Goal: Task Accomplishment & Management: Manage account settings

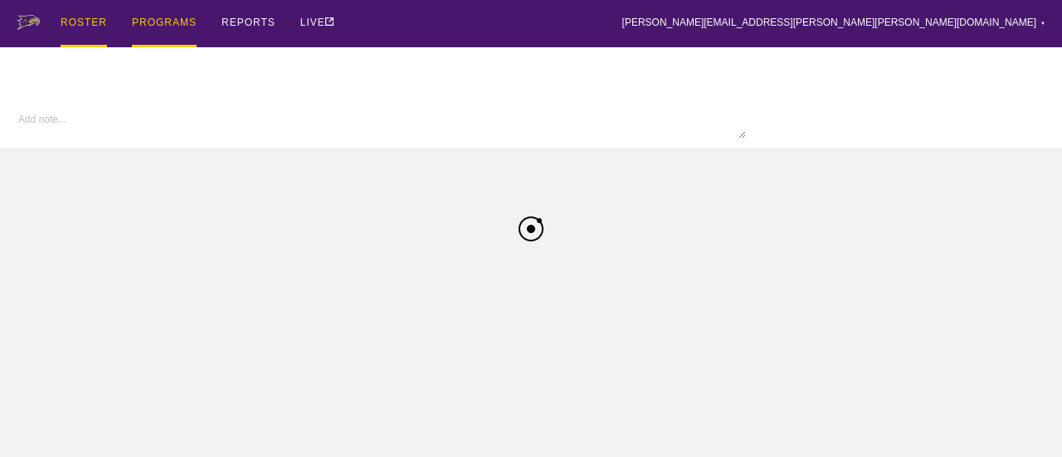
click at [85, 22] on div "ROSTER" at bounding box center [84, 23] width 46 height 47
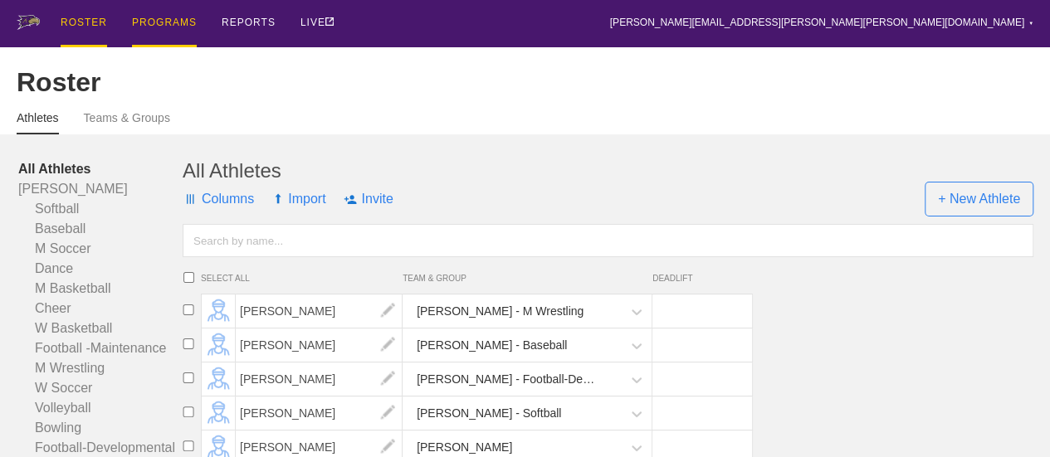
click at [160, 19] on div "PROGRAMS" at bounding box center [164, 23] width 65 height 47
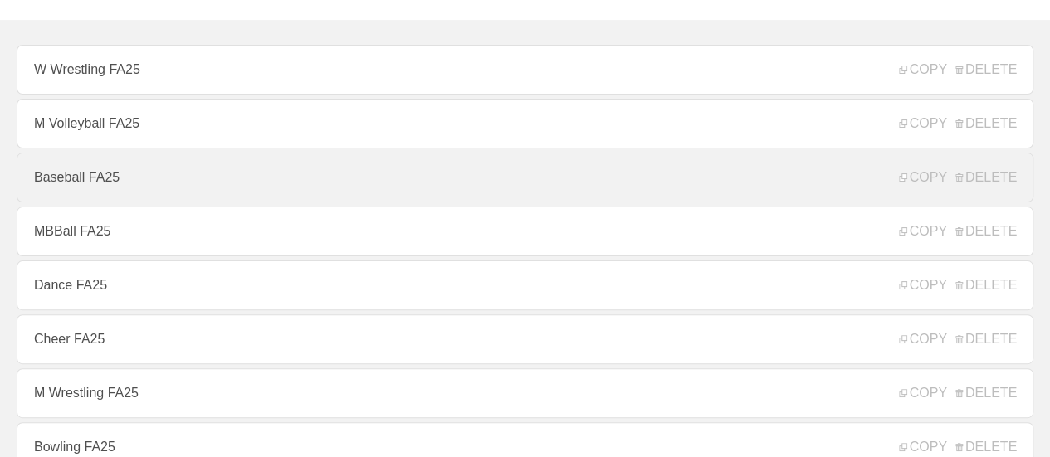
scroll to position [166, 0]
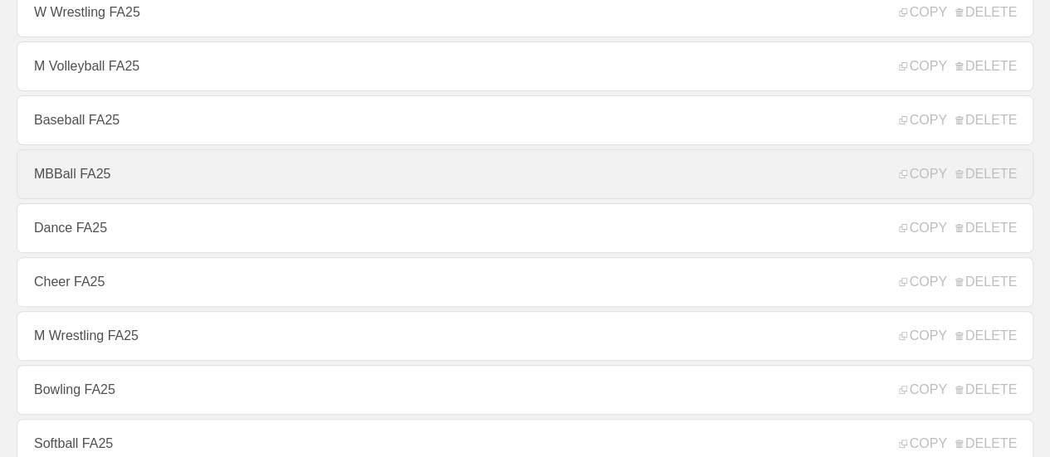
click at [105, 188] on link "MBBall FA25" at bounding box center [525, 174] width 1016 height 50
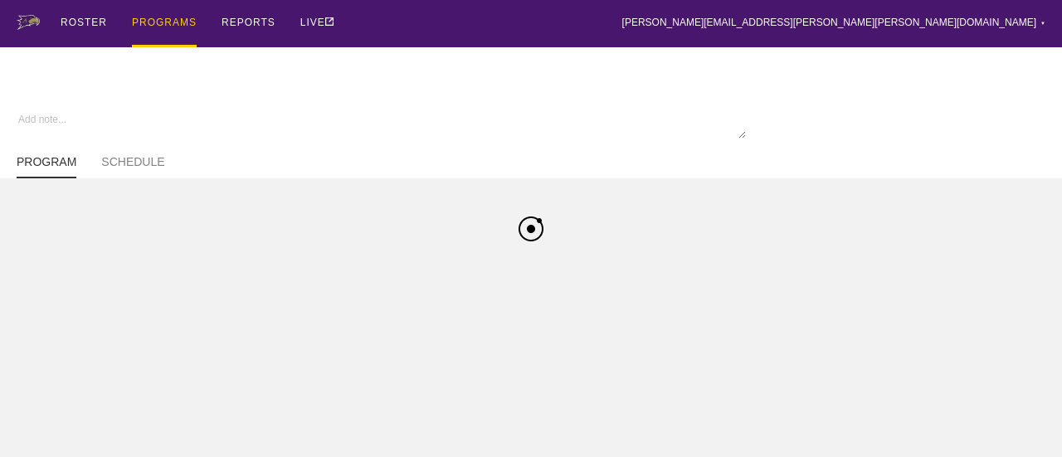
type textarea "x"
type input "MBBall FA25"
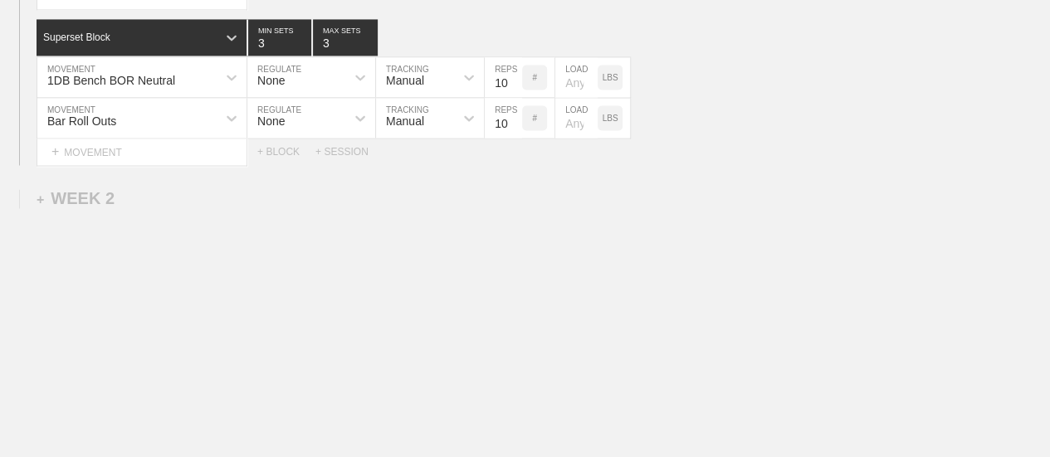
scroll to position [1346, 0]
click at [341, 154] on div "+ SESSION" at bounding box center [348, 152] width 66 height 12
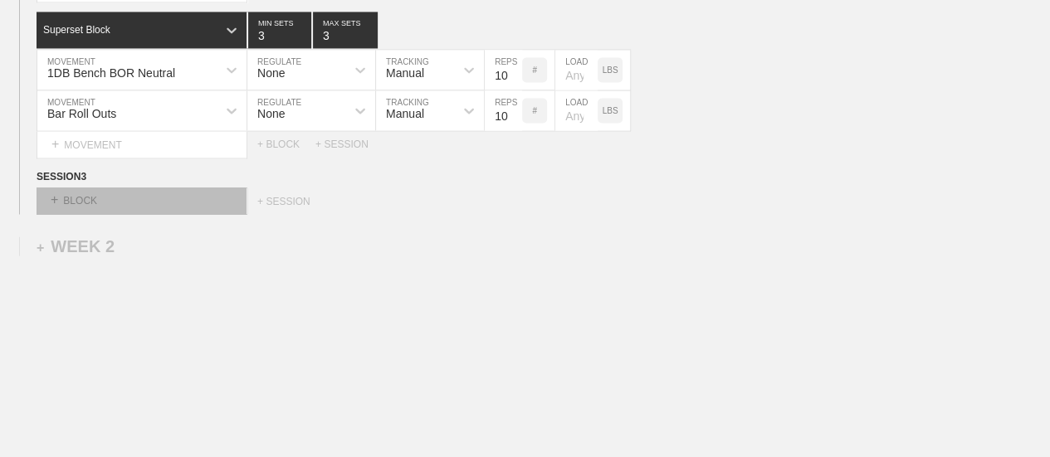
click at [179, 207] on div "+ BLOCK" at bounding box center [141, 201] width 209 height 27
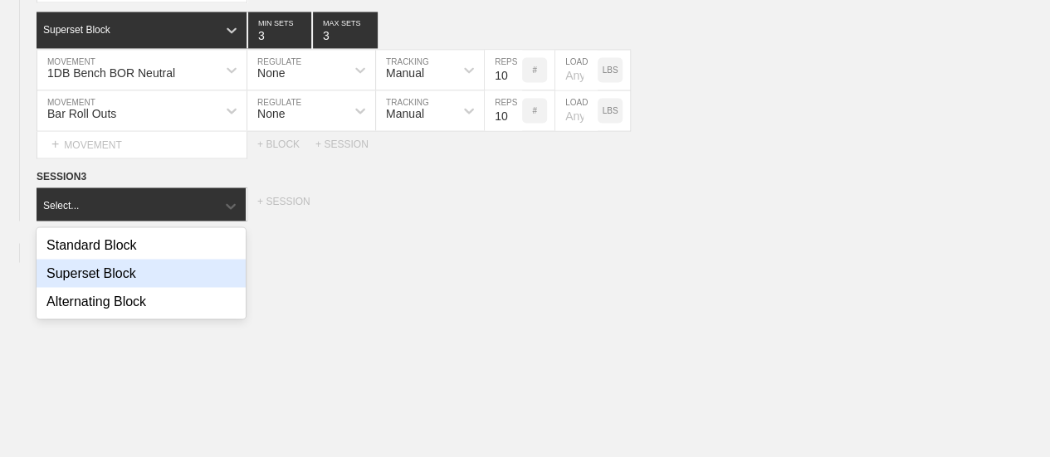
click at [125, 279] on div "Superset Block" at bounding box center [141, 273] width 209 height 28
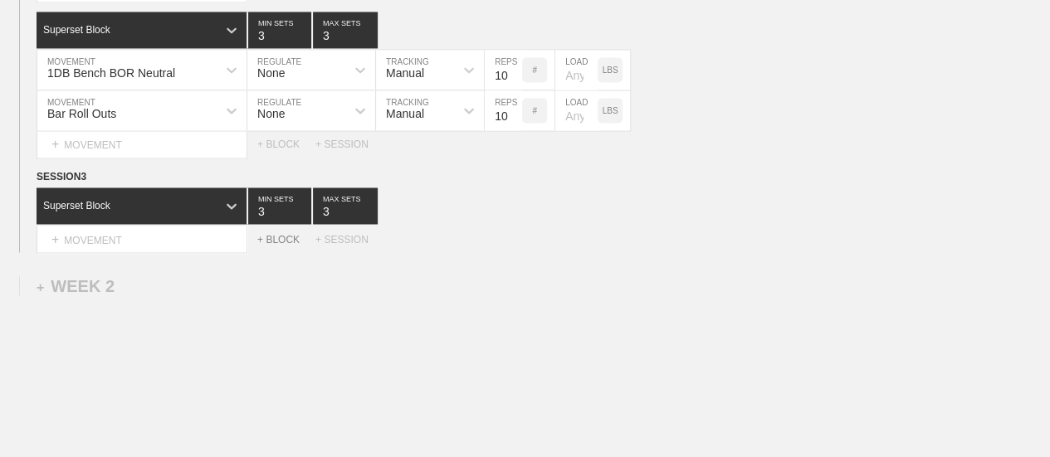
click at [274, 245] on div "+ BLOCK" at bounding box center [286, 239] width 58 height 12
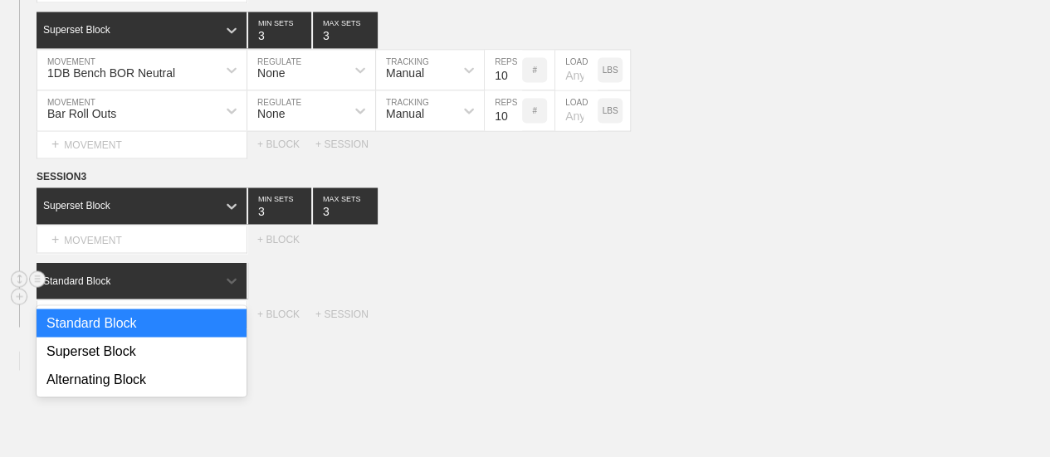
click at [210, 288] on div "Standard Block" at bounding box center [127, 280] width 180 height 15
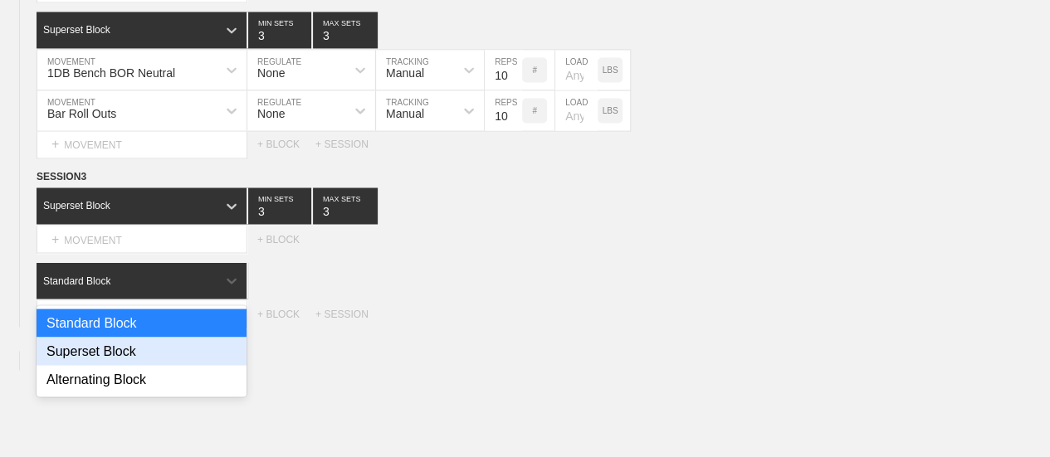
click at [145, 358] on div "Superset Block" at bounding box center [142, 351] width 210 height 28
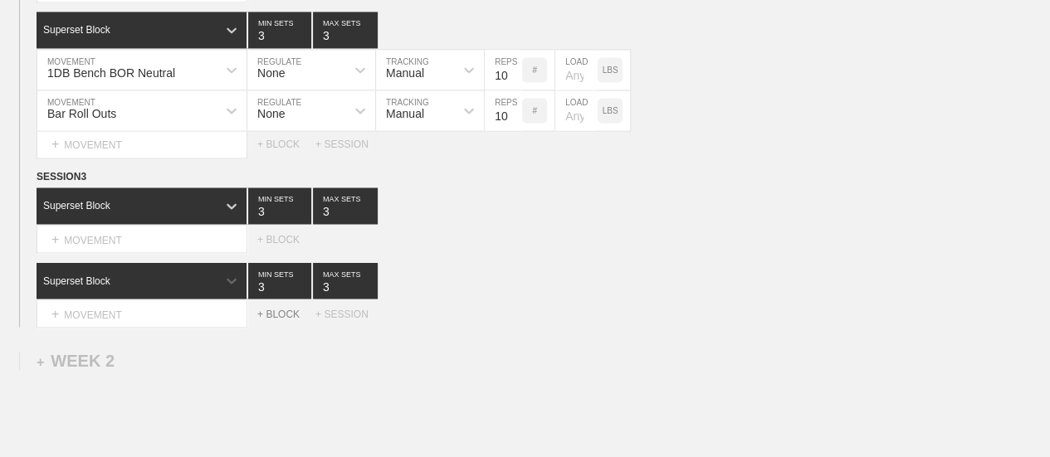
click at [266, 319] on div "+ BLOCK" at bounding box center [286, 314] width 58 height 12
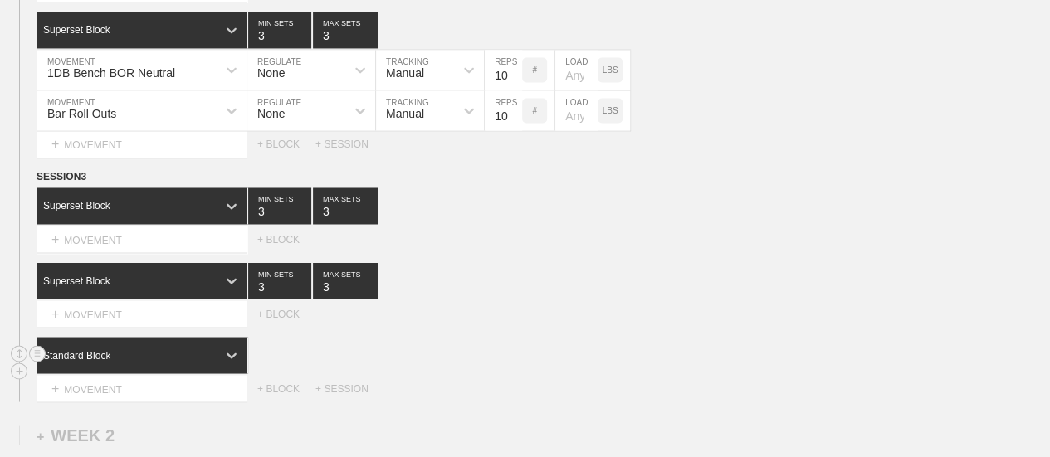
click at [186, 359] on div "Standard Block" at bounding box center [142, 355] width 210 height 37
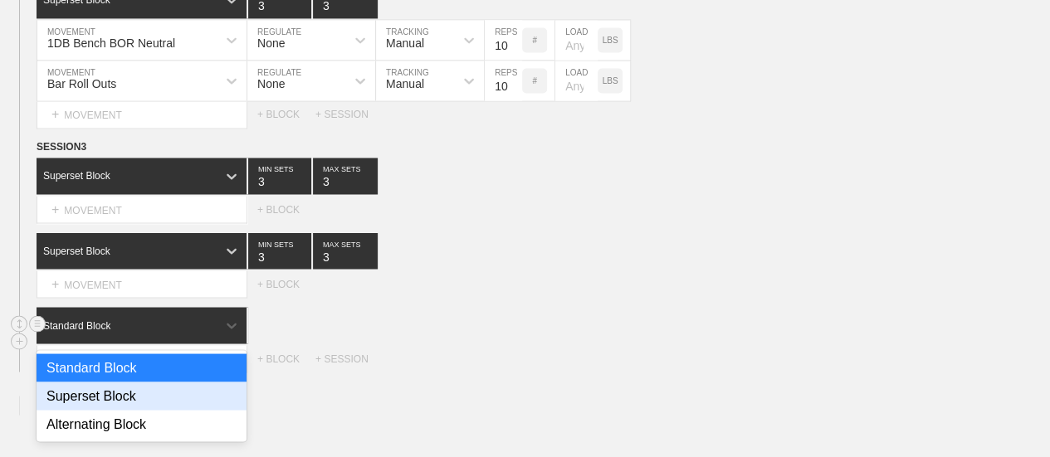
click at [151, 410] on div "Superset Block" at bounding box center [142, 396] width 210 height 28
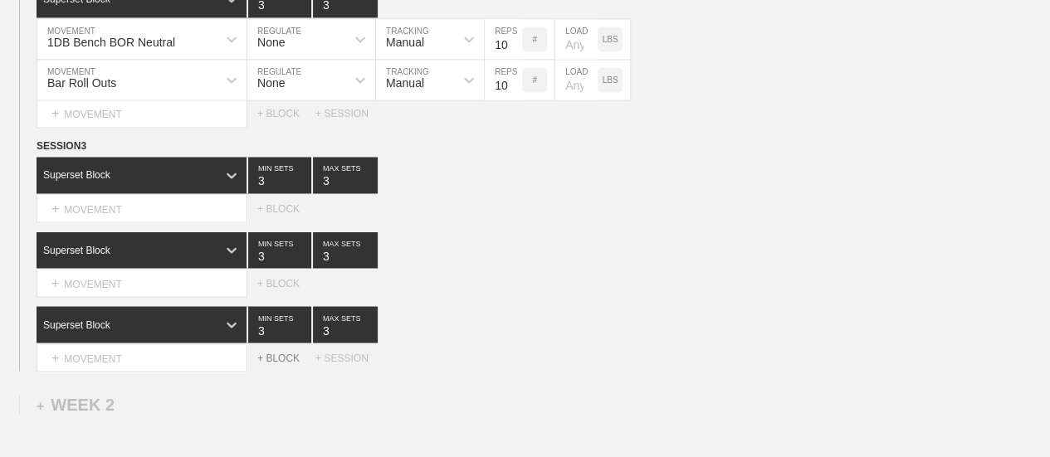
click at [275, 363] on div "+ BLOCK" at bounding box center [286, 358] width 58 height 12
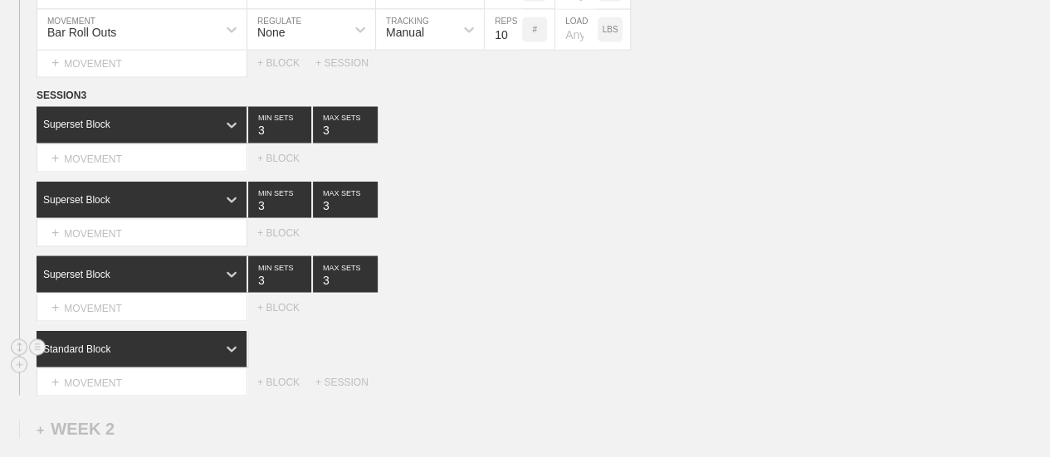
click at [169, 367] on div "Standard Block" at bounding box center [143, 348] width 212 height 37
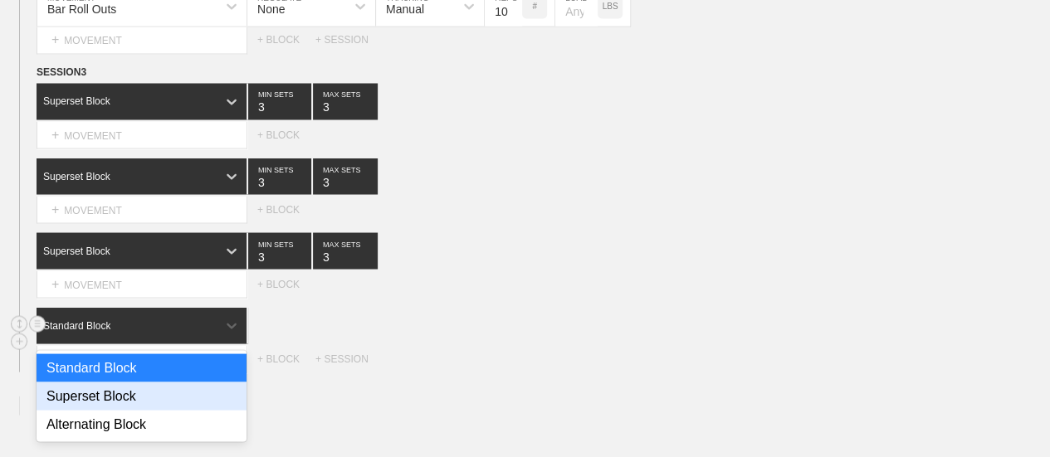
scroll to position [1451, 0]
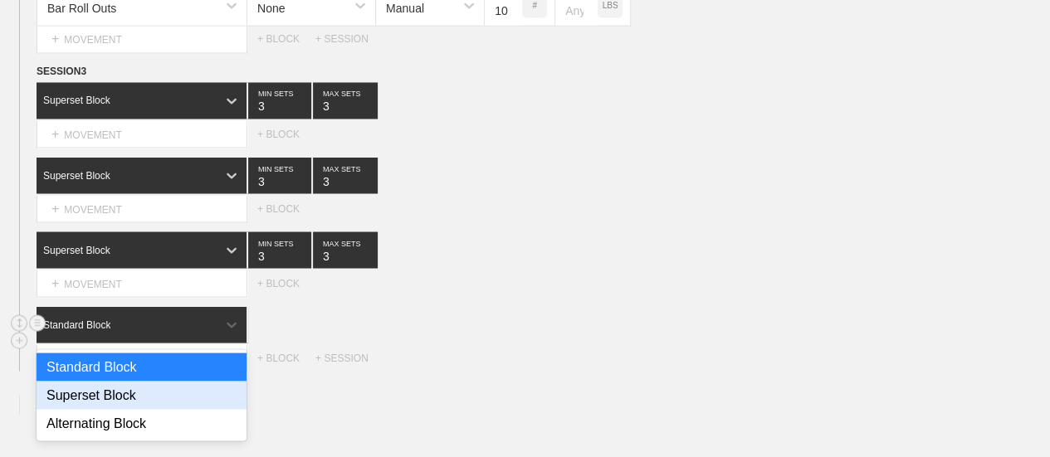
click at [133, 404] on div "Superset Block" at bounding box center [142, 395] width 210 height 28
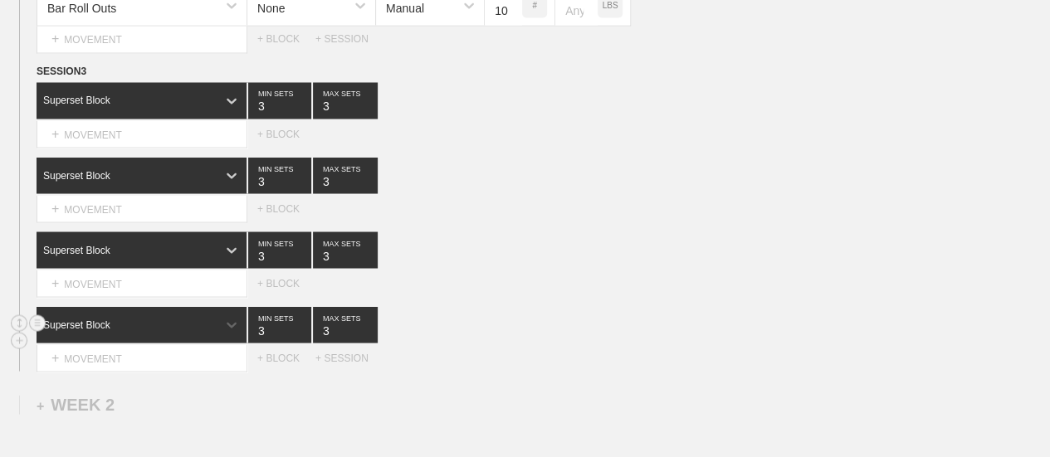
click at [619, 315] on div "option Superset Block, selected. 0 results available. Select is focused ,type t…" at bounding box center [543, 324] width 1013 height 37
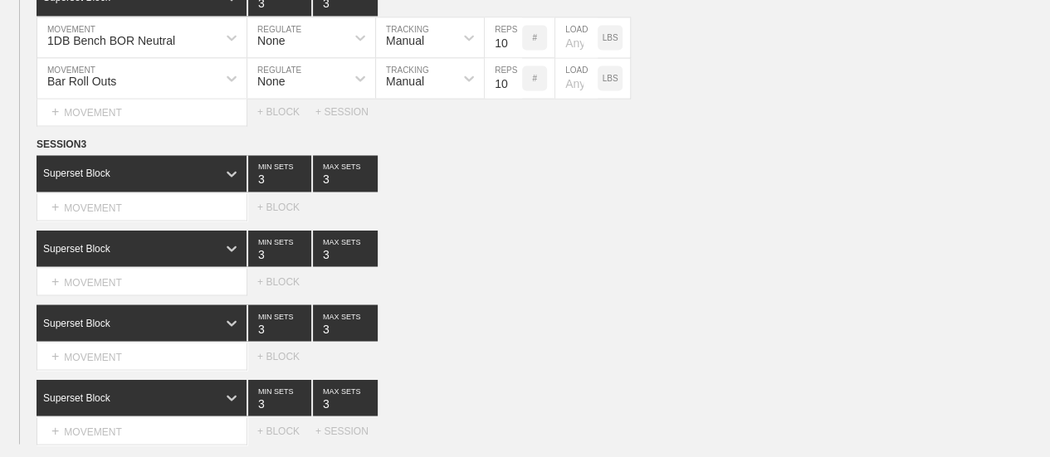
scroll to position [1368, 0]
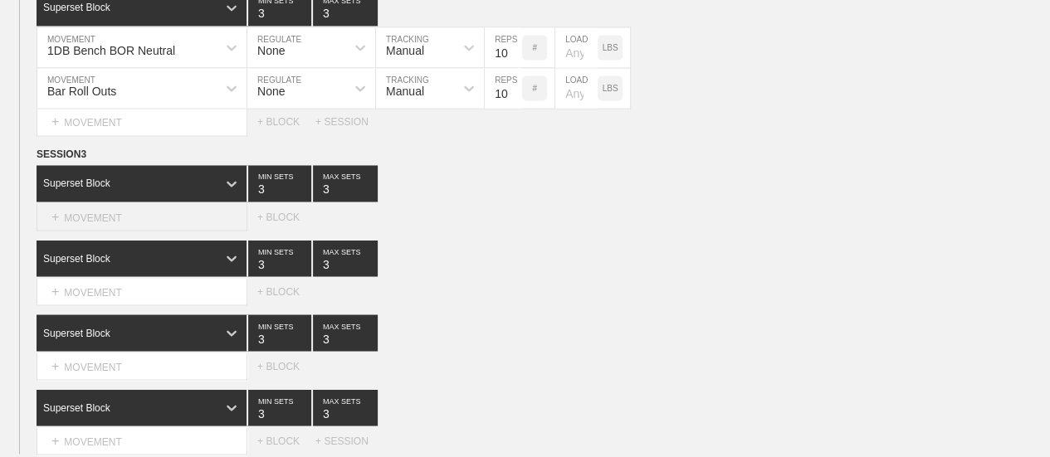
click at [140, 222] on div "+ MOVEMENT" at bounding box center [142, 216] width 211 height 27
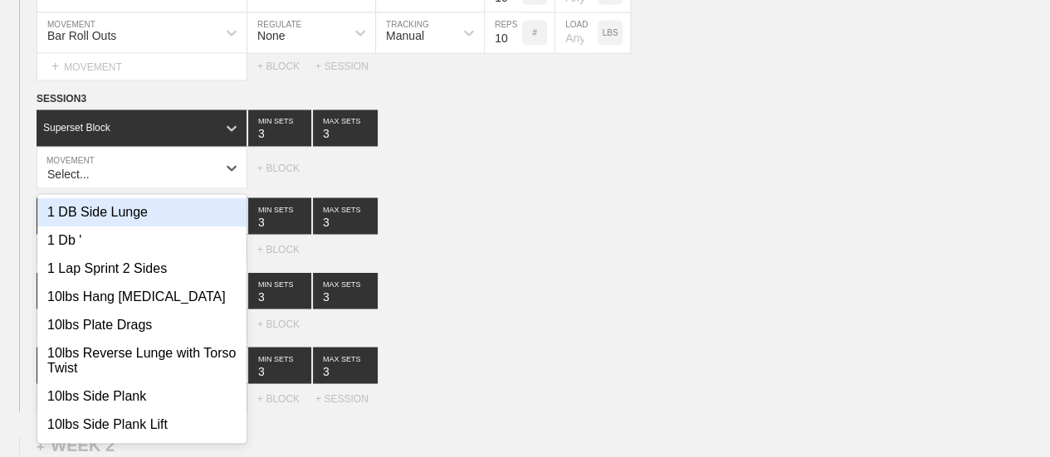
scroll to position [1425, 0]
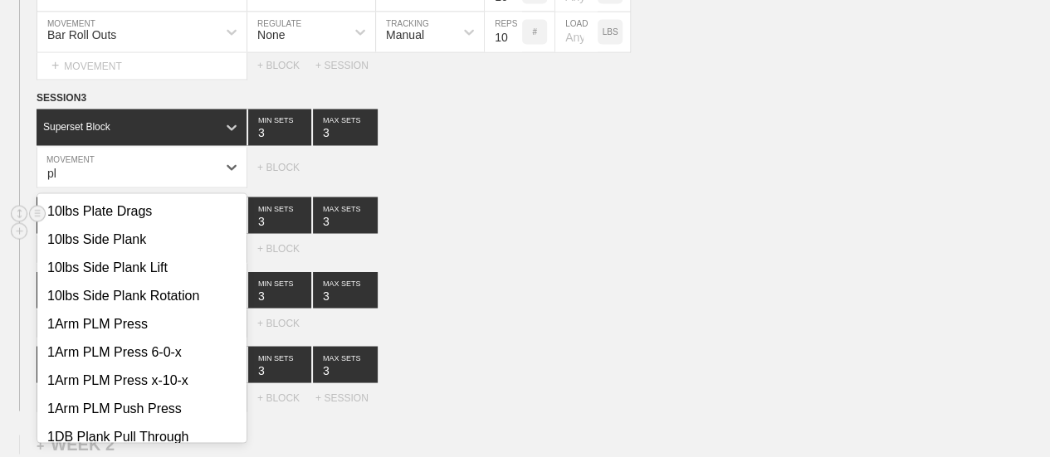
type input "p"
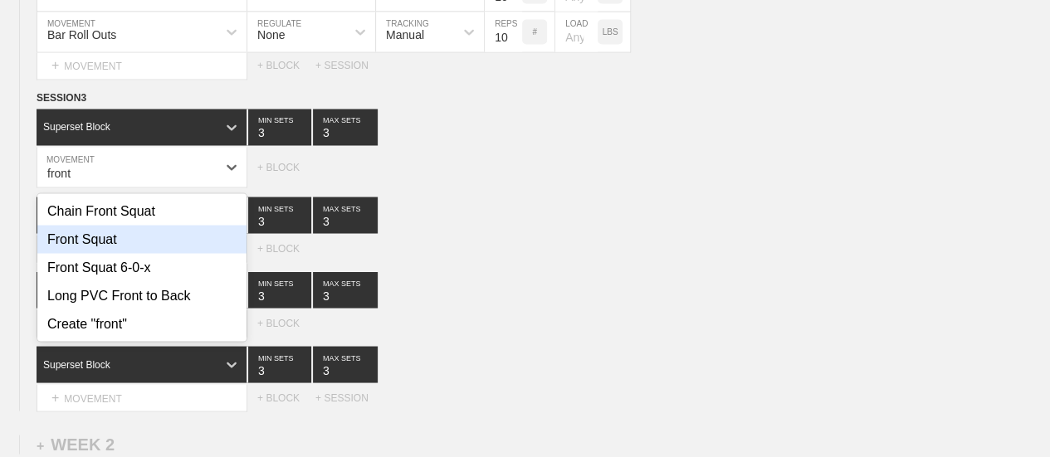
click at [105, 251] on div "Front Squat" at bounding box center [141, 239] width 209 height 28
type input "front"
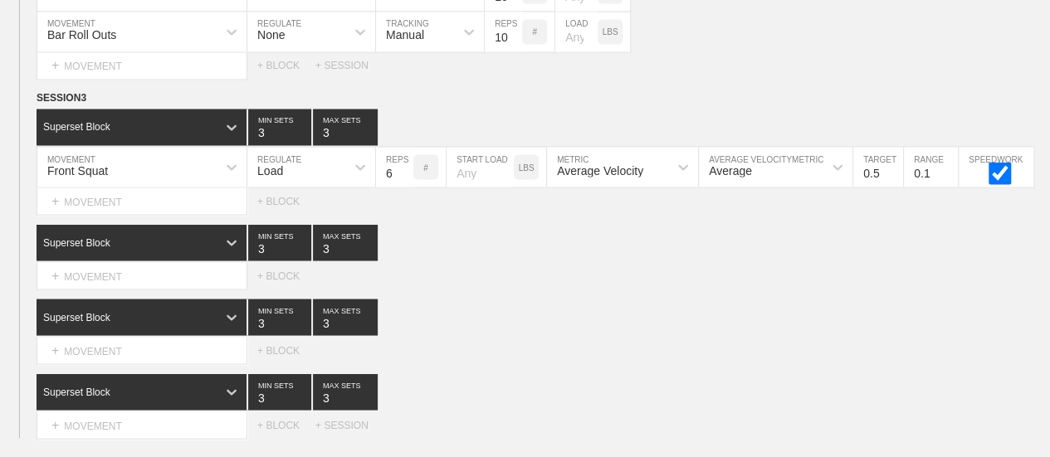
click at [501, 272] on div "Select... MOVEMENT + MOVEMENT + BLOCK" at bounding box center [525, 275] width 1050 height 27
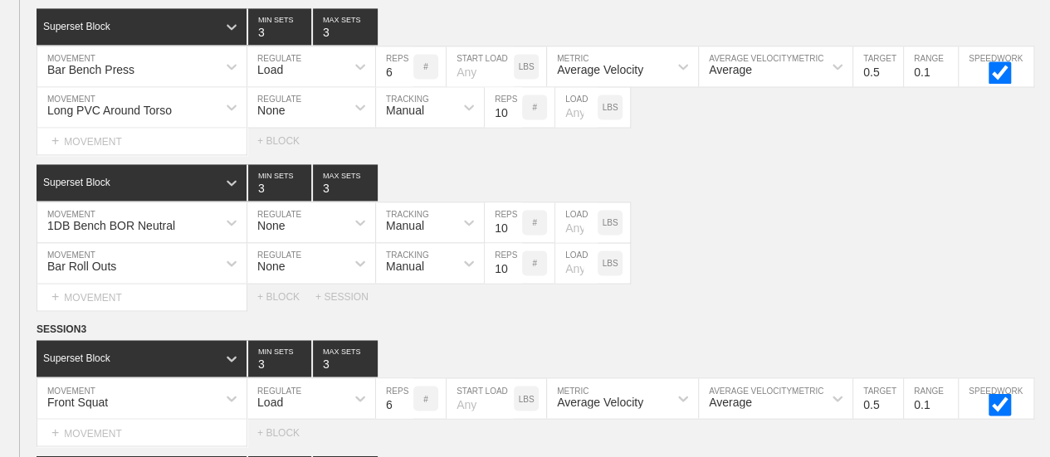
scroll to position [1342, 0]
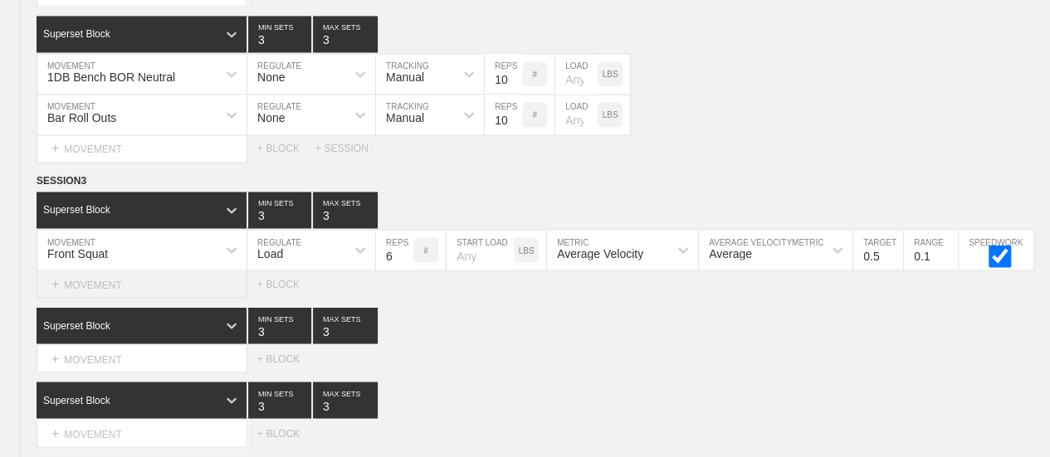
click at [134, 291] on div "+ MOVEMENT" at bounding box center [142, 284] width 211 height 27
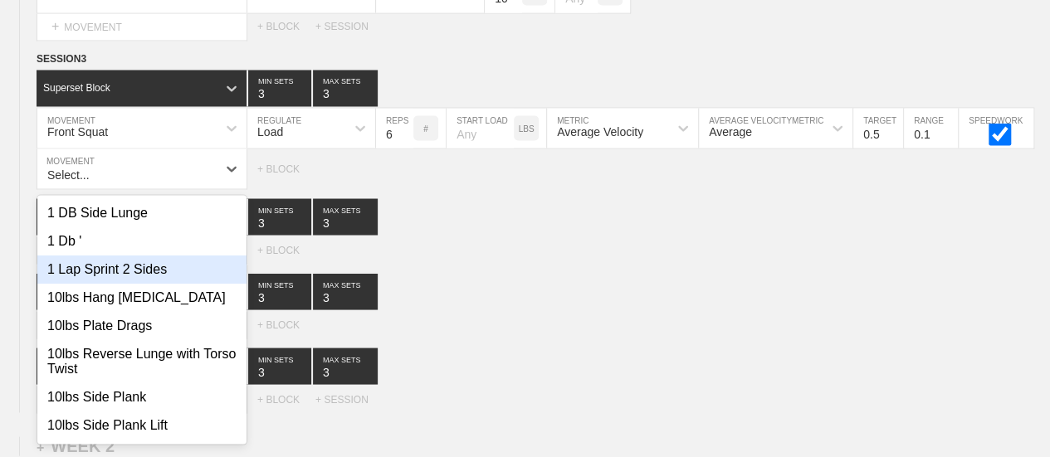
scroll to position [1465, 0]
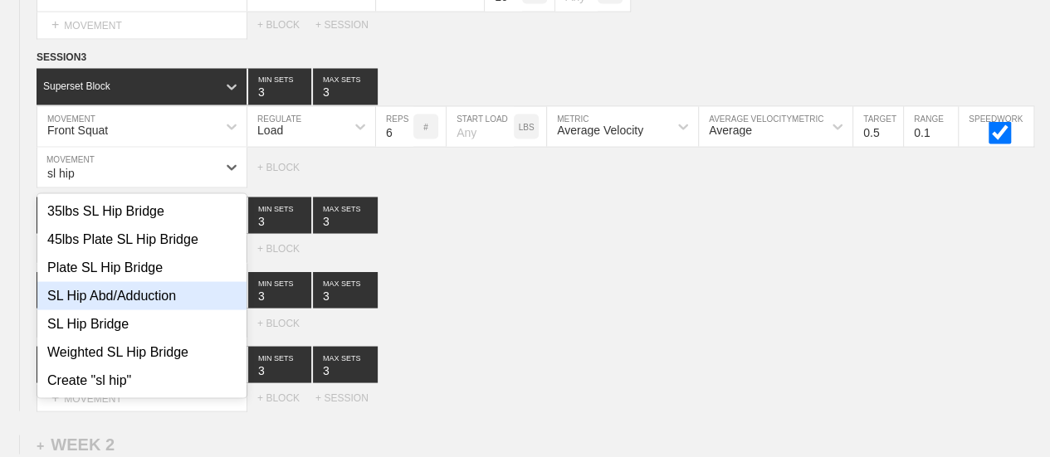
click at [138, 309] on div "SL Hip Abd/Adduction" at bounding box center [141, 295] width 209 height 28
type input "sl hip"
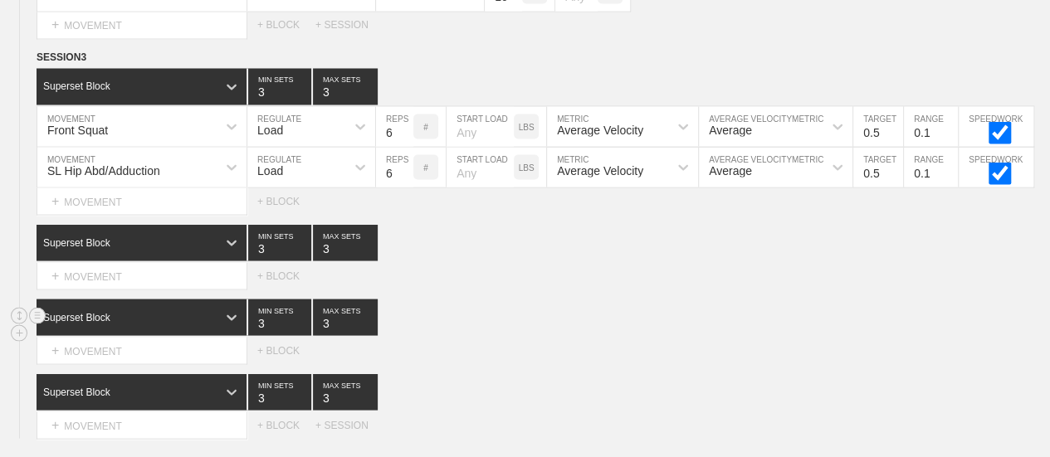
click at [679, 324] on div "Superset Block 3 MIN SETS 3 MAX SETS" at bounding box center [543, 317] width 1013 height 37
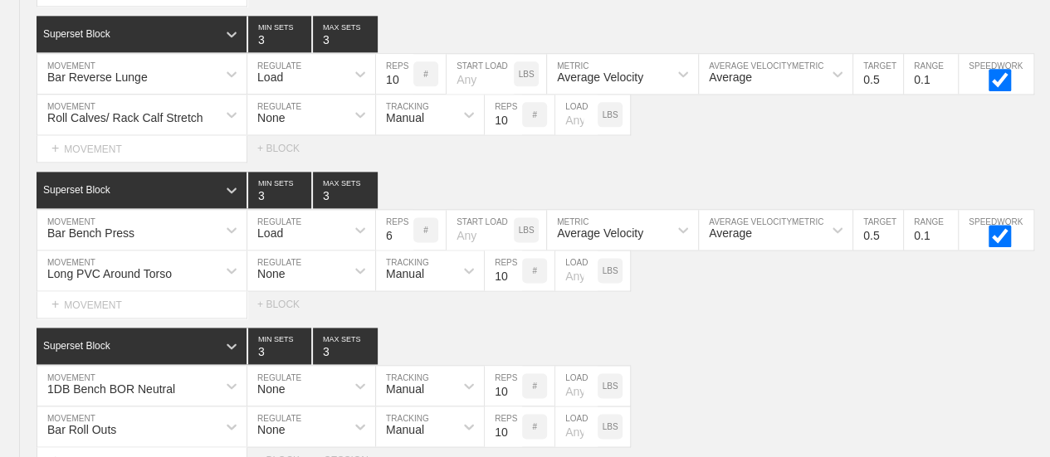
scroll to position [1382, 0]
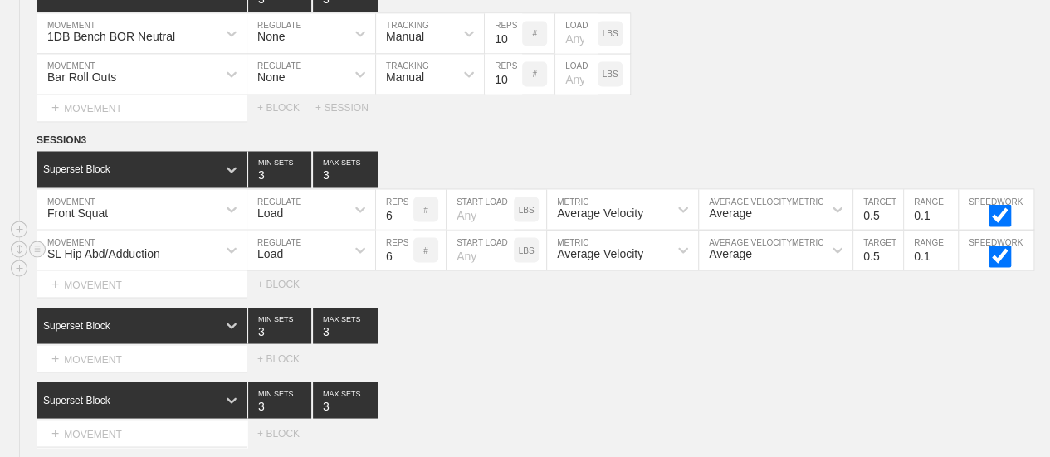
click at [290, 256] on div "Load" at bounding box center [296, 250] width 98 height 28
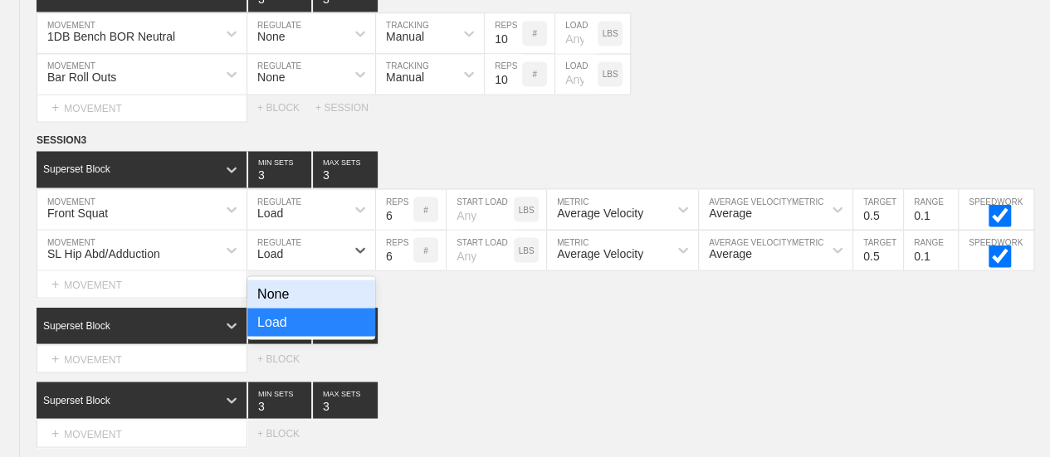
click at [272, 303] on div "None" at bounding box center [311, 294] width 128 height 28
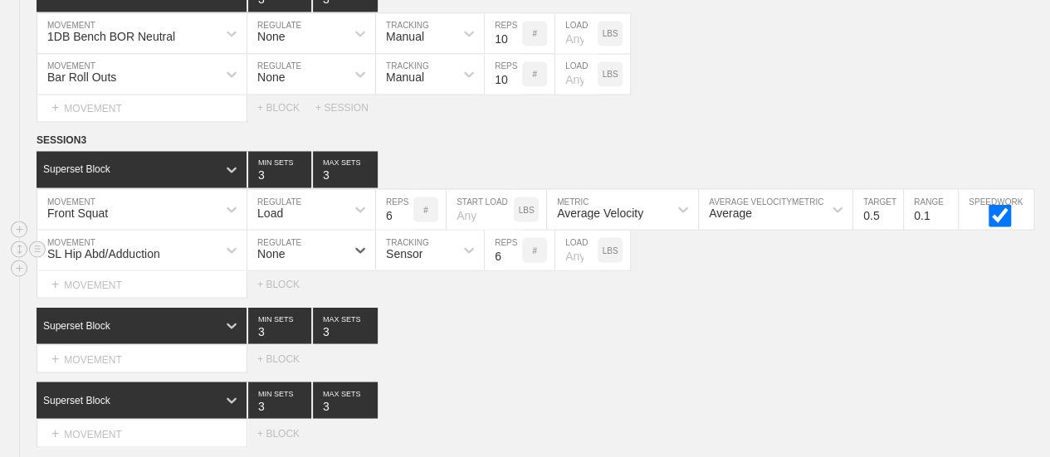
click at [387, 260] on div "Sensor" at bounding box center [404, 252] width 37 height 13
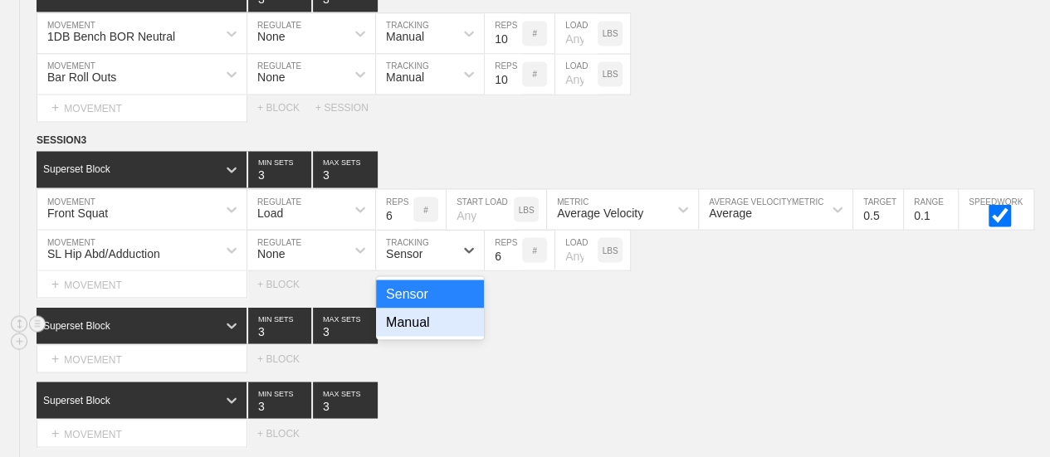
drag, startPoint x: 412, startPoint y: 329, endPoint x: 420, endPoint y: 331, distance: 8.5
click at [412, 329] on div "Manual" at bounding box center [430, 322] width 108 height 28
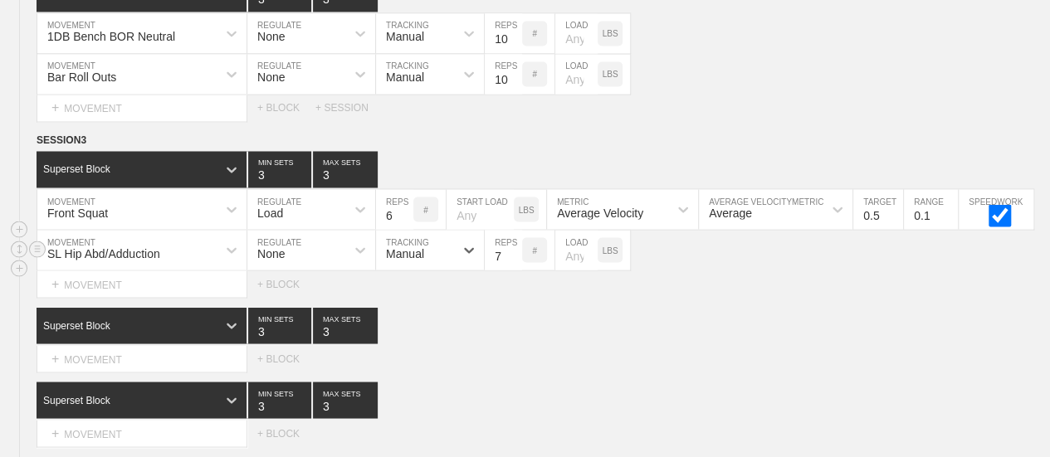
click at [511, 259] on input "7" at bounding box center [503, 250] width 37 height 40
click at [511, 259] on input "8" at bounding box center [503, 250] width 37 height 40
click at [511, 259] on input "9" at bounding box center [503, 250] width 37 height 40
type input "10"
click at [511, 260] on input "10" at bounding box center [503, 250] width 37 height 40
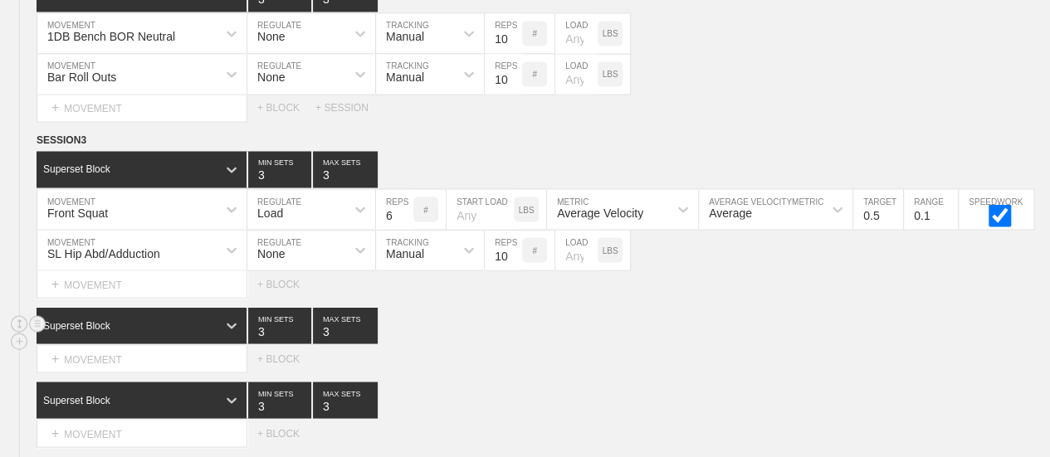
click at [681, 319] on div "Superset Block 3 MIN SETS 3 MAX SETS" at bounding box center [543, 325] width 1013 height 37
click at [724, 323] on div "Superset Block 3 MIN SETS 3 MAX SETS" at bounding box center [543, 325] width 1013 height 37
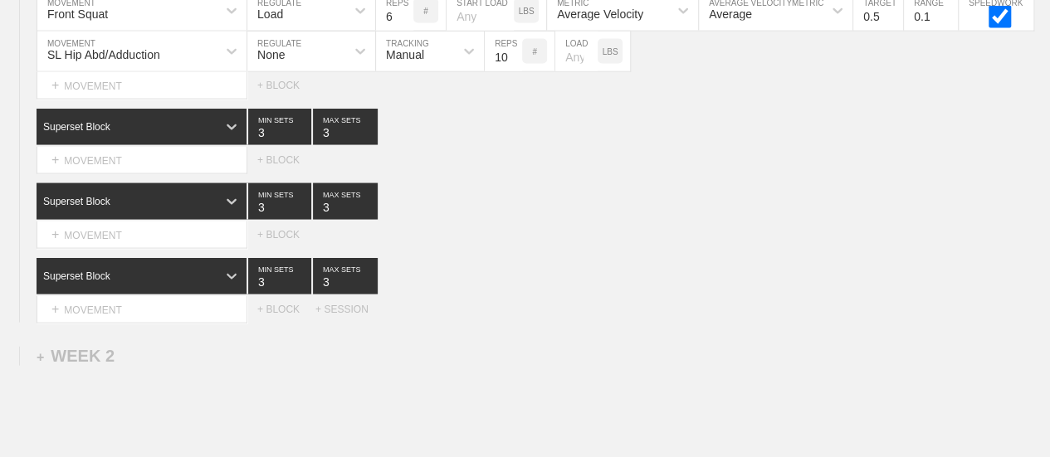
scroll to position [1414, 0]
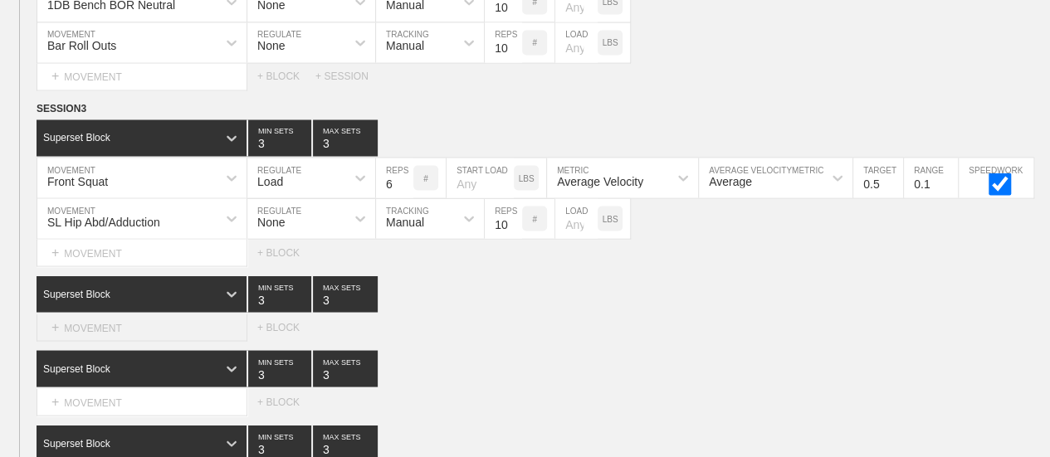
click at [120, 337] on div "+ MOVEMENT" at bounding box center [142, 327] width 211 height 27
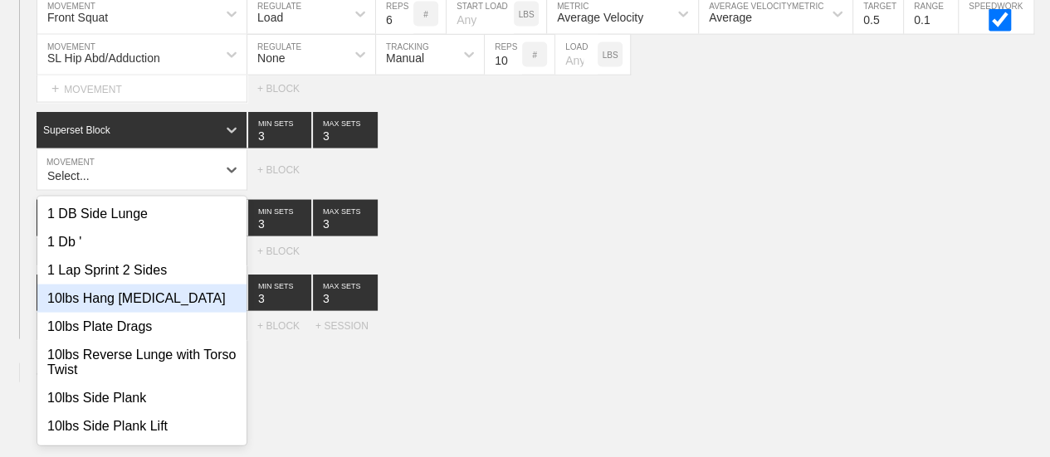
scroll to position [1580, 0]
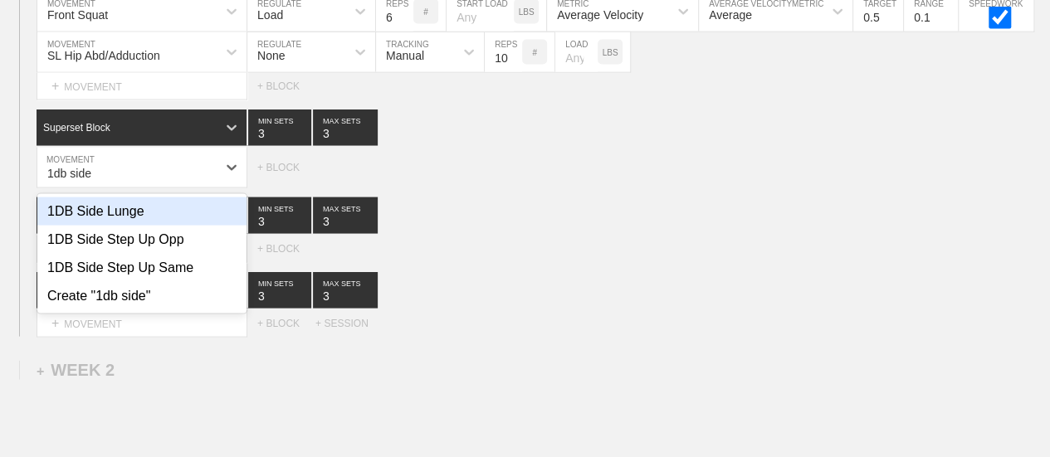
click at [122, 221] on div "1DB Side Lunge" at bounding box center [141, 211] width 209 height 28
type input "1db side"
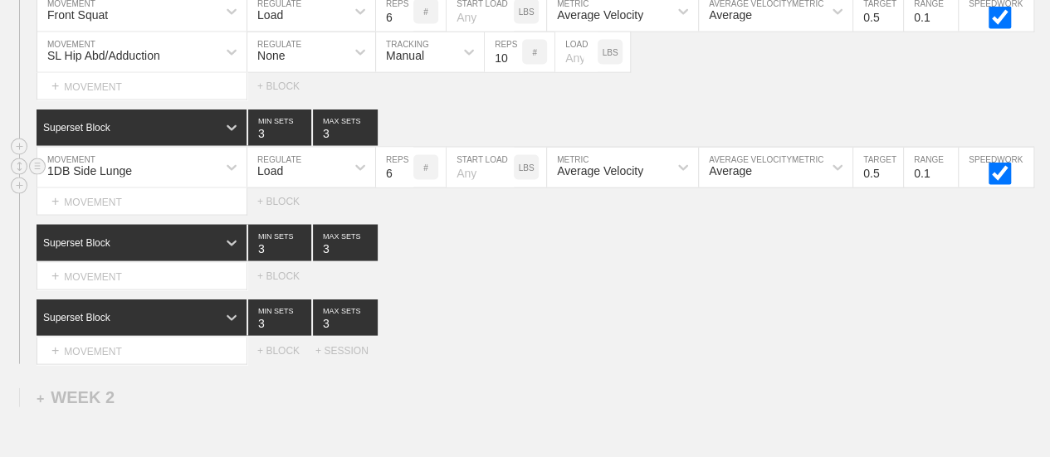
click at [330, 175] on div "Load" at bounding box center [296, 168] width 98 height 28
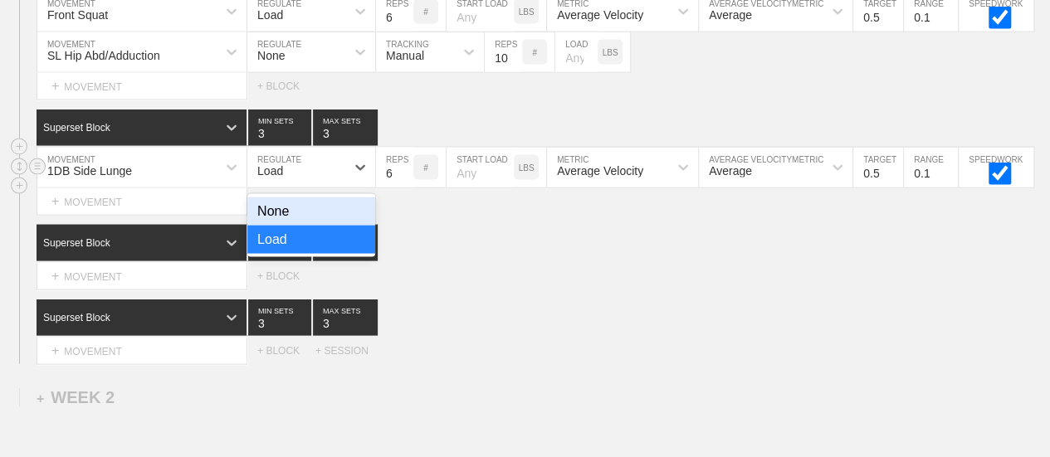
click at [300, 222] on div "None" at bounding box center [311, 211] width 128 height 28
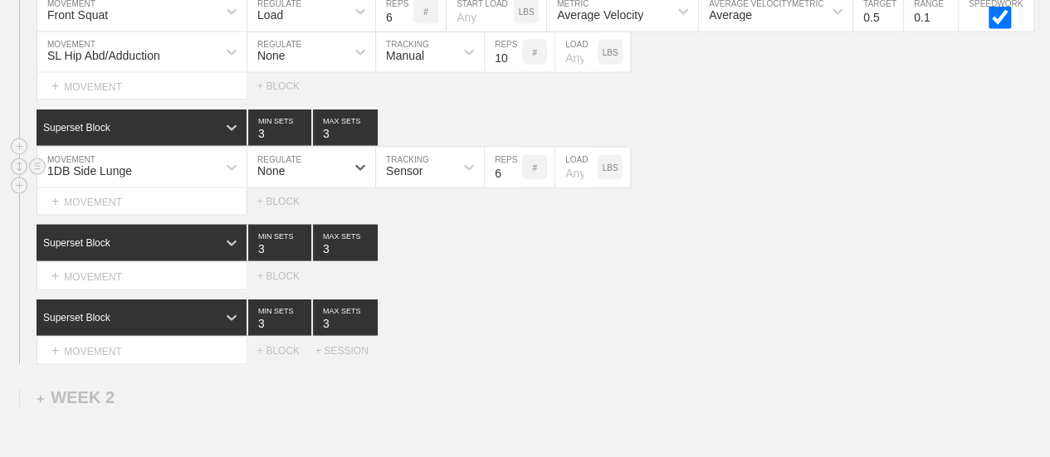
click at [417, 178] on div "Sensor" at bounding box center [404, 170] width 37 height 13
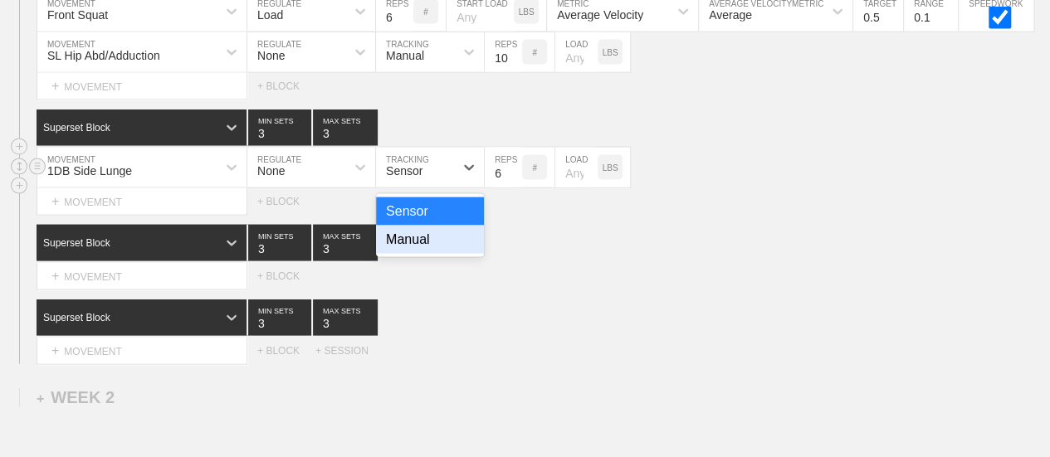
click at [418, 245] on div "Manual" at bounding box center [430, 240] width 108 height 28
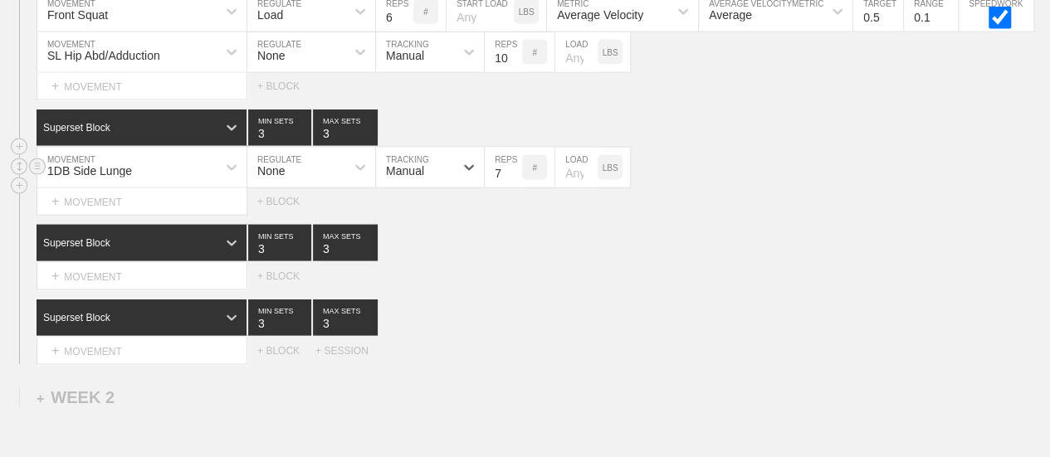
click at [513, 176] on input "7" at bounding box center [503, 168] width 37 height 40
click at [513, 176] on input "8" at bounding box center [503, 168] width 37 height 40
click at [513, 176] on input "9" at bounding box center [503, 168] width 37 height 40
click at [513, 176] on input "10" at bounding box center [503, 168] width 37 height 40
click at [513, 176] on input "11" at bounding box center [503, 168] width 37 height 40
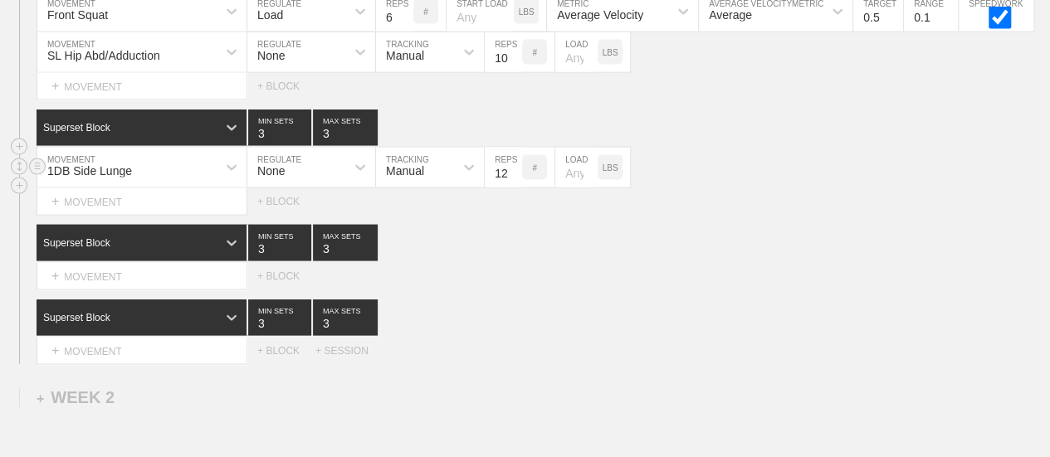
click at [512, 179] on input "12" at bounding box center [503, 168] width 37 height 40
click at [513, 176] on input "13" at bounding box center [503, 168] width 37 height 40
click at [513, 176] on input "14" at bounding box center [503, 168] width 37 height 40
click at [513, 176] on input "15" at bounding box center [503, 168] width 37 height 40
click at [513, 176] on input "16" at bounding box center [503, 168] width 37 height 40
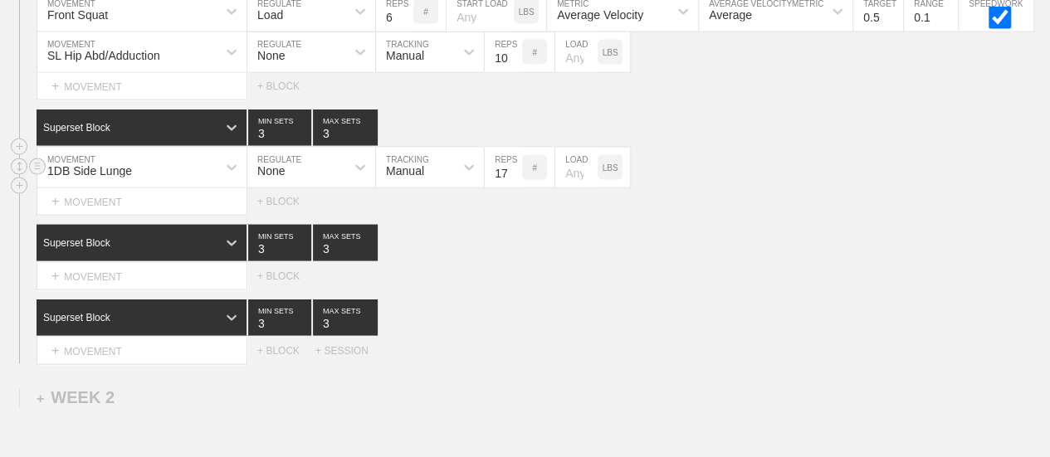
click at [513, 176] on input "17" at bounding box center [503, 168] width 37 height 40
click at [514, 183] on input "16" at bounding box center [503, 168] width 37 height 40
click at [514, 183] on input "15" at bounding box center [503, 168] width 37 height 40
click at [514, 183] on input "14" at bounding box center [503, 168] width 37 height 40
click at [514, 183] on input "13" at bounding box center [503, 168] width 37 height 40
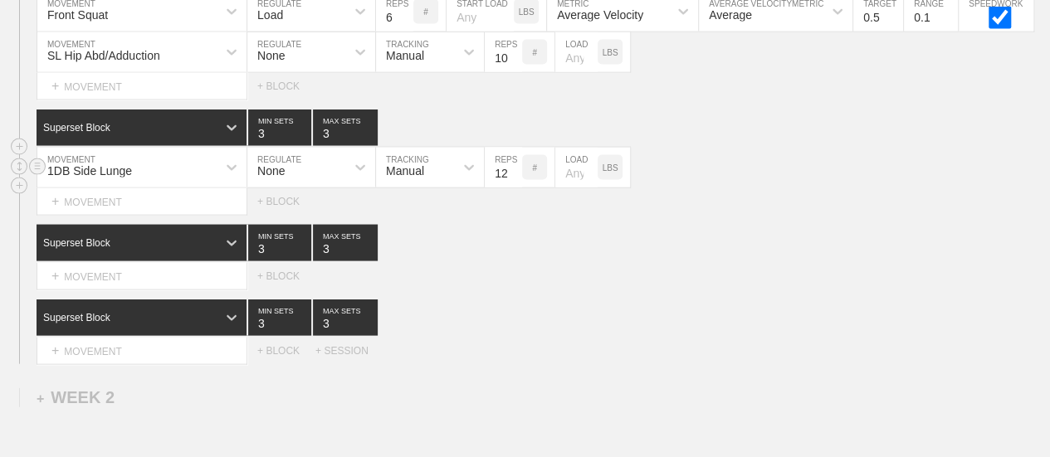
click at [514, 183] on input "12" at bounding box center [503, 168] width 37 height 40
click at [514, 183] on input "11" at bounding box center [503, 168] width 37 height 40
type input "12"
click at [514, 174] on input "12" at bounding box center [503, 168] width 37 height 40
click at [538, 261] on div "Superset Block 3 MIN SETS 3 MAX SETS" at bounding box center [543, 243] width 1013 height 37
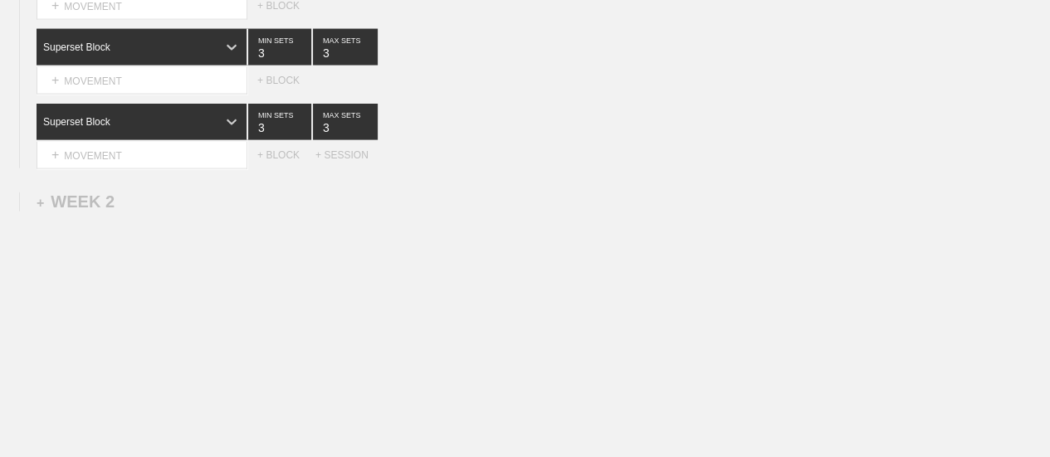
scroll to position [1786, 0]
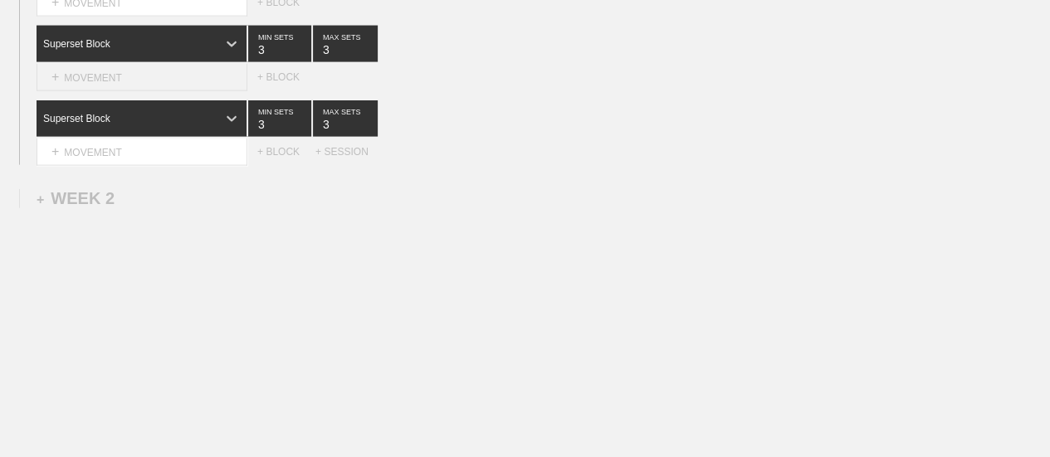
drag, startPoint x: 126, startPoint y: 81, endPoint x: 115, endPoint y: 79, distance: 11.9
click at [124, 80] on div "+ MOVEMENT" at bounding box center [142, 77] width 211 height 27
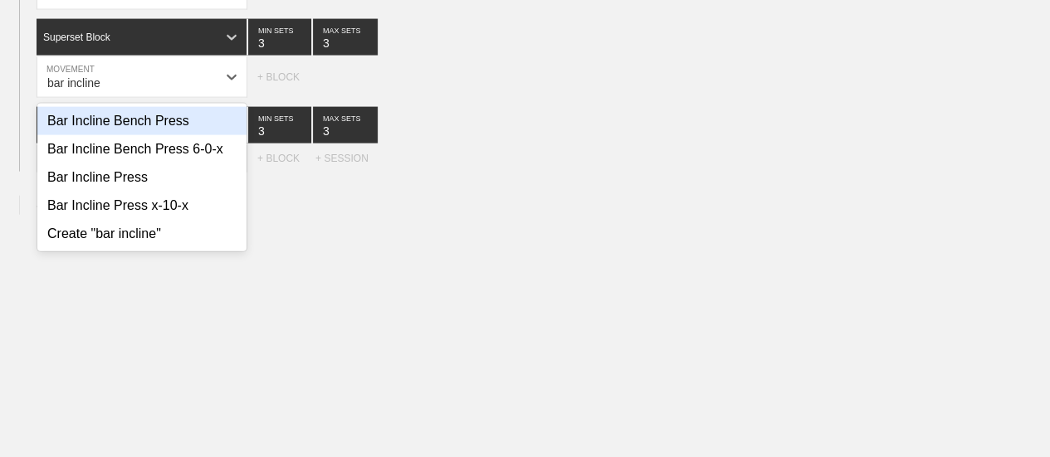
click at [148, 134] on div "Bar Incline Bench Press" at bounding box center [141, 121] width 209 height 28
type input "bar incline"
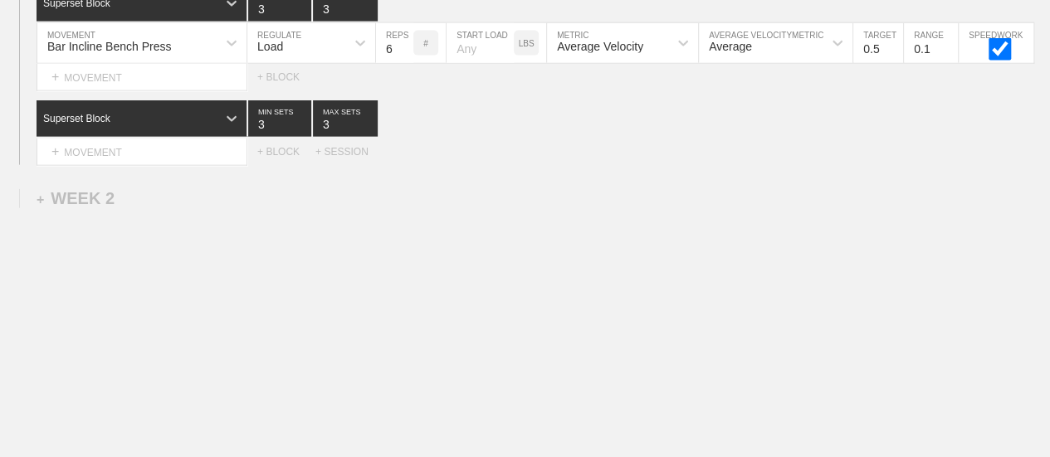
scroll to position [1826, 0]
click at [166, 152] on div "+ MOVEMENT" at bounding box center [142, 152] width 211 height 27
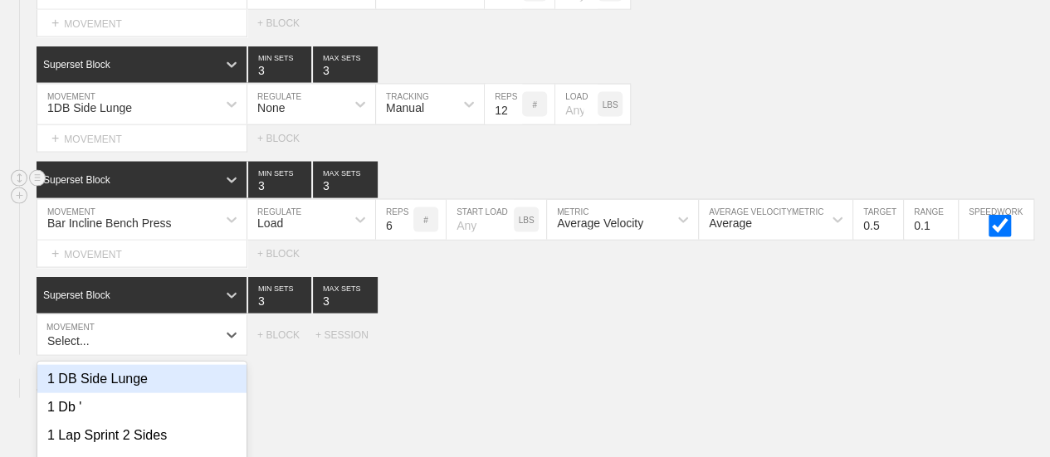
scroll to position [1577, 0]
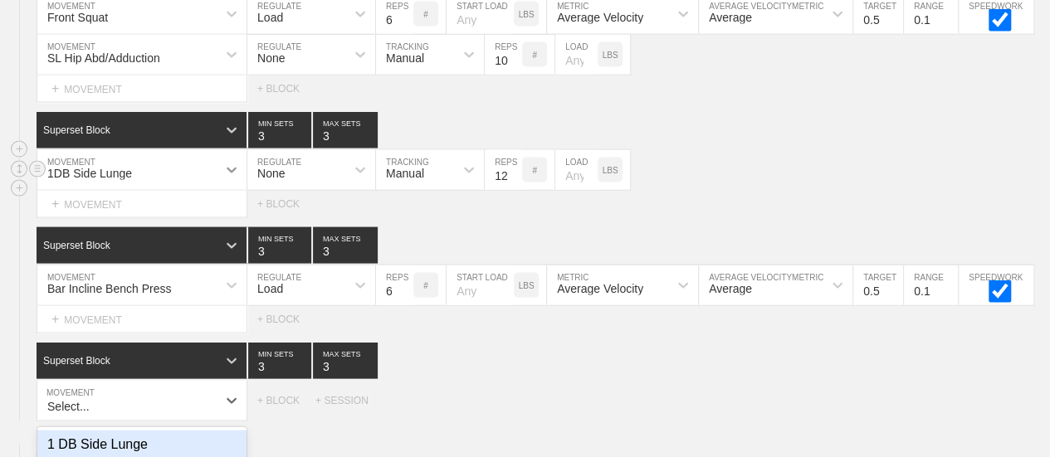
click at [217, 175] on div at bounding box center [232, 170] width 30 height 30
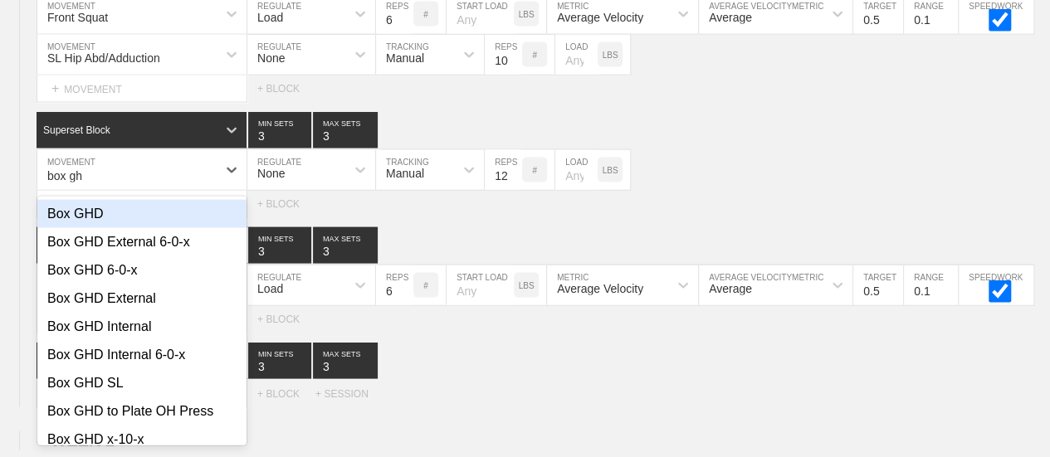
type input "box ghd"
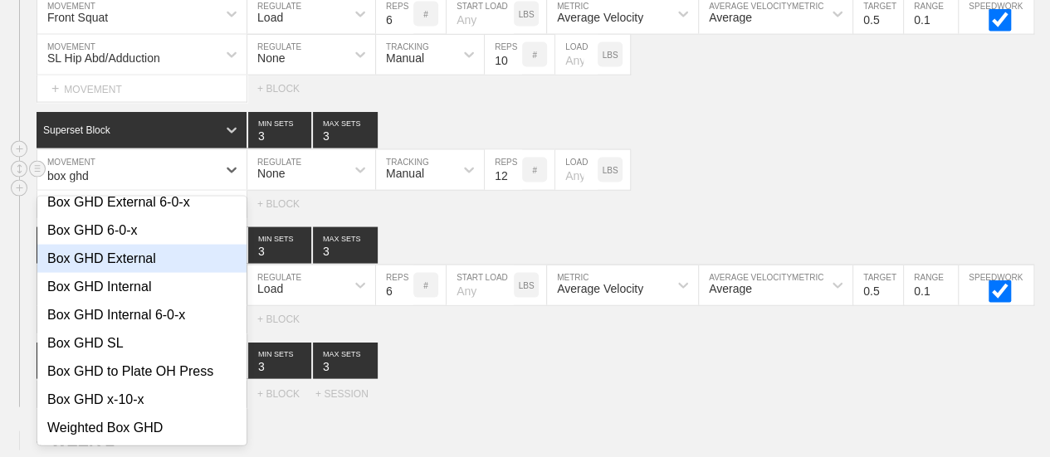
scroll to position [0, 0]
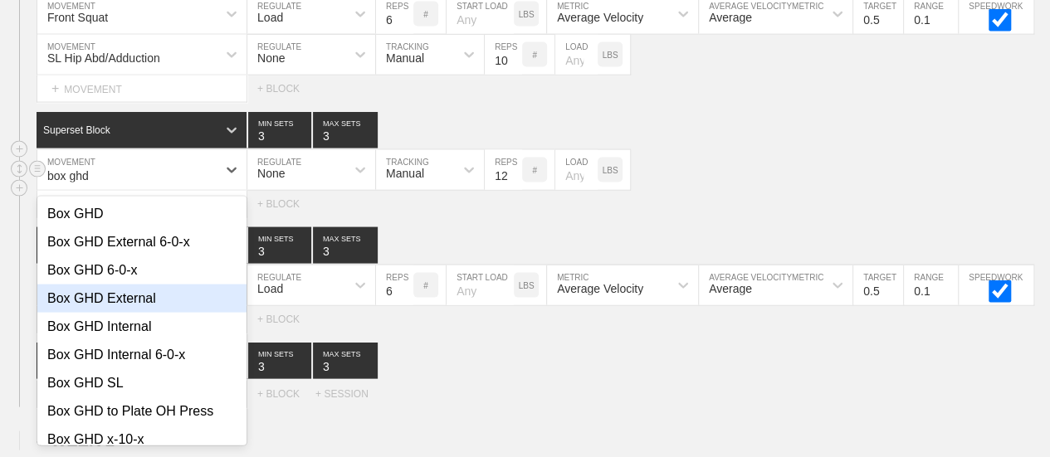
click at [129, 311] on div "Box GHD External" at bounding box center [141, 299] width 209 height 28
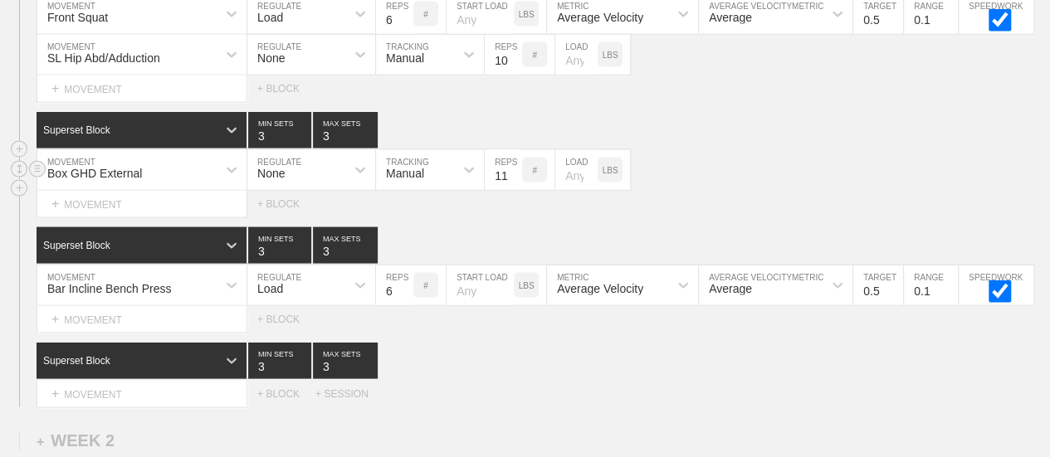
click at [513, 187] on input "11" at bounding box center [503, 170] width 37 height 40
click at [513, 187] on input "10" at bounding box center [503, 170] width 37 height 40
click at [513, 187] on input "9" at bounding box center [503, 170] width 37 height 40
type input "8"
click at [513, 187] on input "8" at bounding box center [503, 170] width 37 height 40
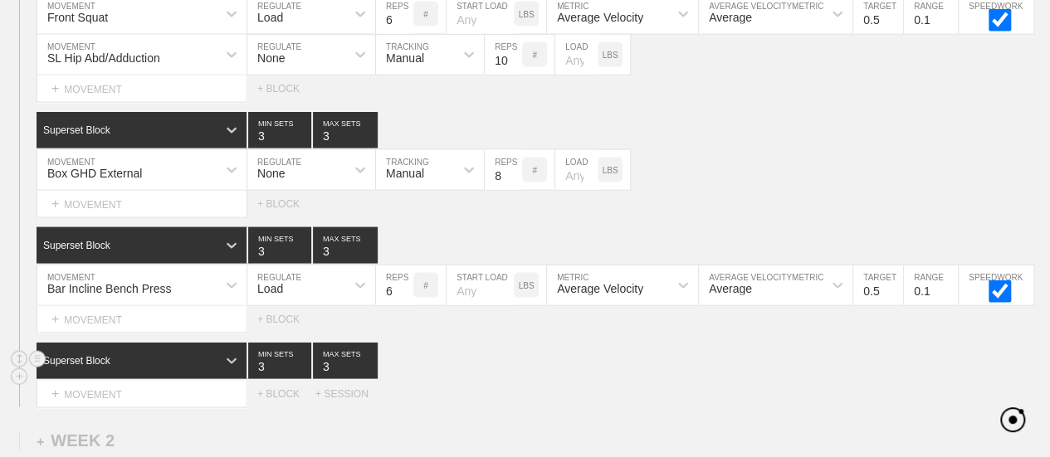
click at [566, 370] on div "Superset Block 3 MIN SETS 3 MAX SETS" at bounding box center [543, 361] width 1013 height 37
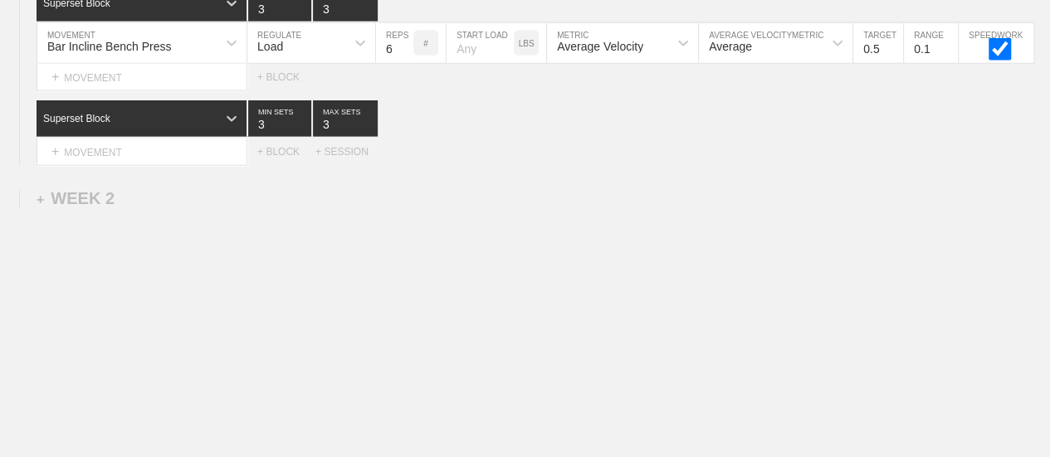
scroll to position [1826, 0]
click at [183, 154] on div "+ MOVEMENT" at bounding box center [142, 152] width 211 height 27
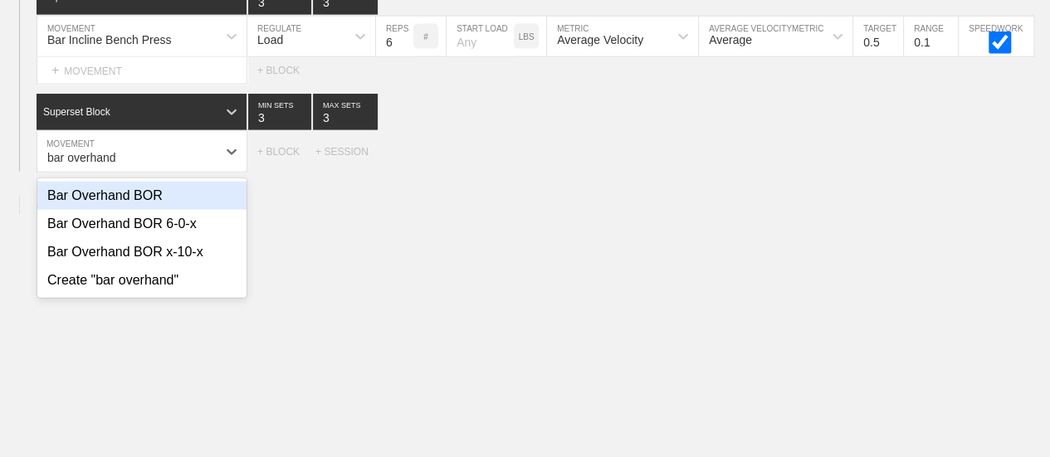
click at [135, 204] on div "Bar Overhand BOR" at bounding box center [141, 196] width 209 height 28
type input "bar overhand"
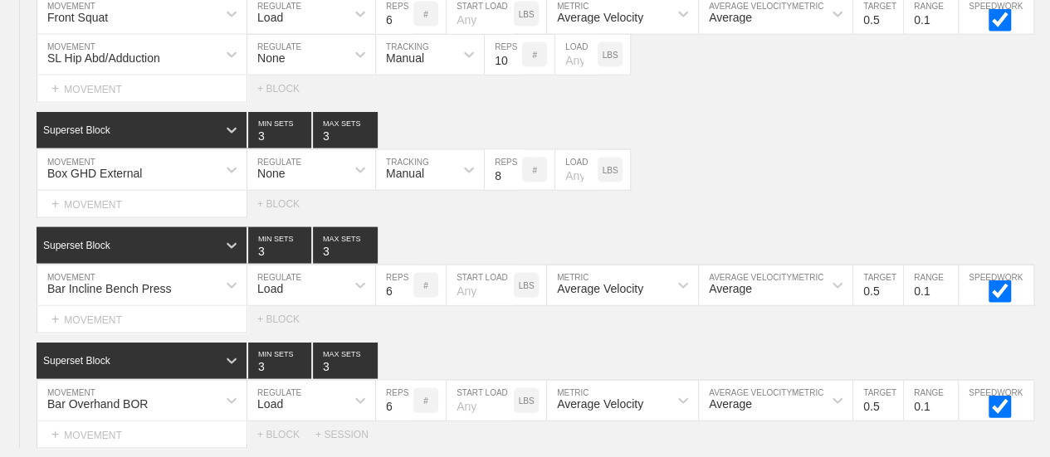
scroll to position [1660, 0]
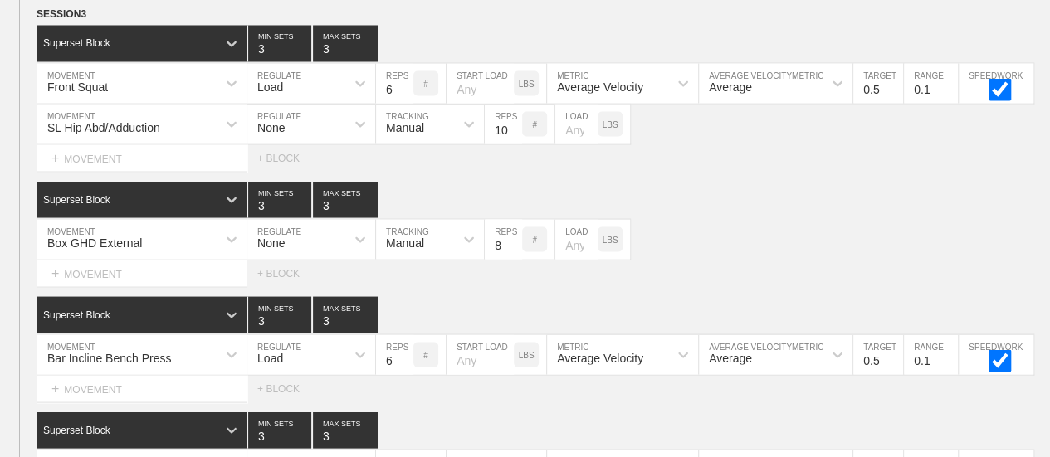
scroll to position [1494, 0]
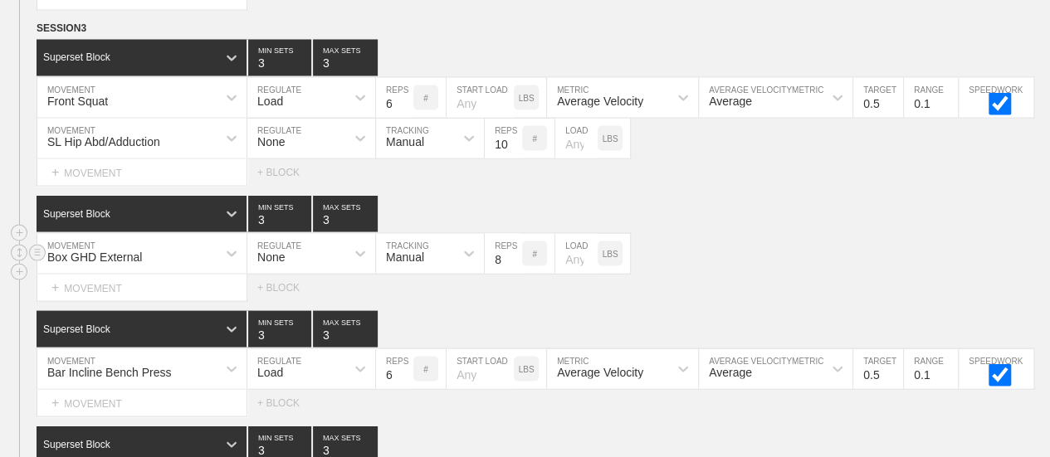
click at [723, 274] on div "Box GHD External MOVEMENT None REGULATE Manual TRACKING 8 REPS # LOAD LBS" at bounding box center [525, 253] width 1050 height 41
click at [782, 274] on div "Box GHD External MOVEMENT None REGULATE Manual TRACKING 8 REPS # LOAD LBS" at bounding box center [525, 253] width 1050 height 41
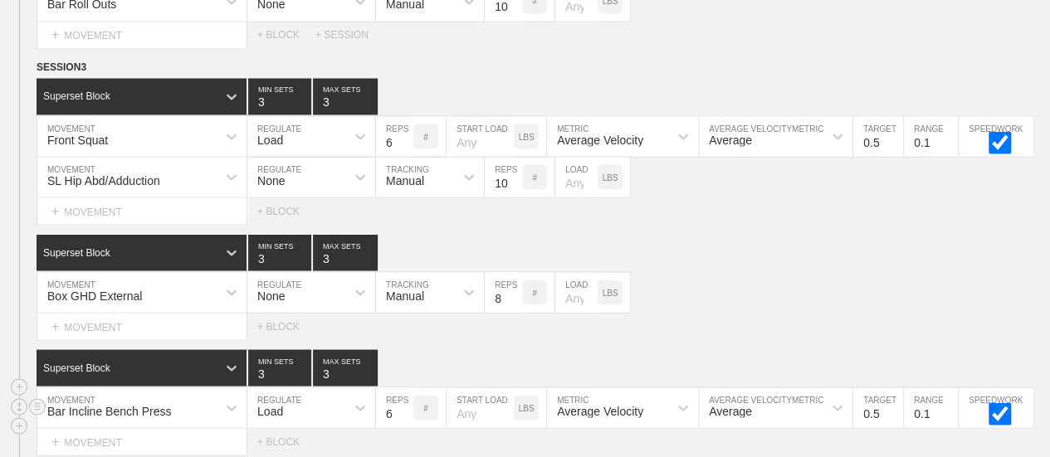
scroll to position [1494, 0]
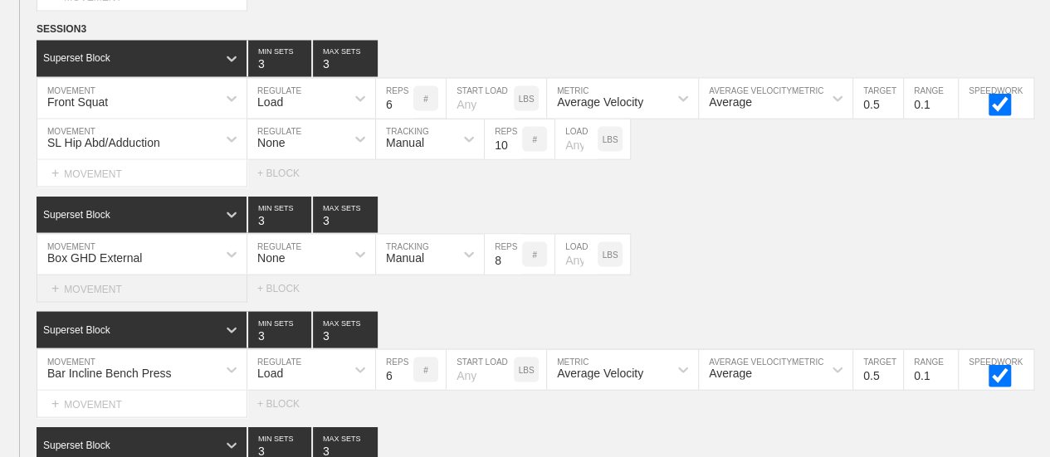
click at [123, 296] on div "+ MOVEMENT" at bounding box center [142, 288] width 211 height 27
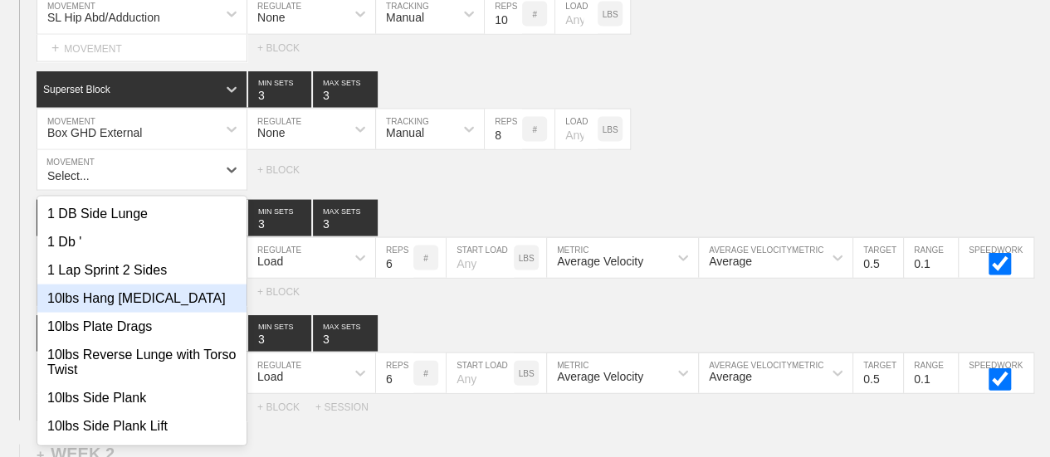
scroll to position [1621, 0]
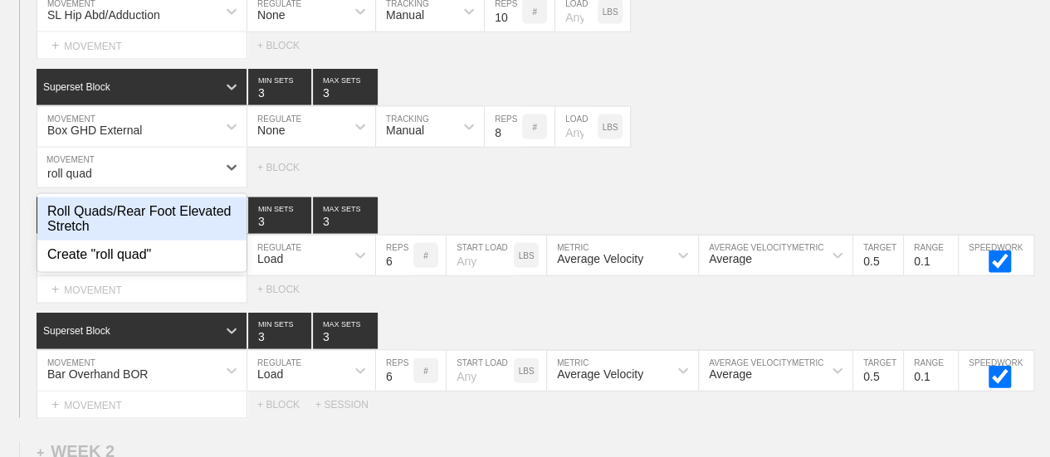
click at [142, 226] on div "Roll Quads/Rear Foot Elevated Stretch" at bounding box center [141, 218] width 209 height 43
type input "roll quad"
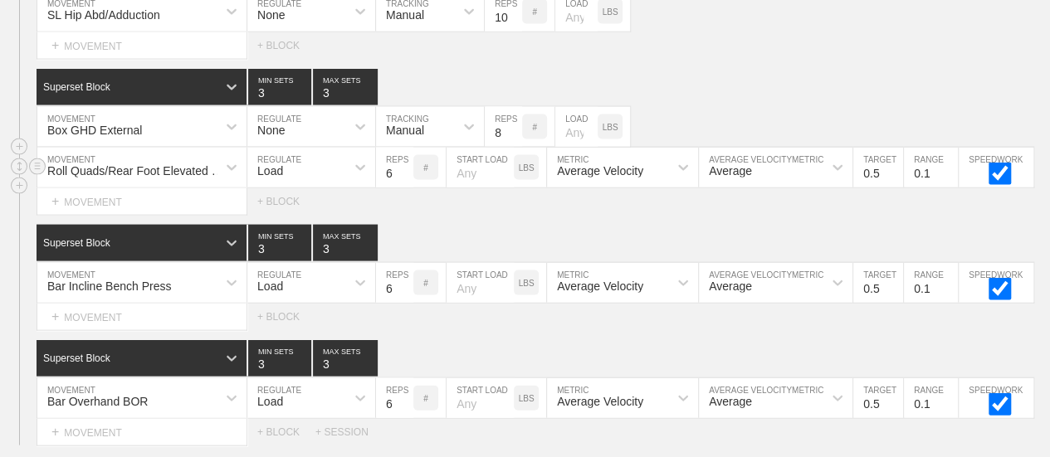
click at [295, 178] on div "Load" at bounding box center [296, 168] width 98 height 28
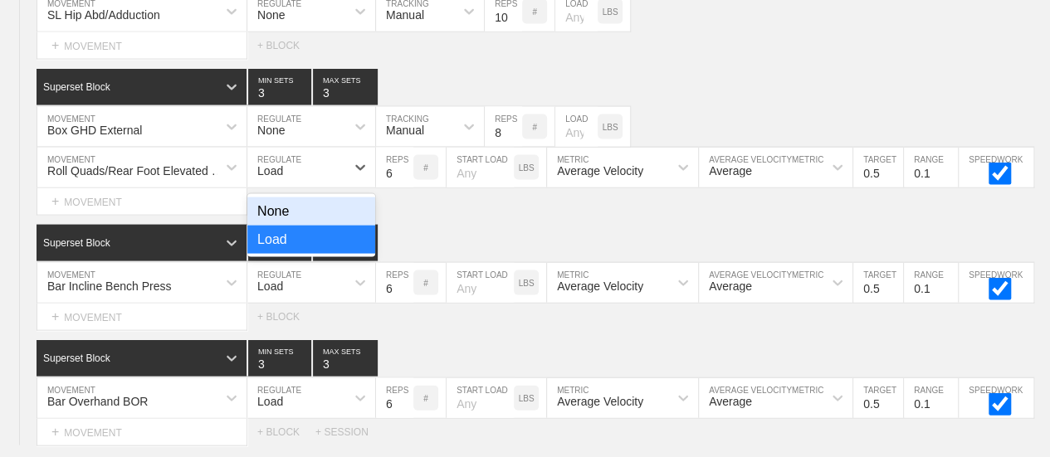
click at [280, 226] on div "None" at bounding box center [311, 211] width 128 height 28
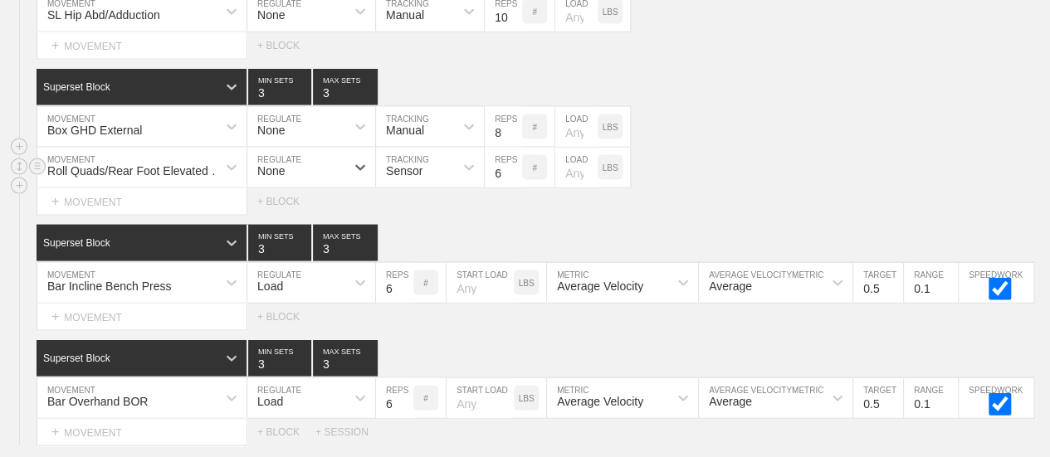
click at [429, 182] on div "Sensor" at bounding box center [415, 168] width 78 height 28
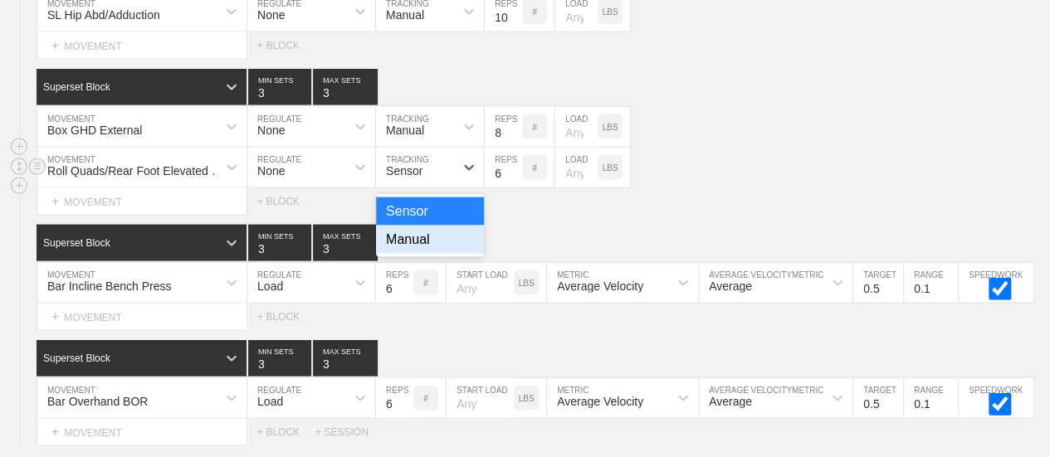
click at [415, 248] on div "Manual" at bounding box center [430, 240] width 108 height 28
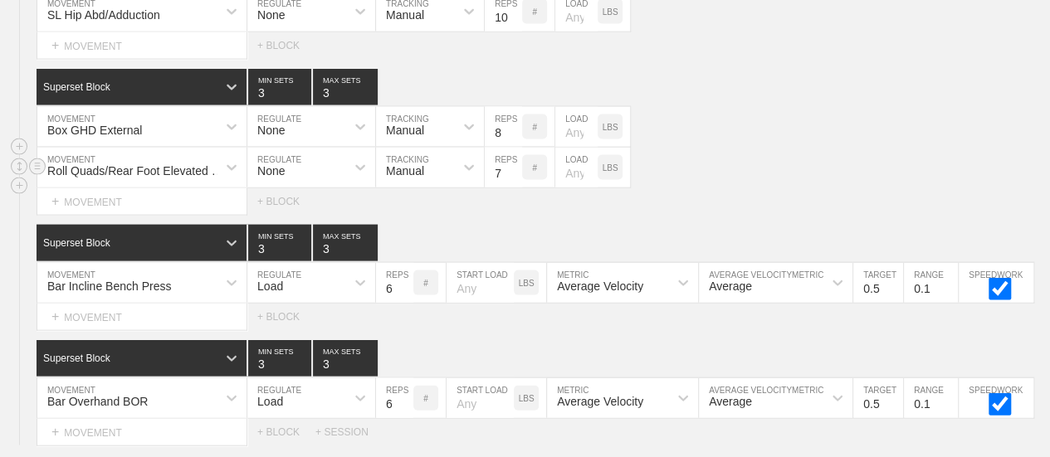
click at [512, 174] on input "7" at bounding box center [503, 168] width 37 height 40
click at [512, 174] on input "8" at bounding box center [503, 168] width 37 height 40
click at [512, 174] on input "9" at bounding box center [503, 168] width 37 height 40
type input "10"
click at [512, 174] on input "10" at bounding box center [503, 168] width 37 height 40
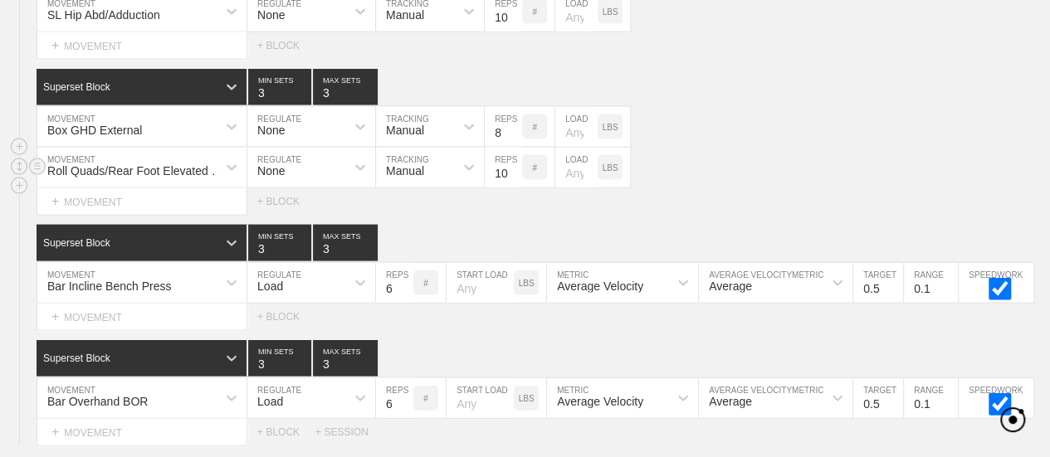
click at [616, 180] on div "LBS" at bounding box center [609, 167] width 25 height 25
click at [715, 208] on div "Select... MOVEMENT + MOVEMENT + BLOCK" at bounding box center [525, 201] width 1050 height 27
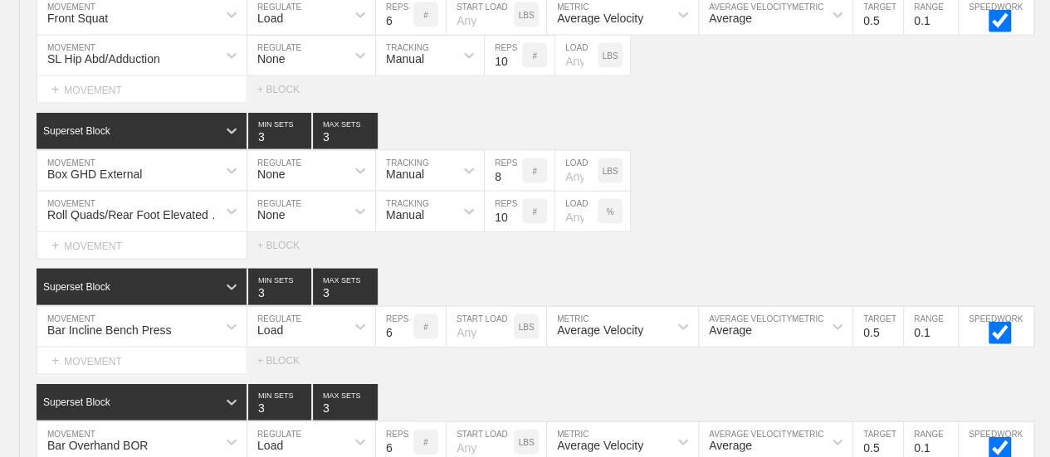
scroll to position [1907, 0]
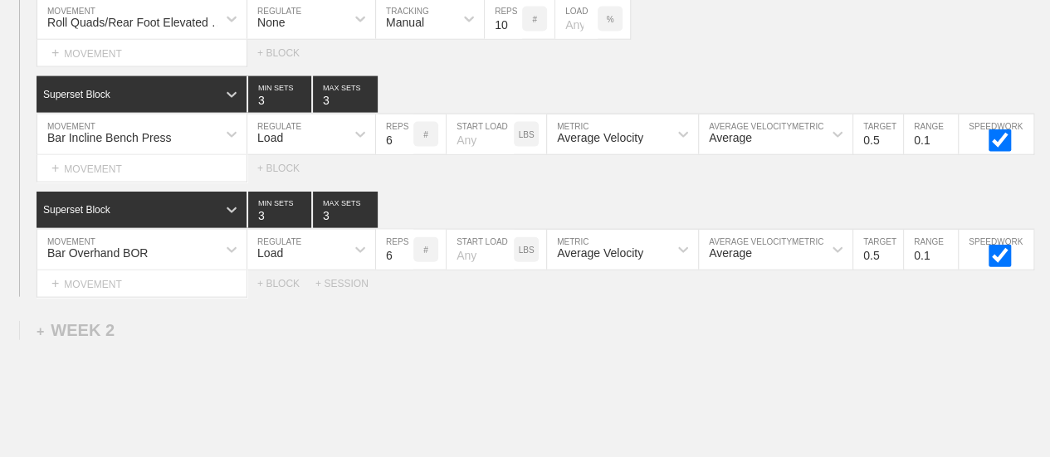
scroll to position [1658, 0]
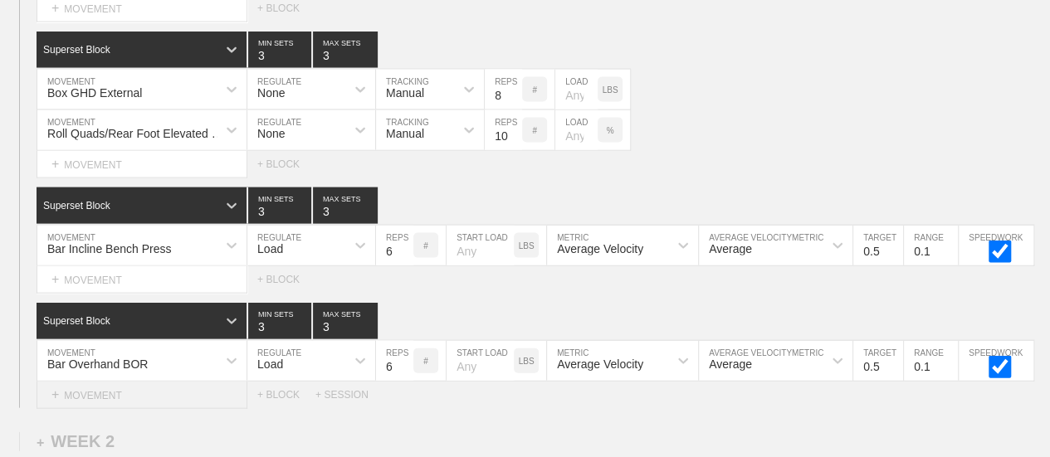
click at [90, 398] on div "+ MOVEMENT" at bounding box center [142, 395] width 211 height 27
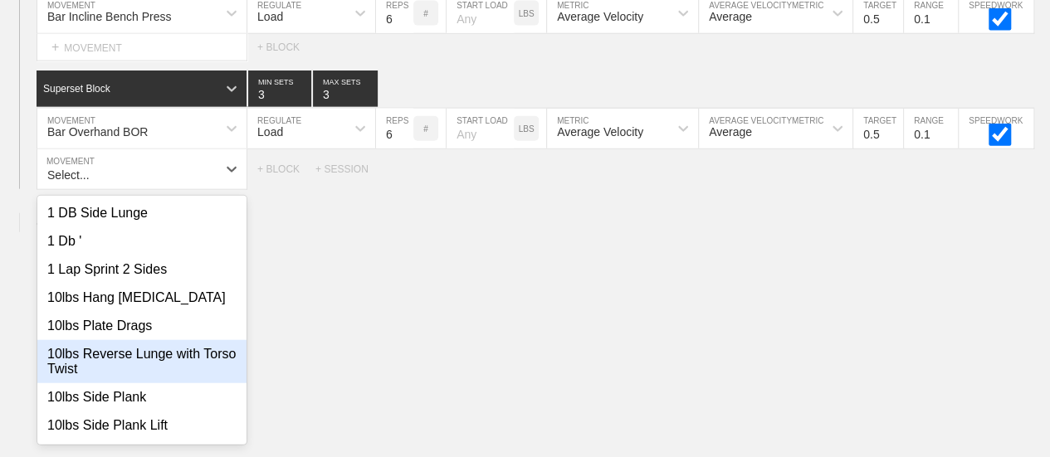
scroll to position [1891, 0]
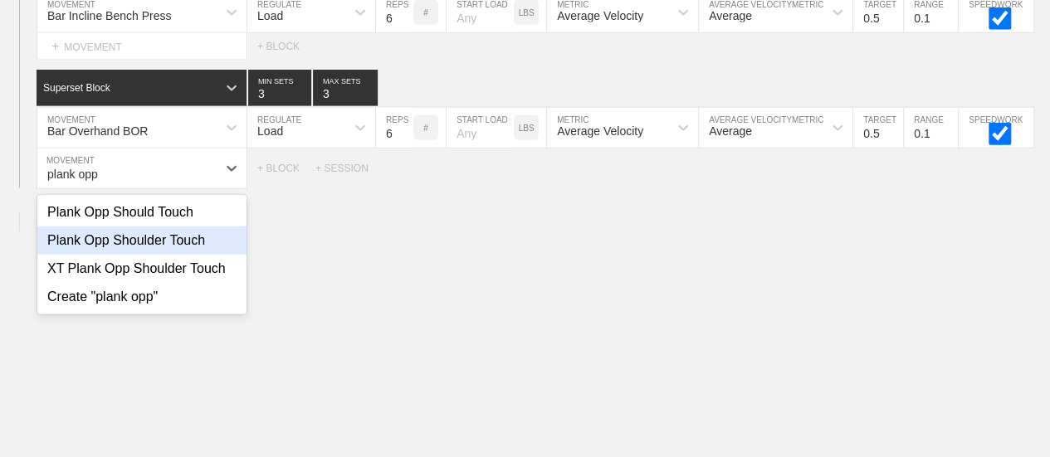
click at [163, 246] on div "Plank Opp Shoulder Touch" at bounding box center [141, 241] width 209 height 28
type input "plank opp"
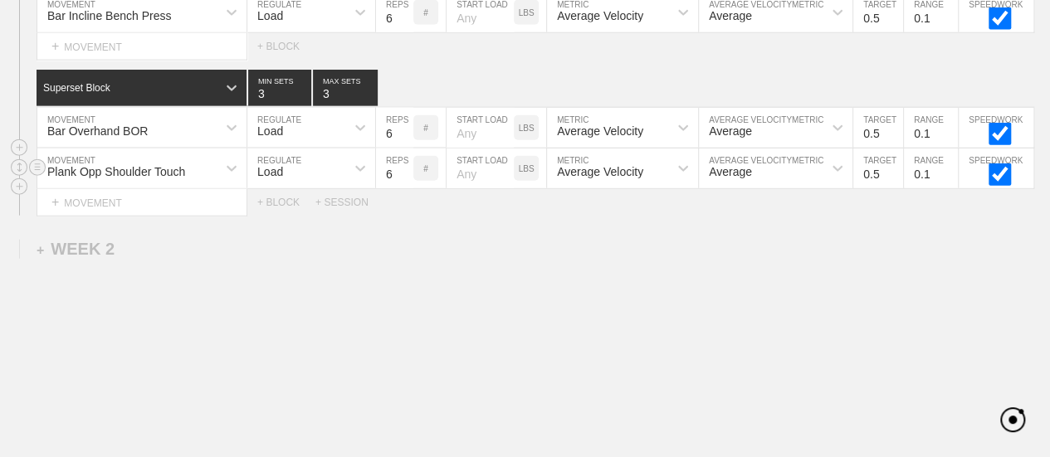
click at [283, 178] on div "Load" at bounding box center [296, 168] width 98 height 28
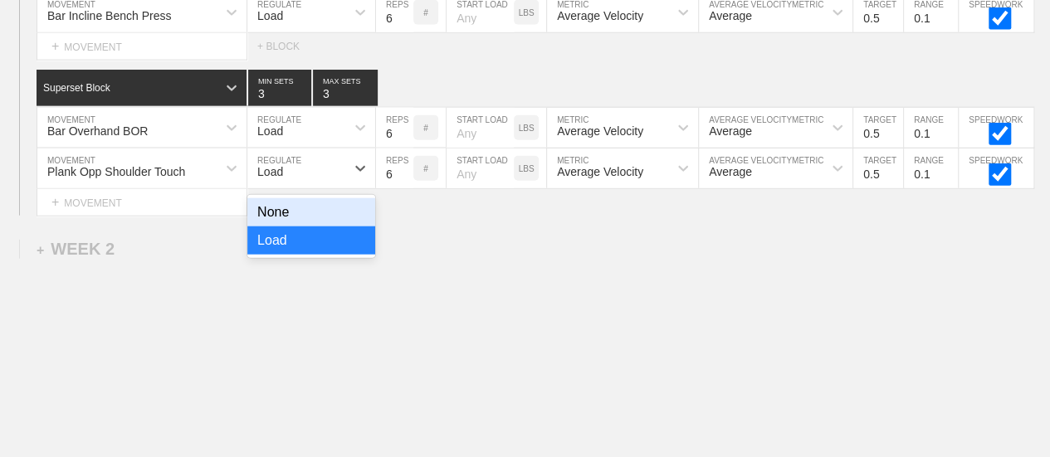
click at [276, 218] on div "None" at bounding box center [311, 212] width 128 height 28
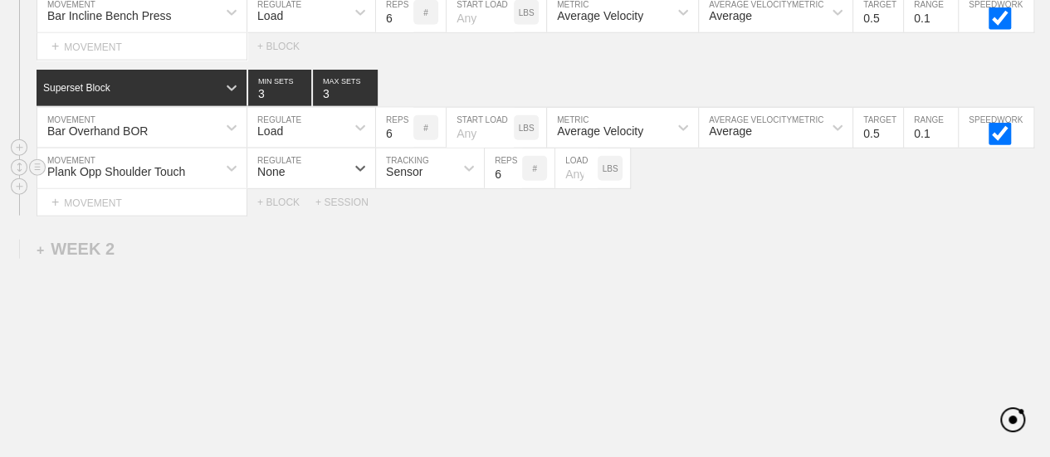
click at [390, 178] on div "Sensor" at bounding box center [404, 171] width 37 height 13
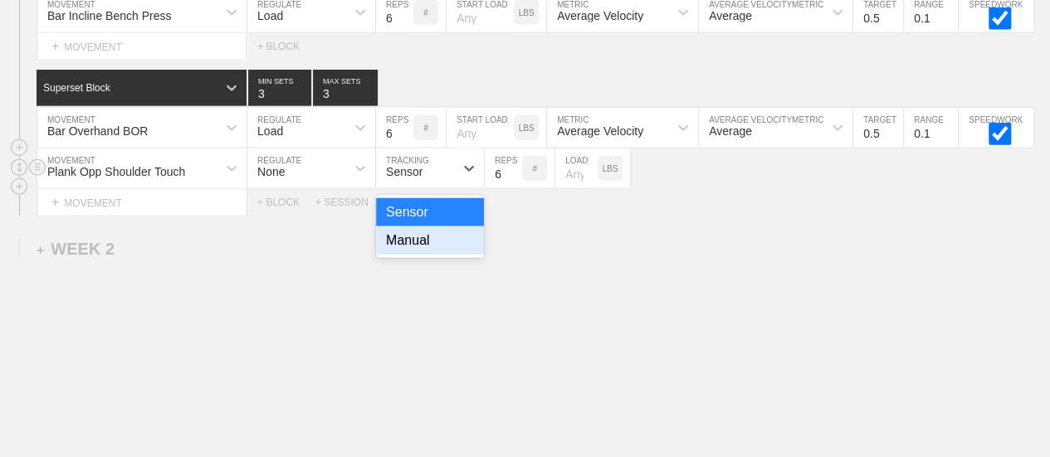
click at [425, 253] on div "Manual" at bounding box center [430, 241] width 108 height 28
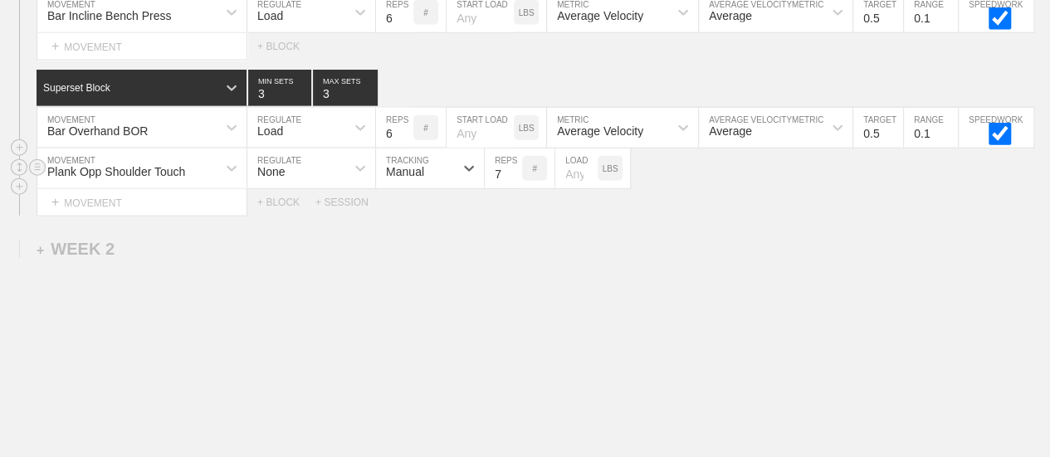
click at [513, 174] on input "7" at bounding box center [503, 169] width 37 height 40
click at [513, 174] on input "8" at bounding box center [503, 169] width 37 height 40
click at [513, 174] on input "9" at bounding box center [503, 169] width 37 height 40
click at [513, 174] on input "10" at bounding box center [503, 169] width 37 height 40
click at [512, 175] on input "11" at bounding box center [503, 169] width 37 height 40
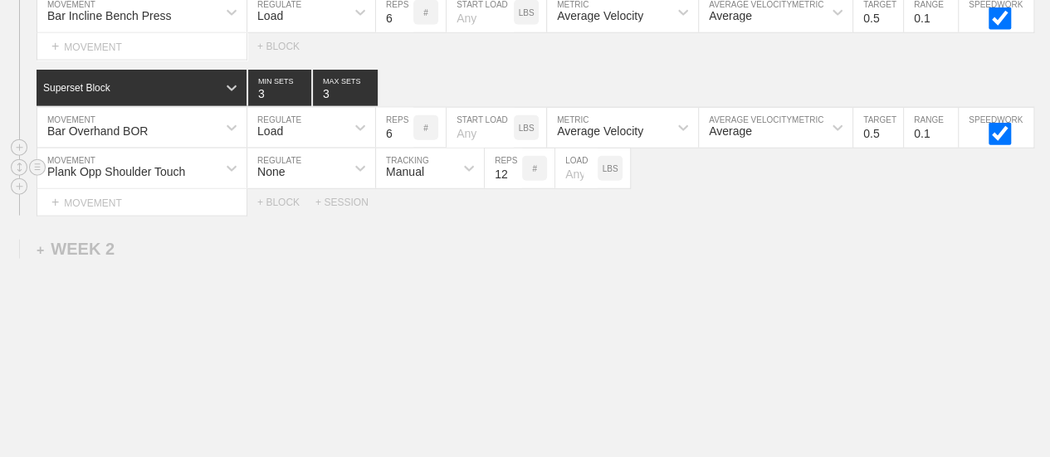
click at [512, 175] on input "12" at bounding box center [503, 169] width 37 height 40
click at [512, 175] on input "13" at bounding box center [503, 169] width 37 height 40
type input "12"
click at [512, 183] on input "12" at bounding box center [503, 169] width 37 height 40
click at [569, 183] on input "number" at bounding box center [576, 169] width 42 height 40
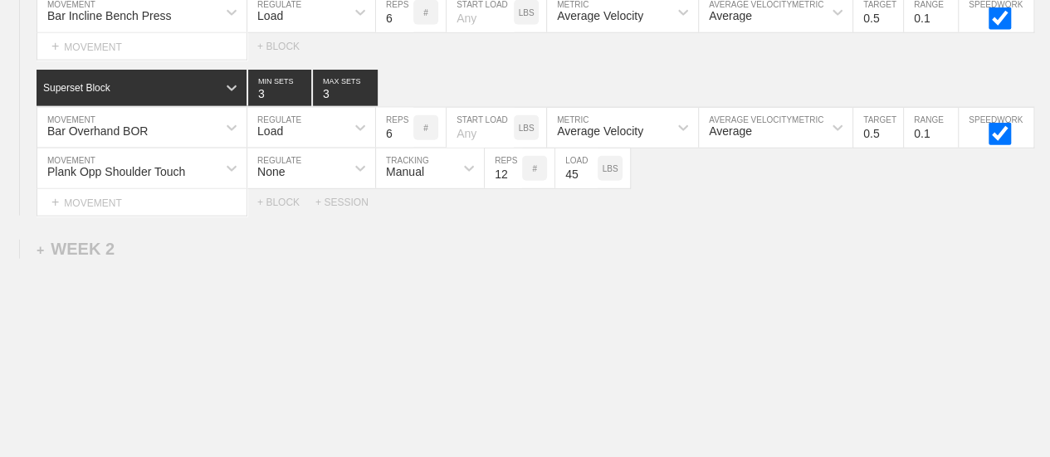
type input "45"
click at [513, 173] on input "13" at bounding box center [503, 169] width 37 height 40
click at [513, 173] on input "14" at bounding box center [503, 169] width 37 height 40
click at [513, 173] on input "15" at bounding box center [503, 169] width 37 height 40
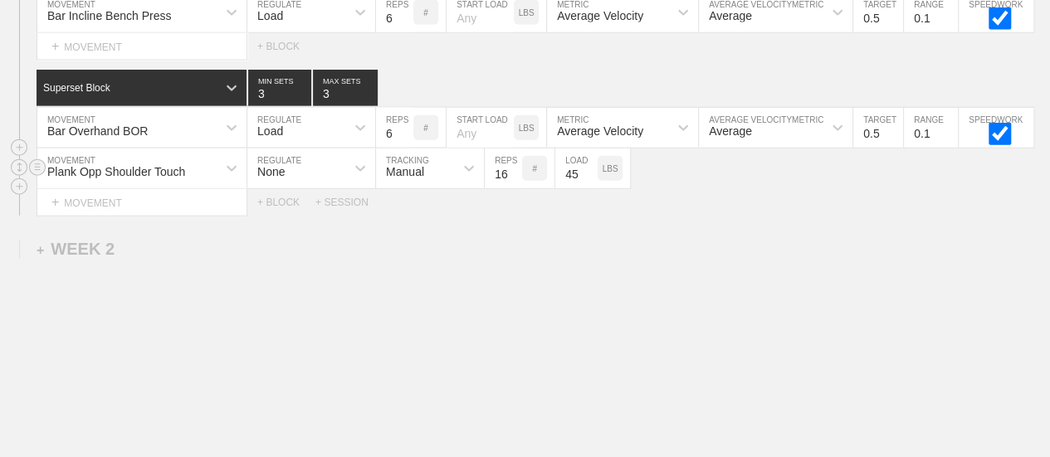
type input "16"
click at [513, 173] on input "16" at bounding box center [503, 169] width 37 height 40
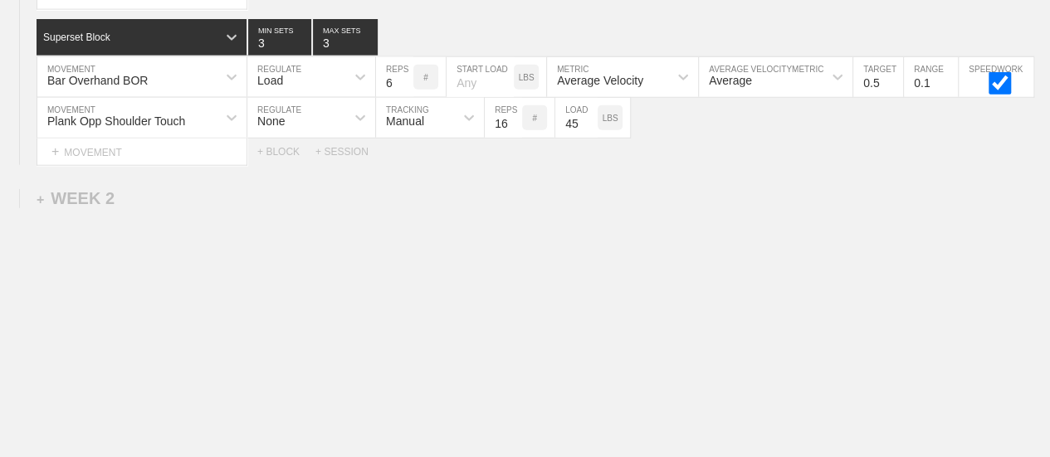
scroll to position [1948, 0]
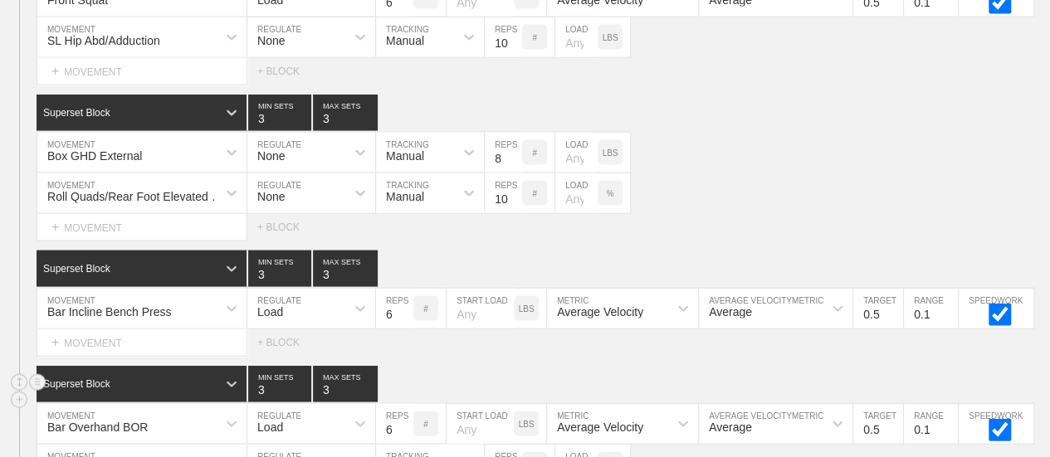
scroll to position [1699, 0]
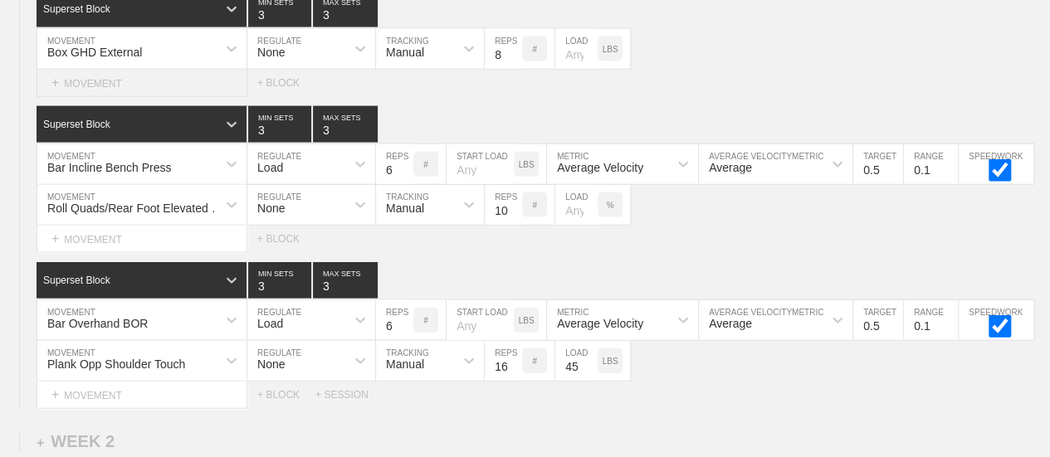
click at [114, 97] on div "+ MOVEMENT" at bounding box center [142, 83] width 211 height 27
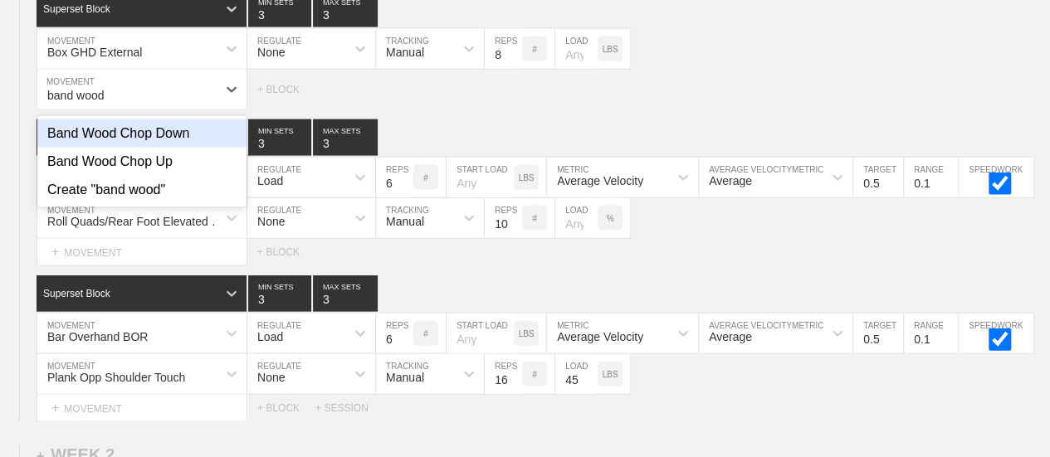
click at [149, 145] on div "Band Wood Chop Down" at bounding box center [141, 133] width 209 height 28
type input "band wood"
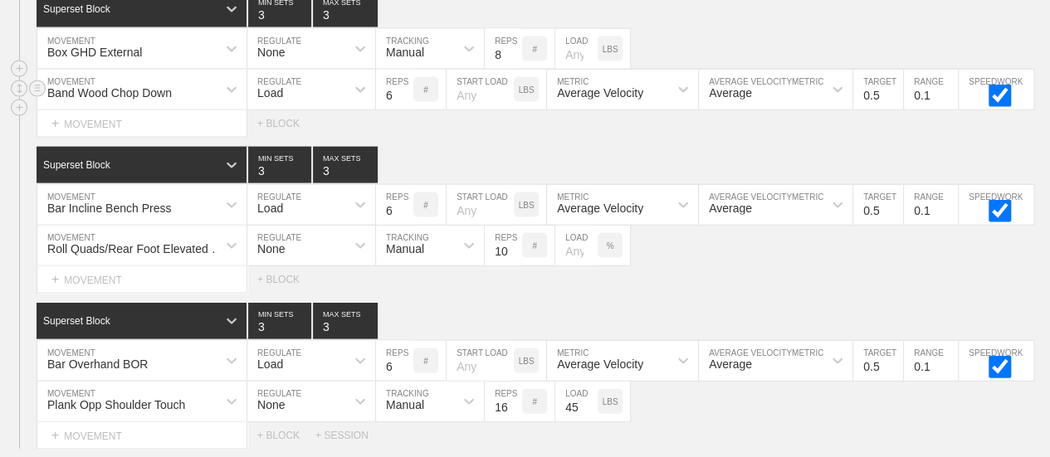
click at [280, 100] on div "Load" at bounding box center [270, 92] width 26 height 13
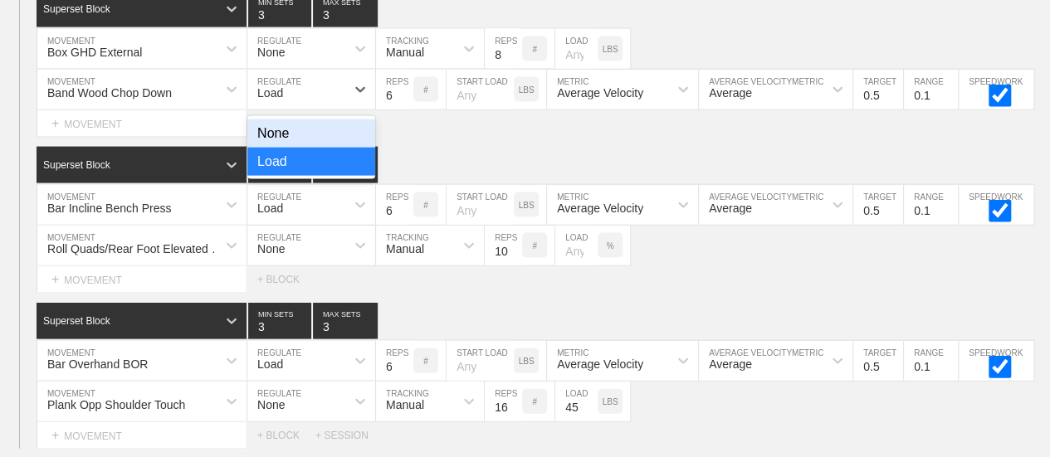
click at [286, 136] on div "None" at bounding box center [311, 133] width 128 height 28
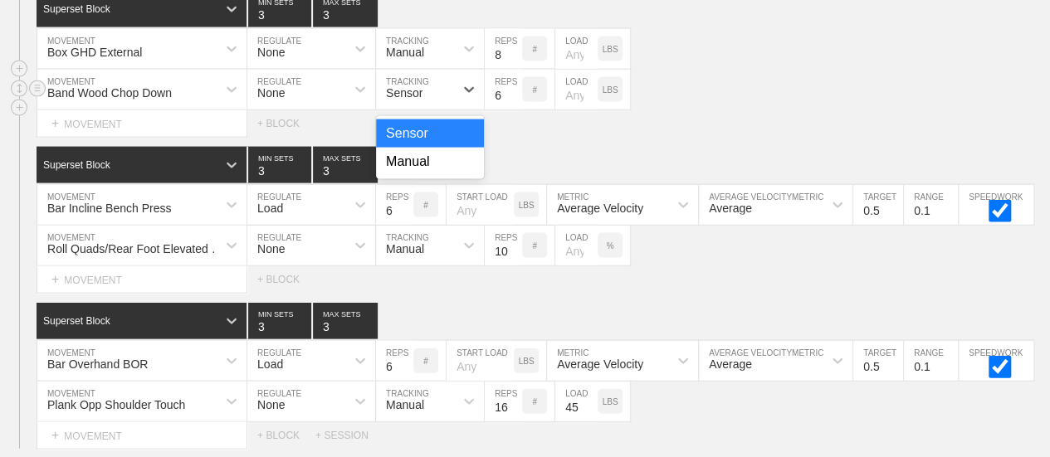
click at [440, 100] on div "Sensor" at bounding box center [415, 90] width 78 height 28
click at [403, 172] on div "Manual" at bounding box center [430, 162] width 108 height 28
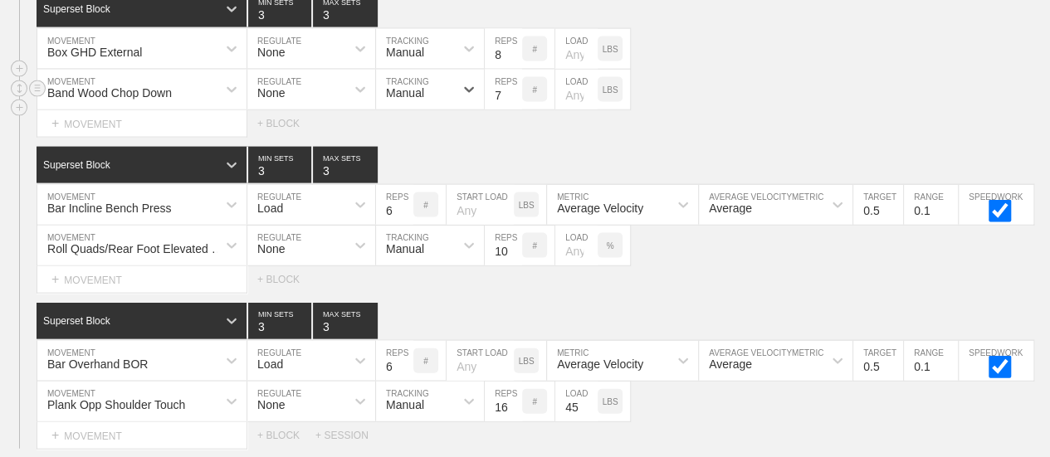
click at [511, 100] on input "7" at bounding box center [503, 90] width 37 height 40
click at [511, 100] on input "8" at bounding box center [503, 90] width 37 height 40
click at [511, 100] on input "9" at bounding box center [503, 90] width 37 height 40
click at [511, 100] on input "10" at bounding box center [503, 90] width 37 height 40
click at [511, 100] on input "11" at bounding box center [503, 90] width 37 height 40
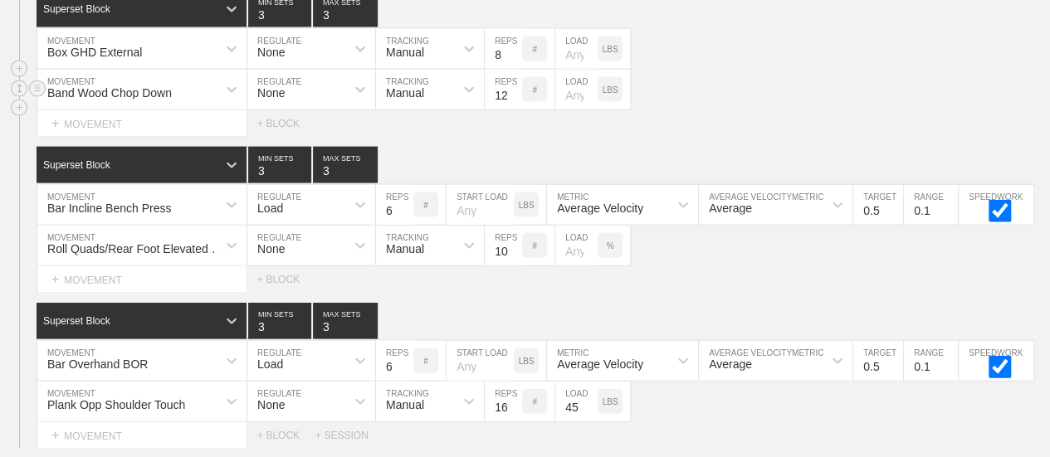
click at [511, 100] on input "12" at bounding box center [503, 90] width 37 height 40
click at [511, 100] on input "13" at bounding box center [503, 90] width 37 height 40
click at [511, 100] on input "14" at bounding box center [503, 90] width 37 height 40
click at [511, 100] on input "15" at bounding box center [503, 90] width 37 height 40
type input "16"
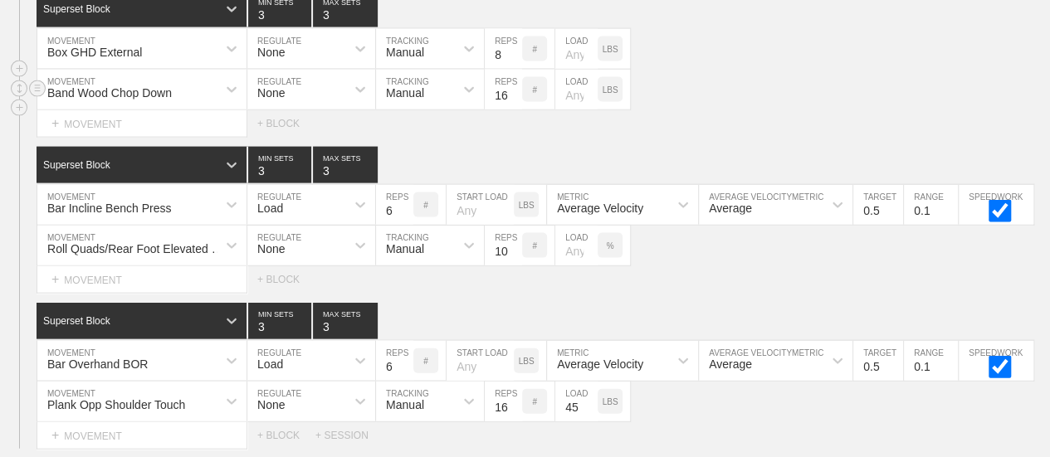
click at [511, 100] on input "16" at bounding box center [503, 90] width 37 height 40
click at [720, 123] on div "Select... MOVEMENT + MOVEMENT + BLOCK" at bounding box center [525, 123] width 1050 height 27
click at [705, 300] on div "SESSION 3 Superset Block 3 MIN SETS 3 MAX SETS DUPLICATE INSERT MOVEMENT AFTER …" at bounding box center [525, 132] width 1050 height 633
click at [792, 104] on div "Band Wood Chop Down MOVEMENT None REGULATE Manual TRACKING 16 REPS # LOAD LBS" at bounding box center [525, 90] width 1050 height 41
click at [511, 56] on input "9" at bounding box center [503, 49] width 37 height 40
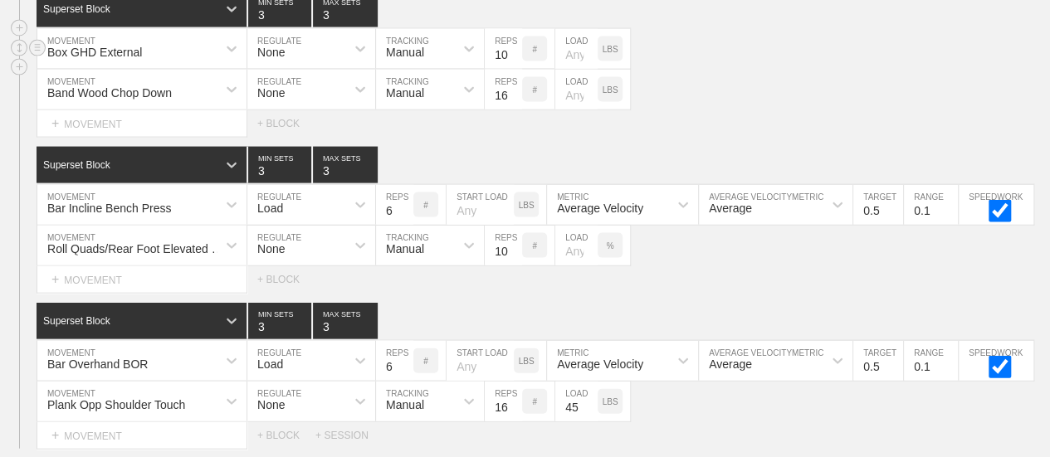
type input "10"
click at [511, 56] on input "10" at bounding box center [503, 49] width 37 height 40
click at [571, 66] on input "number" at bounding box center [576, 49] width 42 height 40
type input "3"
type input "45"
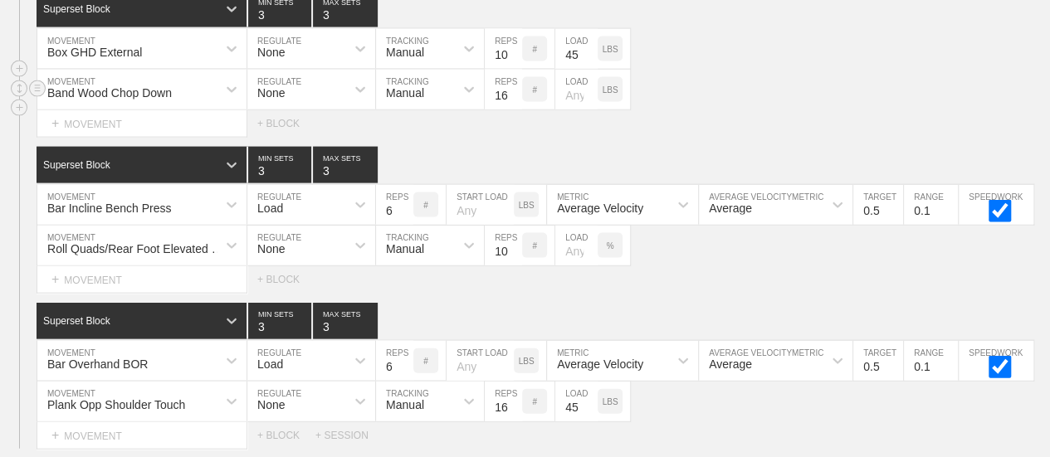
click at [793, 110] on div "Band Wood Chop Down MOVEMENT None REGULATE Manual TRACKING 16 REPS # LOAD LBS" at bounding box center [525, 90] width 1050 height 41
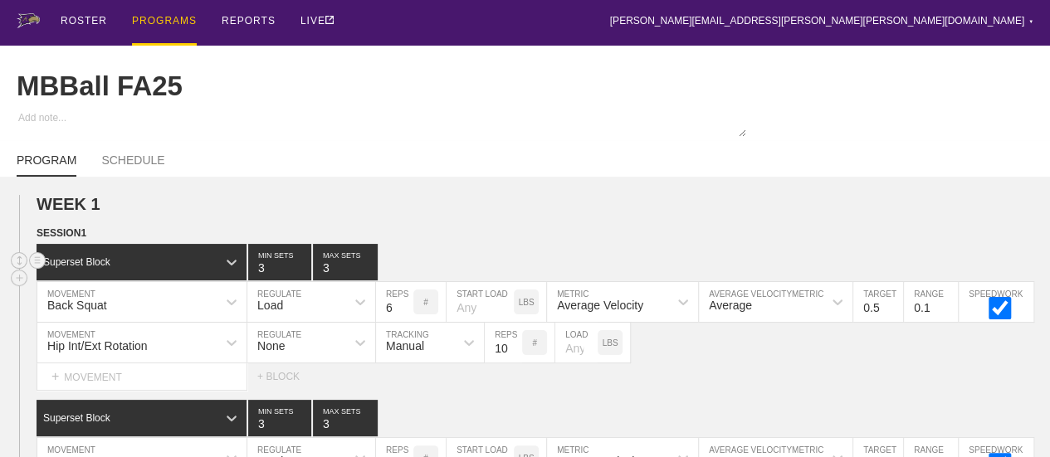
scroll to position [0, 0]
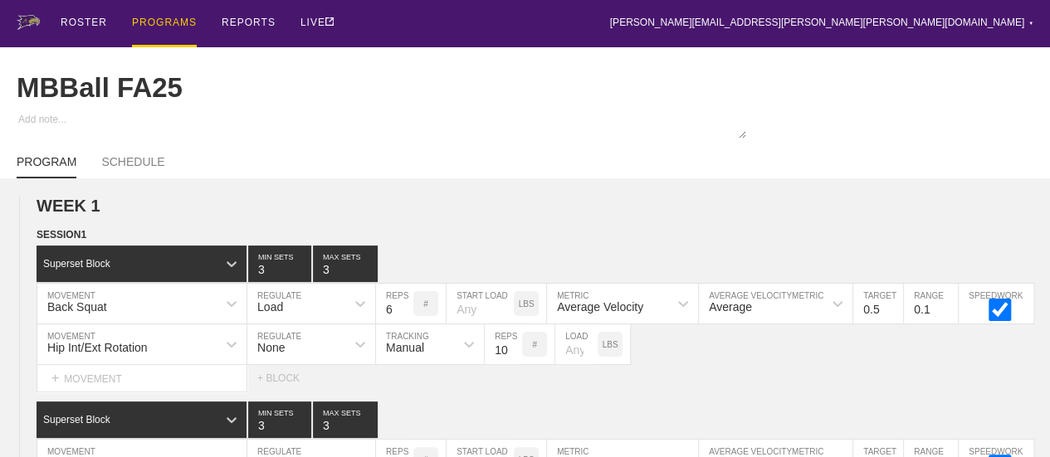
click at [178, 23] on div "PROGRAMS" at bounding box center [164, 23] width 65 height 47
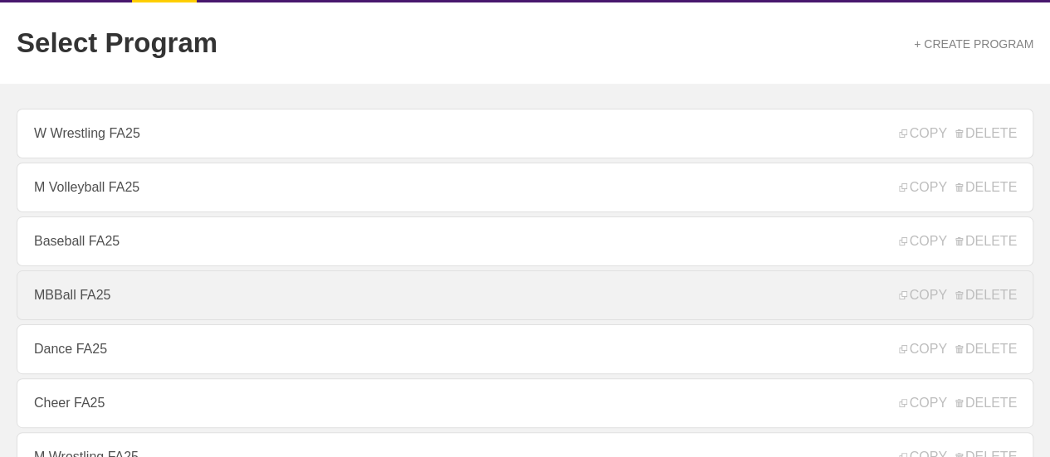
scroll to position [83, 0]
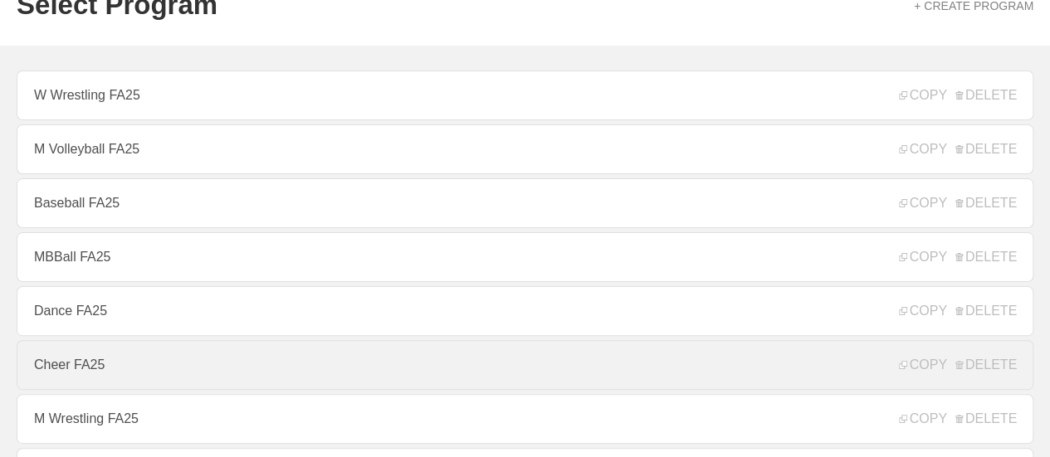
click at [75, 368] on link "Cheer FA25" at bounding box center [525, 365] width 1016 height 50
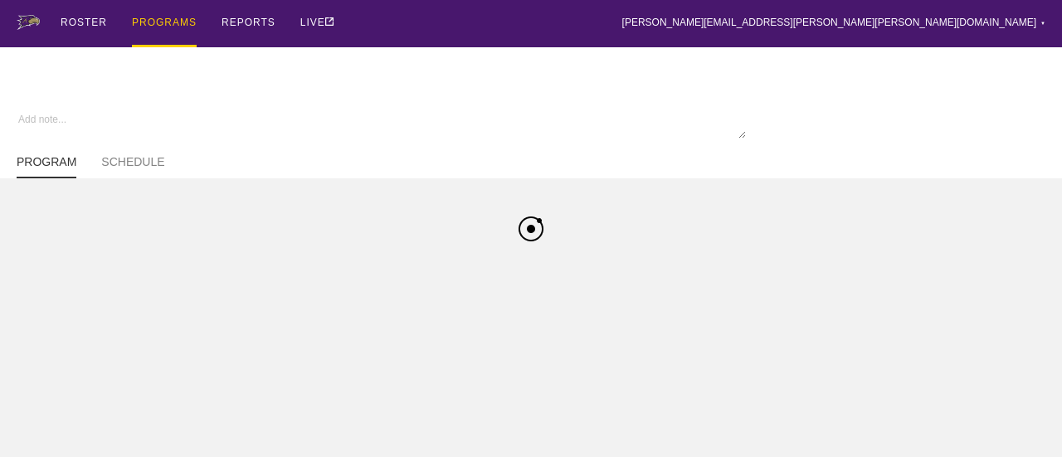
type textarea "x"
type input "Cheer FA25"
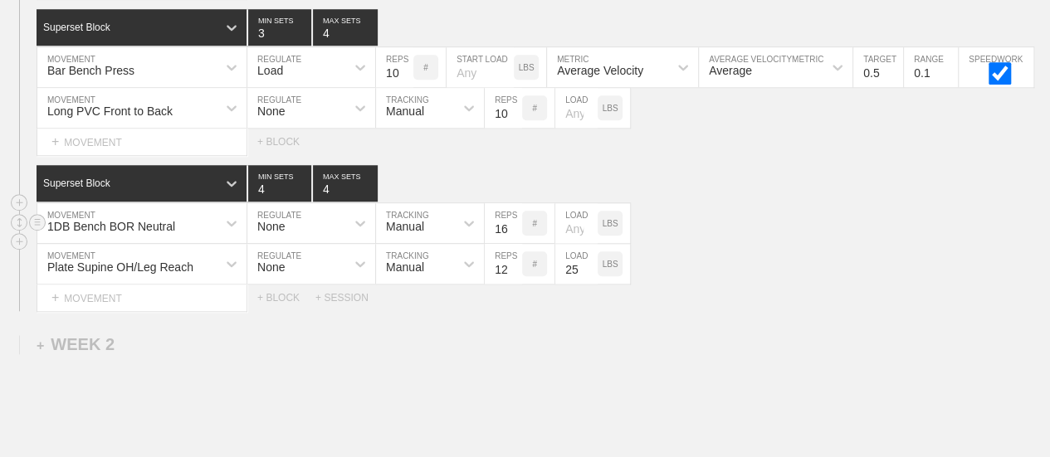
scroll to position [674, 0]
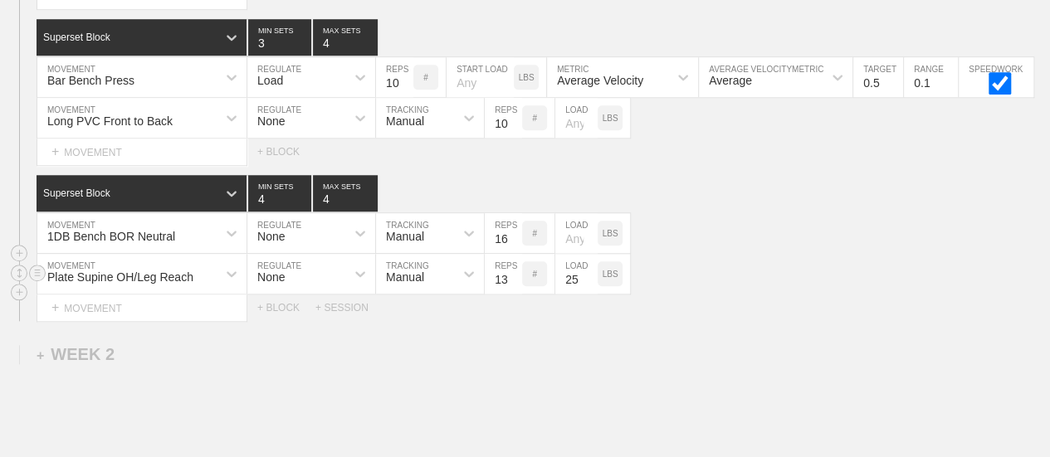
click at [513, 283] on input "13" at bounding box center [503, 274] width 37 height 40
click at [513, 283] on input "14" at bounding box center [503, 274] width 37 height 40
click at [513, 283] on input "15" at bounding box center [503, 274] width 37 height 40
type input "16"
click at [513, 283] on input "16" at bounding box center [503, 274] width 37 height 40
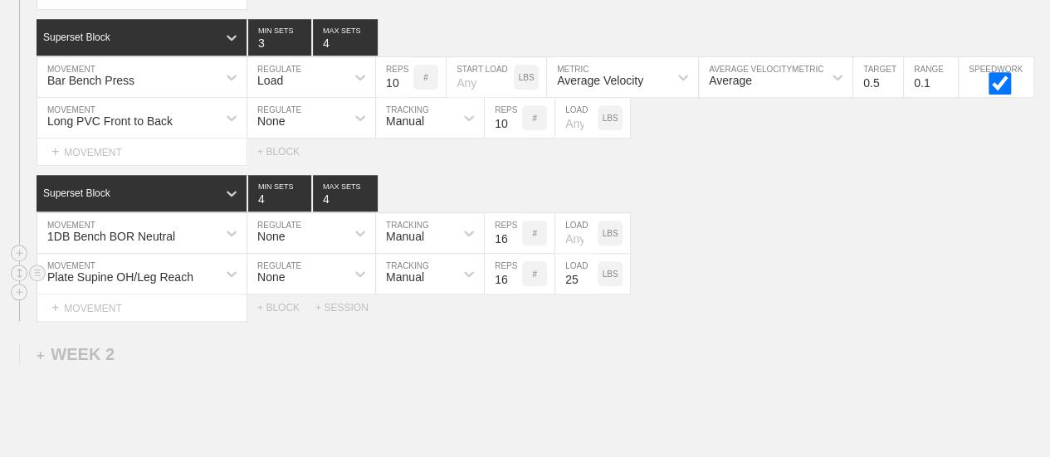
click at [734, 278] on div "Plate Supine OH/Leg Reach MOVEMENT None REGULATE Manual TRACKING 16 REPS # 25 L…" at bounding box center [525, 274] width 1050 height 41
type input "3"
click at [304, 212] on input "3" at bounding box center [279, 193] width 63 height 37
type input "3"
click at [370, 212] on input "3" at bounding box center [345, 193] width 65 height 37
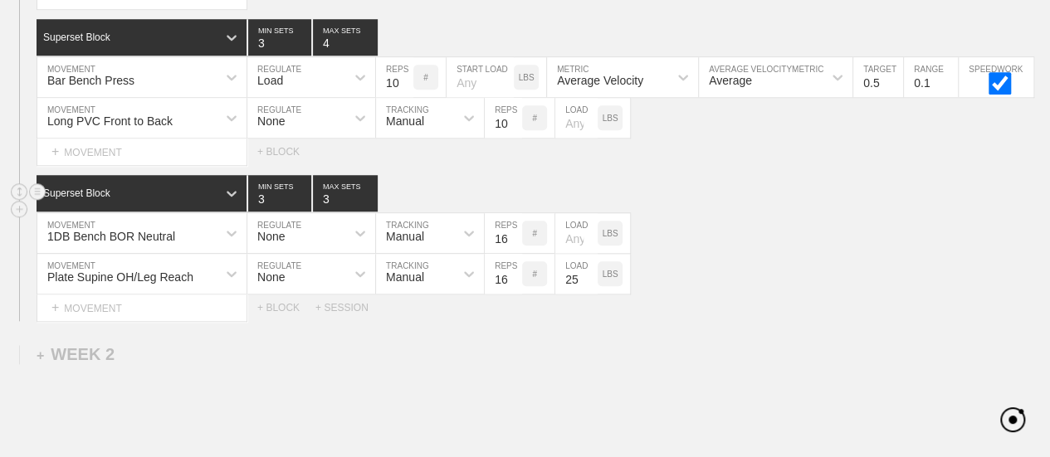
click at [712, 200] on div "Superset Block 3 MIN SETS 3 MAX SETS" at bounding box center [543, 193] width 1013 height 37
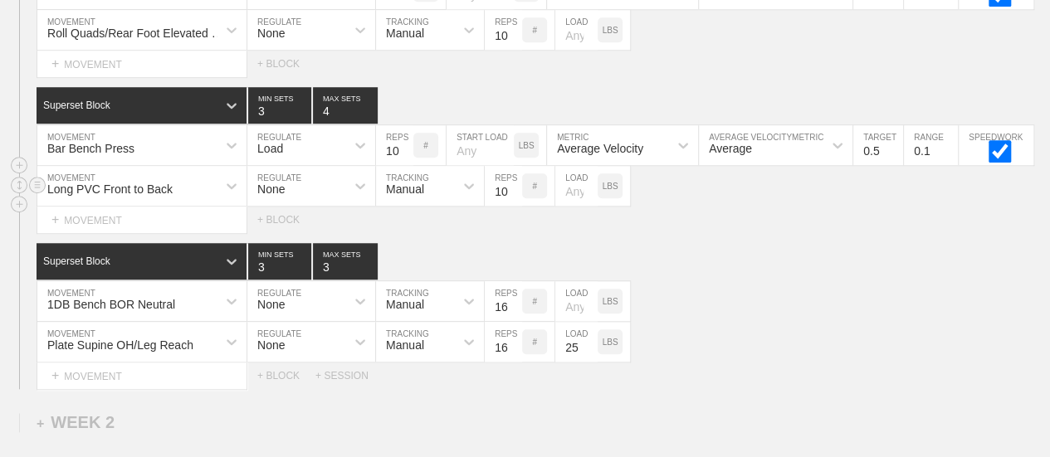
scroll to position [591, 0]
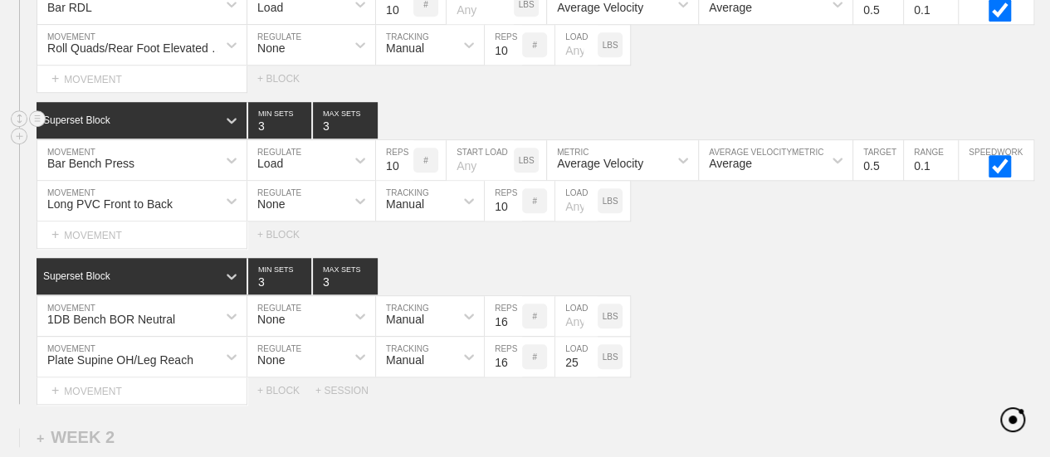
type input "3"
click at [371, 139] on input "3" at bounding box center [345, 120] width 65 height 37
click at [705, 259] on div "SESSION 2 Superset Block 3 MIN SETS 4 MAX SETS DUPLICATE INSERT MOVEMENT AFTER …" at bounding box center [525, 87] width 1050 height 633
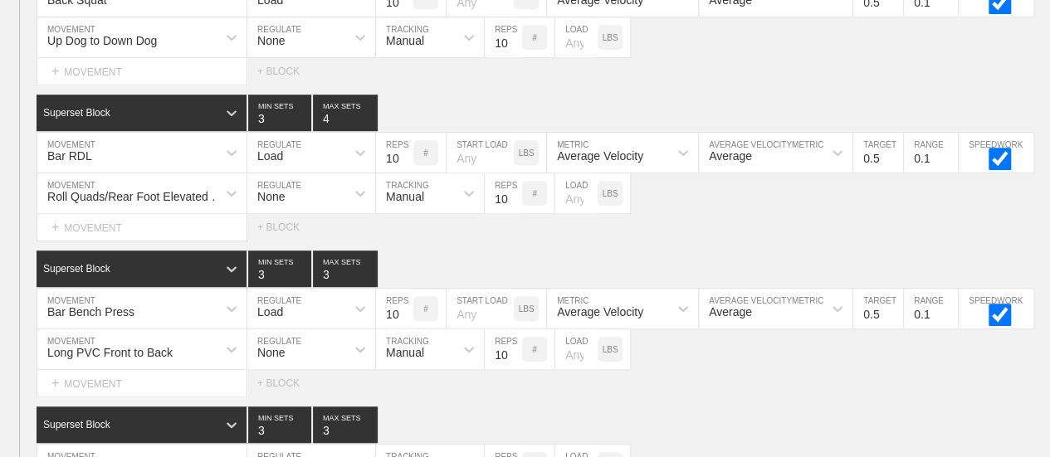
scroll to position [425, 0]
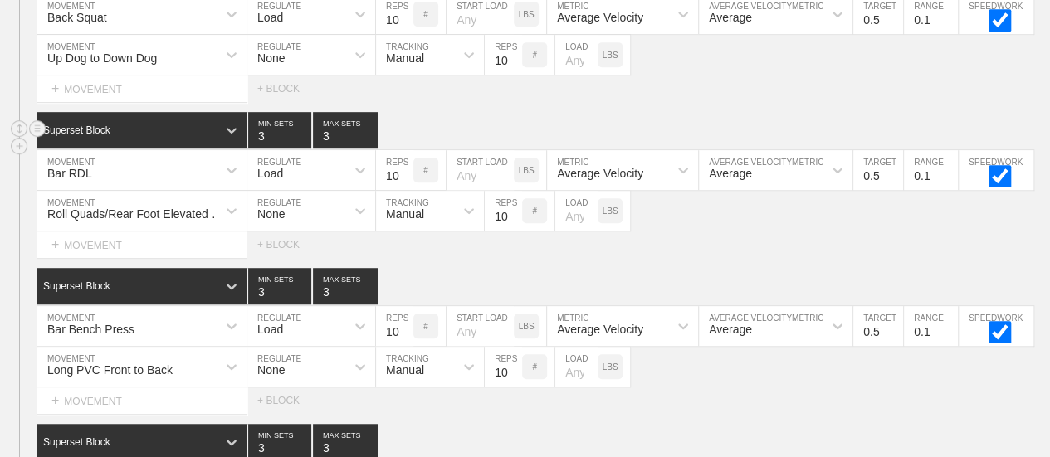
type input "3"
click at [369, 149] on input "3" at bounding box center [345, 130] width 65 height 37
click at [544, 126] on div "Superset Block 3 MIN SETS 3 MAX SETS" at bounding box center [543, 130] width 1013 height 37
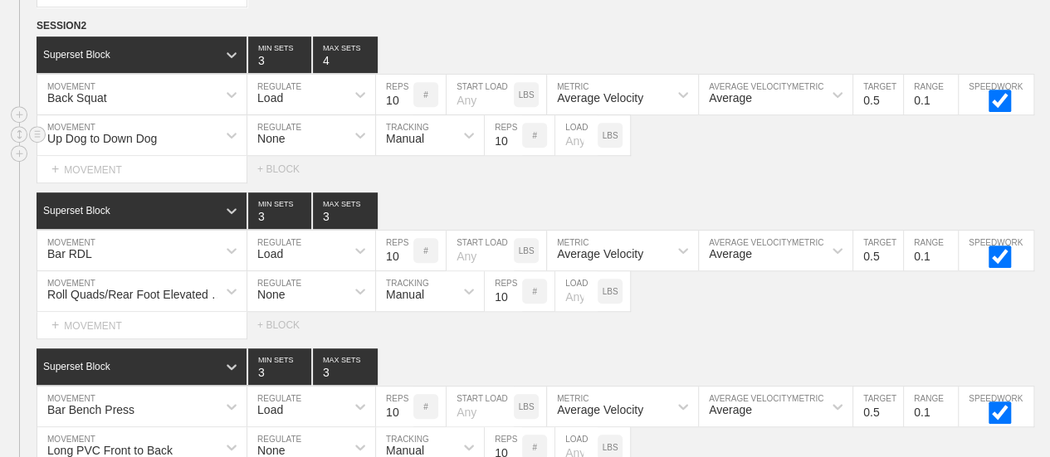
scroll to position [342, 0]
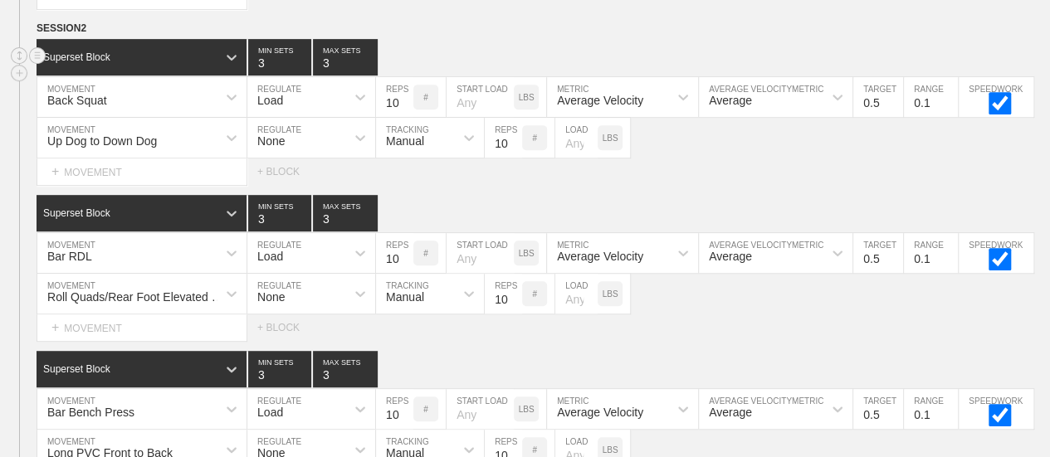
type input "3"
click at [370, 76] on input "3" at bounding box center [345, 57] width 65 height 37
click at [687, 199] on div "SESSION 2 Superset Block 3 MIN SETS 3 MAX SETS DUPLICATE INSERT MOVEMENT AFTER …" at bounding box center [525, 336] width 1050 height 633
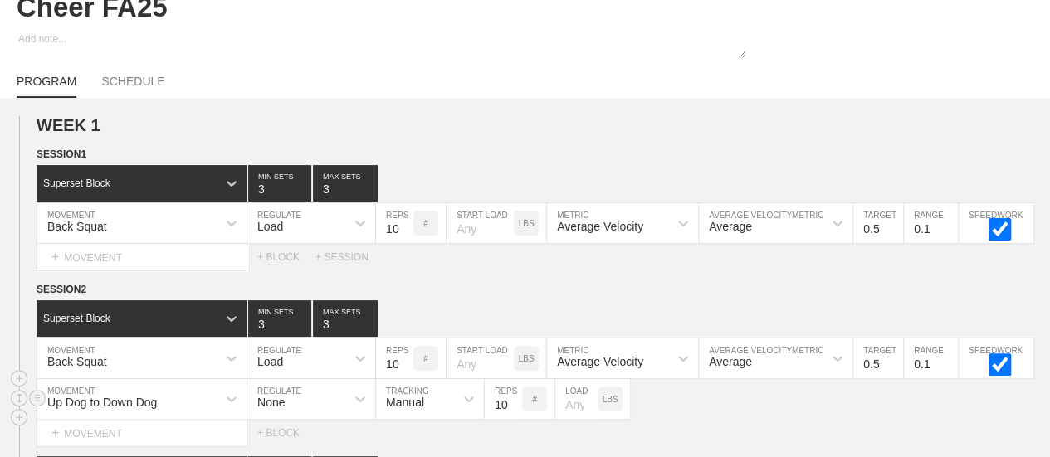
scroll to position [10, 0]
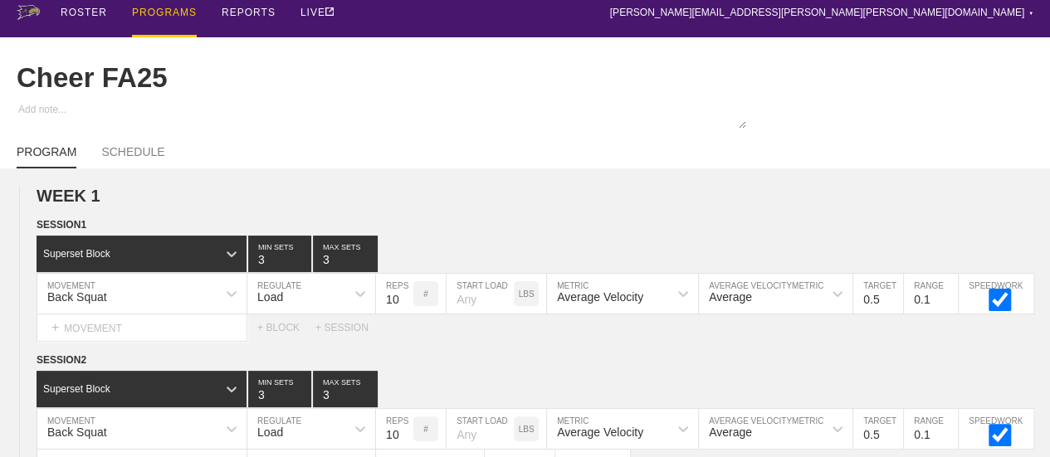
click at [167, 9] on div "PROGRAMS" at bounding box center [164, 13] width 65 height 47
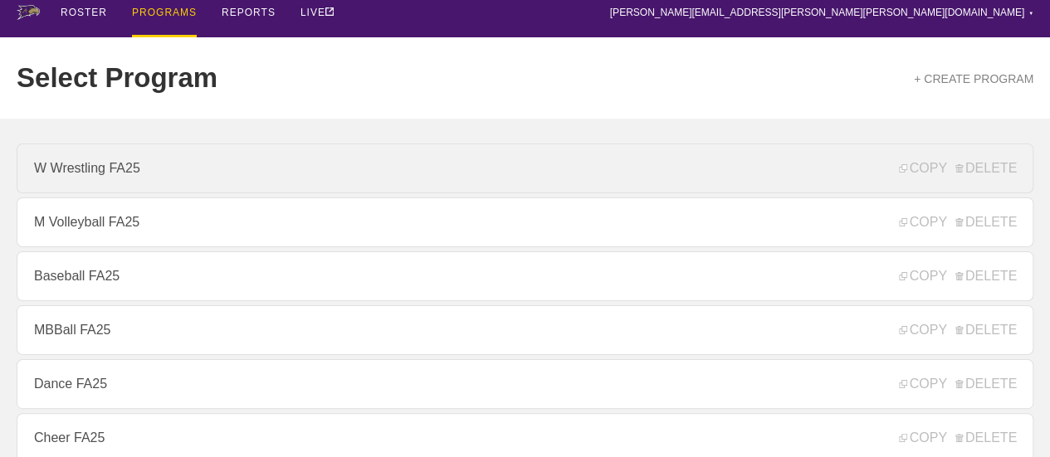
click at [126, 182] on link "W Wrestling FA25" at bounding box center [525, 169] width 1016 height 50
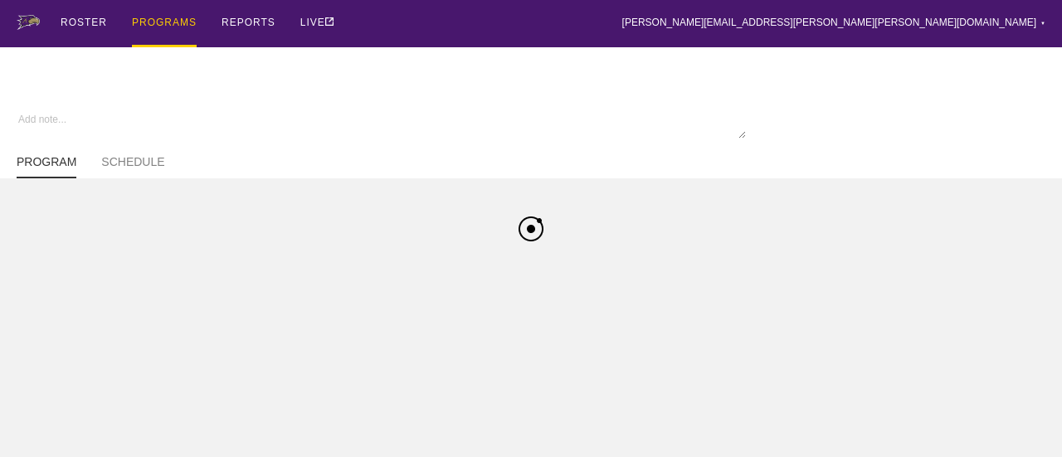
type textarea "x"
type input "W Wrestling FA25"
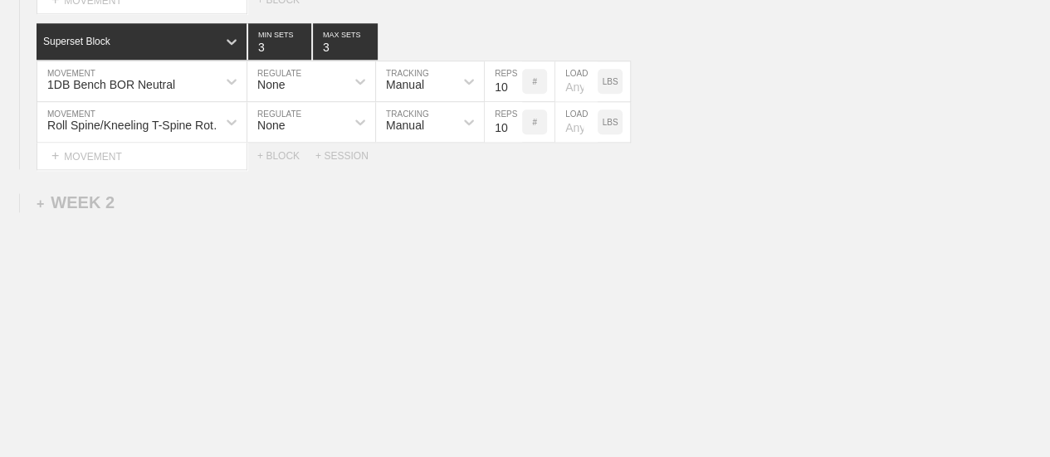
scroll to position [840, 0]
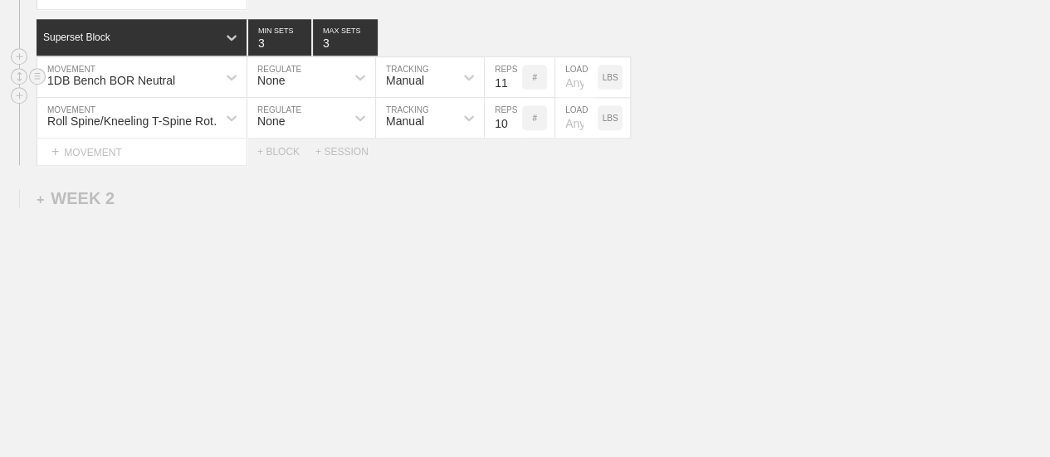
click at [512, 80] on input "11" at bounding box center [503, 77] width 37 height 40
click at [512, 80] on input "12" at bounding box center [503, 77] width 37 height 40
click at [512, 80] on input "13" at bounding box center [503, 77] width 37 height 40
click at [512, 80] on input "14" at bounding box center [503, 77] width 37 height 40
click at [512, 80] on input "15" at bounding box center [503, 77] width 37 height 40
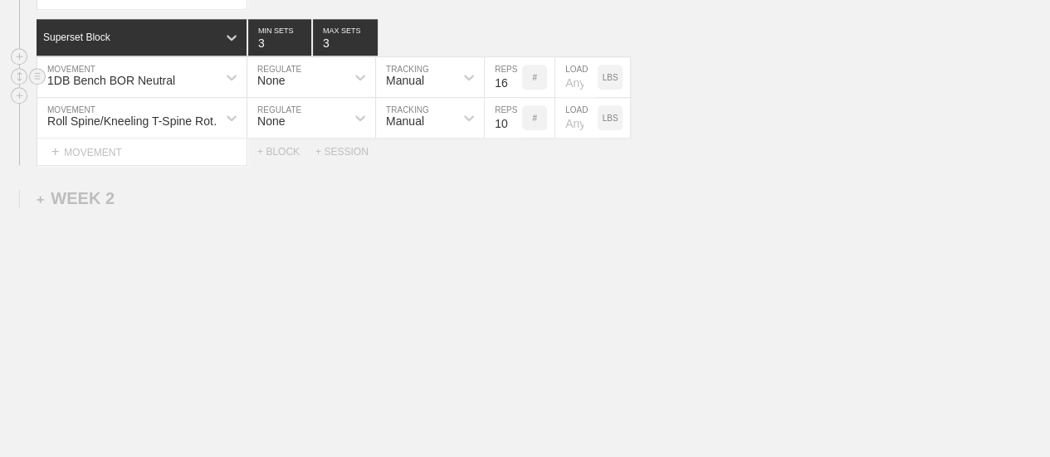
type input "16"
click at [512, 80] on input "16" at bounding box center [503, 77] width 37 height 40
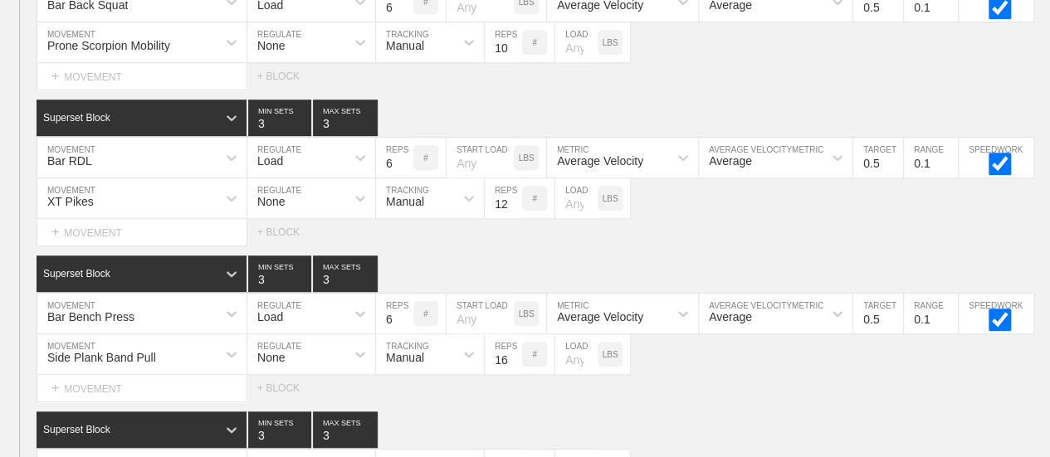
scroll to position [425, 0]
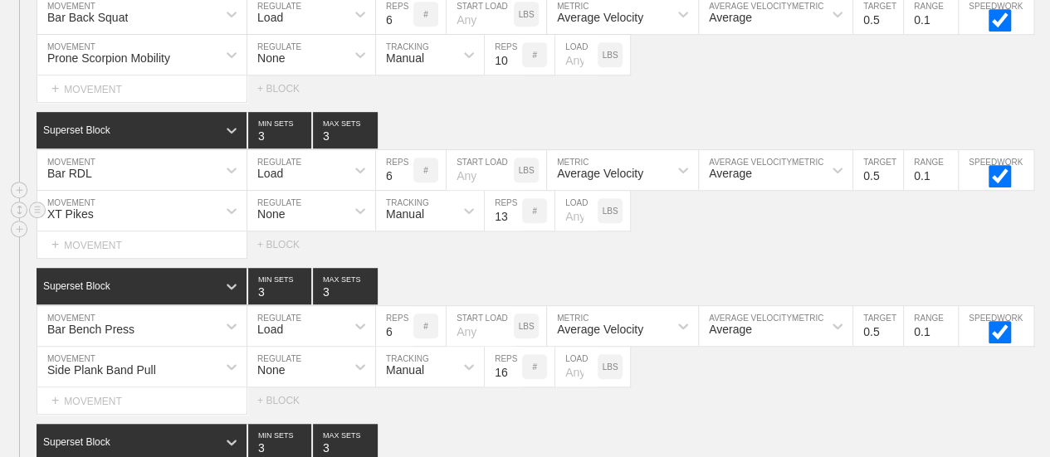
click at [510, 223] on input "13" at bounding box center [503, 211] width 37 height 40
click at [510, 223] on input "14" at bounding box center [503, 211] width 37 height 40
type input "15"
click at [510, 223] on input "15" at bounding box center [503, 211] width 37 height 40
click at [671, 247] on div "Select... MOVEMENT + MOVEMENT + BLOCK" at bounding box center [525, 245] width 1050 height 27
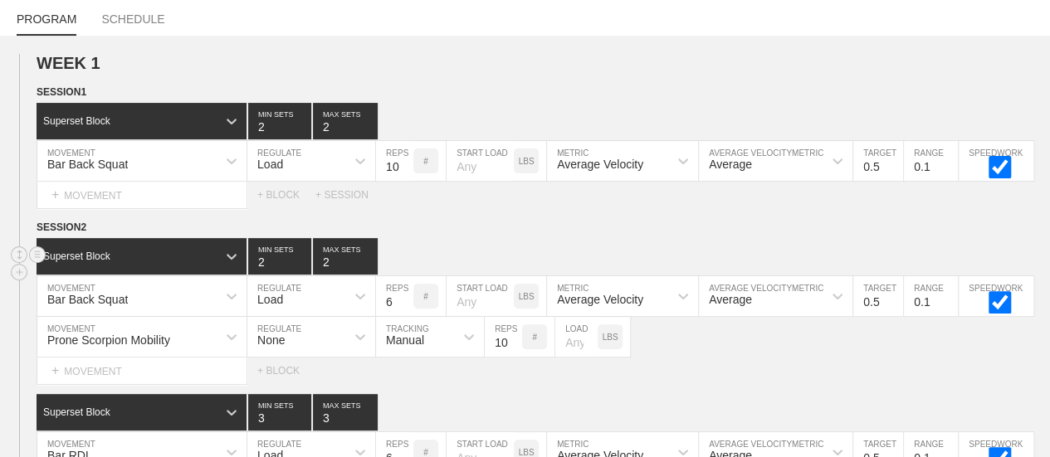
scroll to position [342, 0]
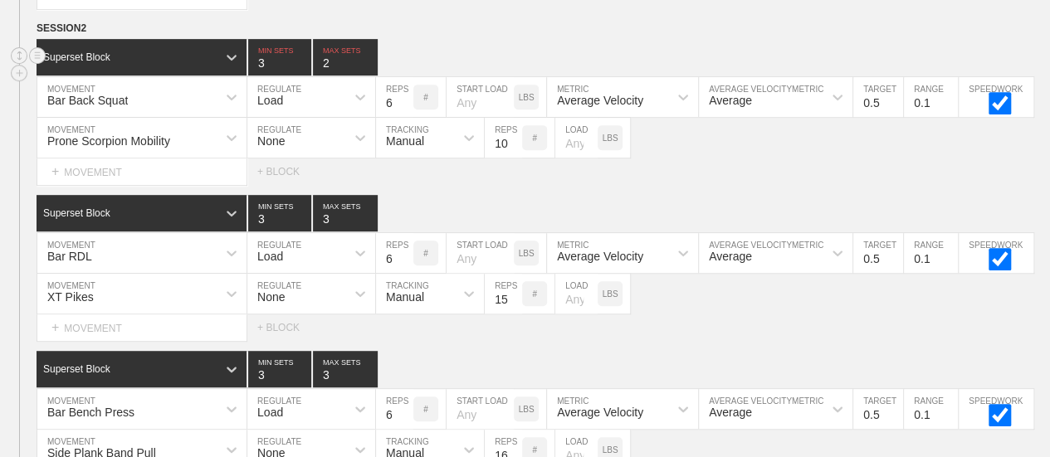
type input "3"
click at [304, 71] on input "3" at bounding box center [279, 57] width 63 height 37
type input "3"
click at [372, 72] on input "3" at bounding box center [345, 57] width 65 height 37
click at [657, 154] on div "Prone Scorpion Mobility MOVEMENT None REGULATE Manual TRACKING 10 REPS # LOAD L…" at bounding box center [525, 138] width 1050 height 41
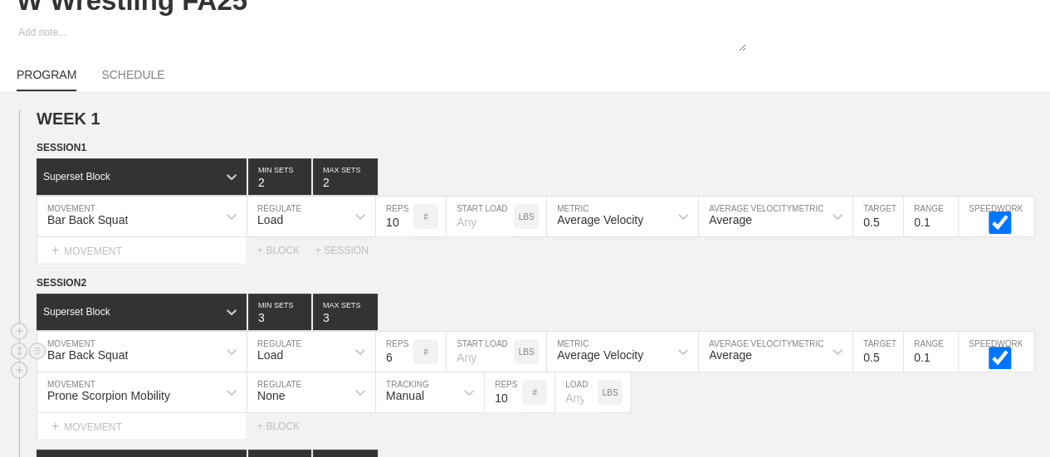
scroll to position [10, 0]
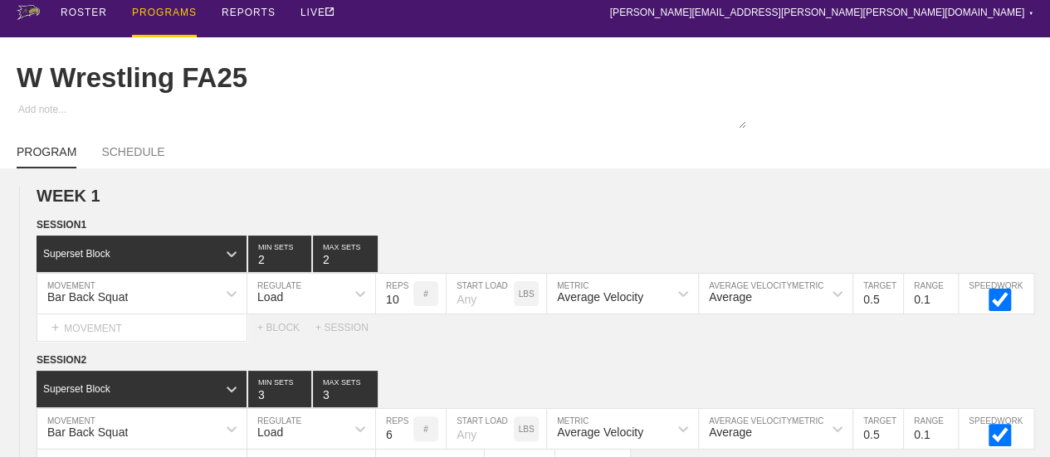
click at [158, 11] on div "PROGRAMS" at bounding box center [164, 13] width 65 height 47
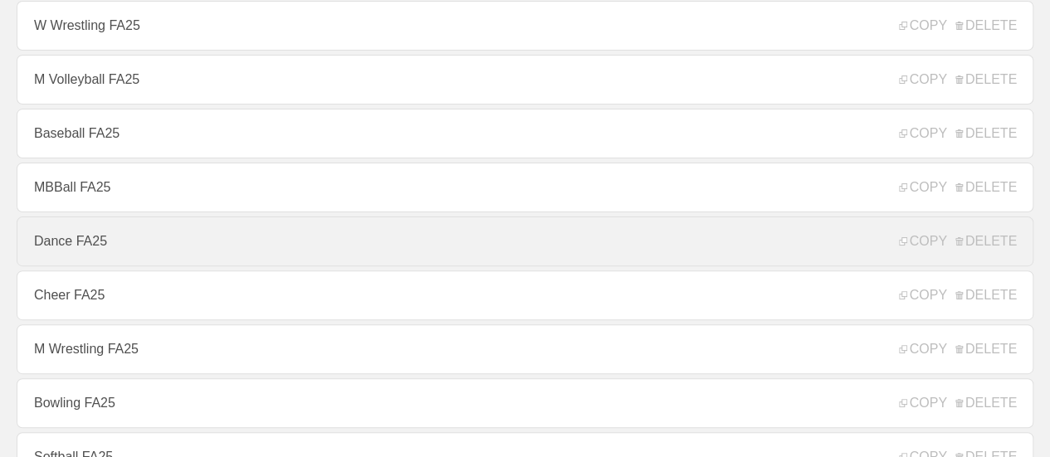
scroll to position [176, 0]
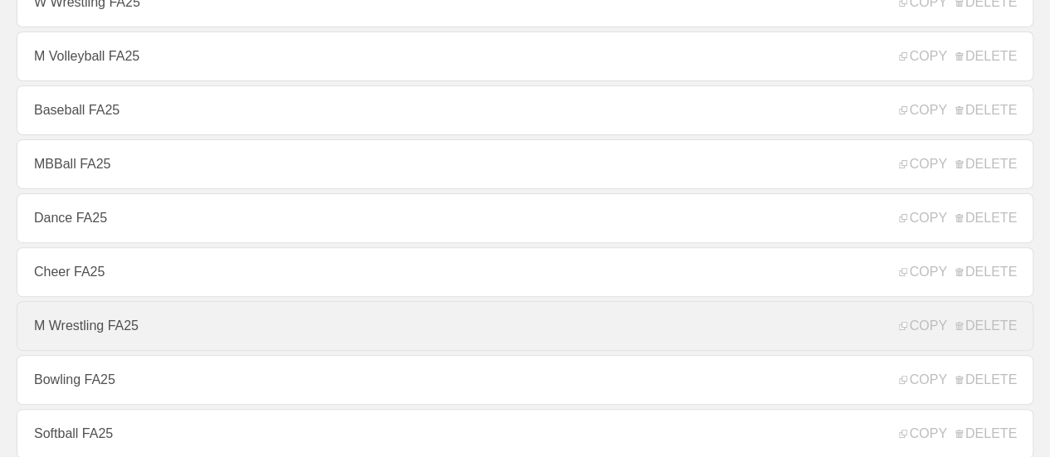
click at [83, 329] on link "M Wrestling FA25" at bounding box center [525, 326] width 1016 height 50
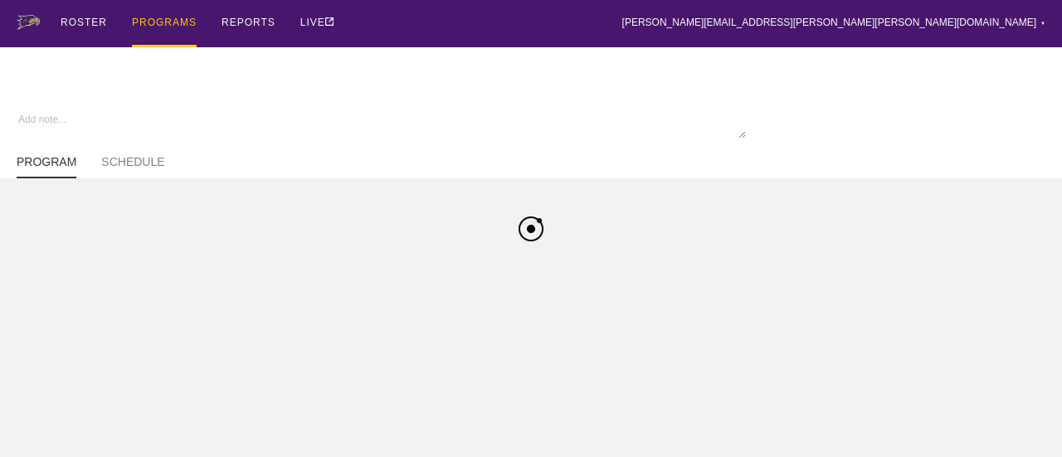
type textarea "x"
type input "M Wrestling FA25"
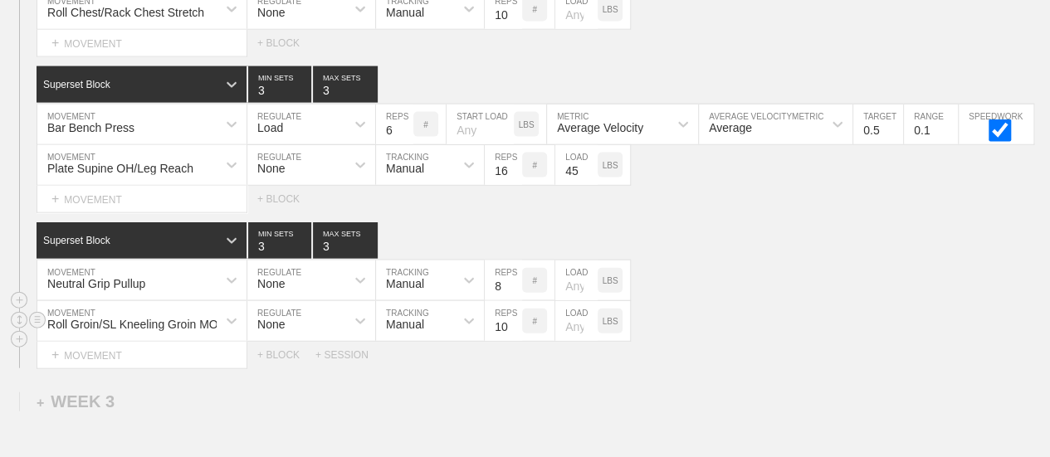
scroll to position [1909, 0]
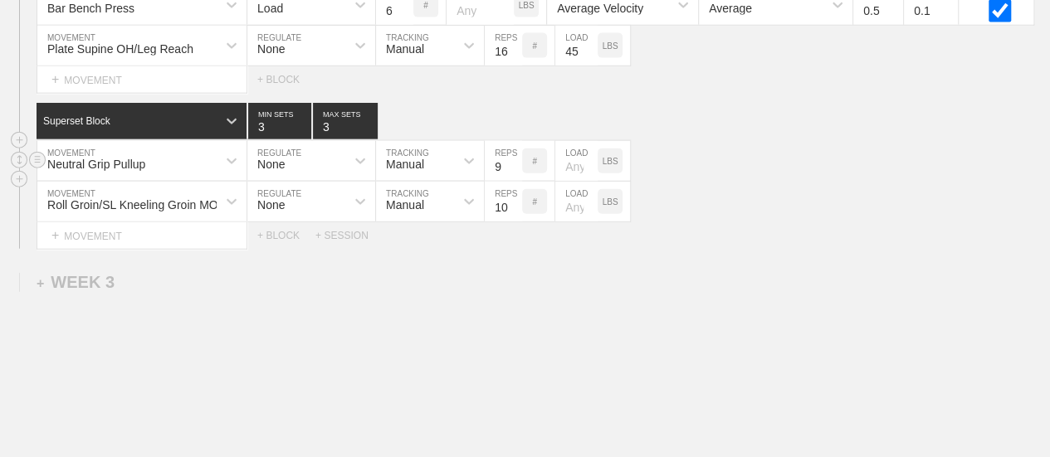
click at [513, 168] on input "9" at bounding box center [503, 161] width 37 height 40
type input "10"
click at [513, 168] on input "10" at bounding box center [503, 161] width 37 height 40
click at [695, 182] on div "Neutral Grip Pullup MOVEMENT None REGULATE Manual TRACKING 10 REPS # LOAD LBS" at bounding box center [525, 161] width 1050 height 41
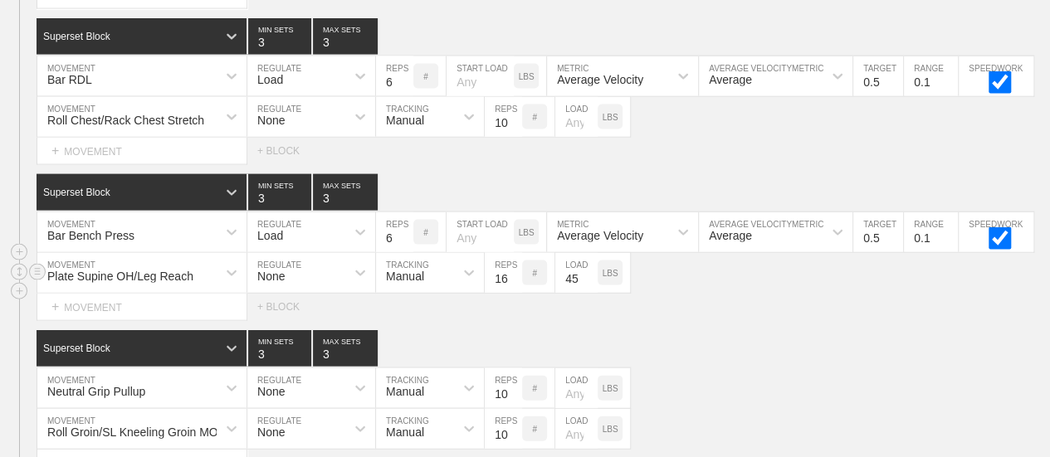
scroll to position [1660, 0]
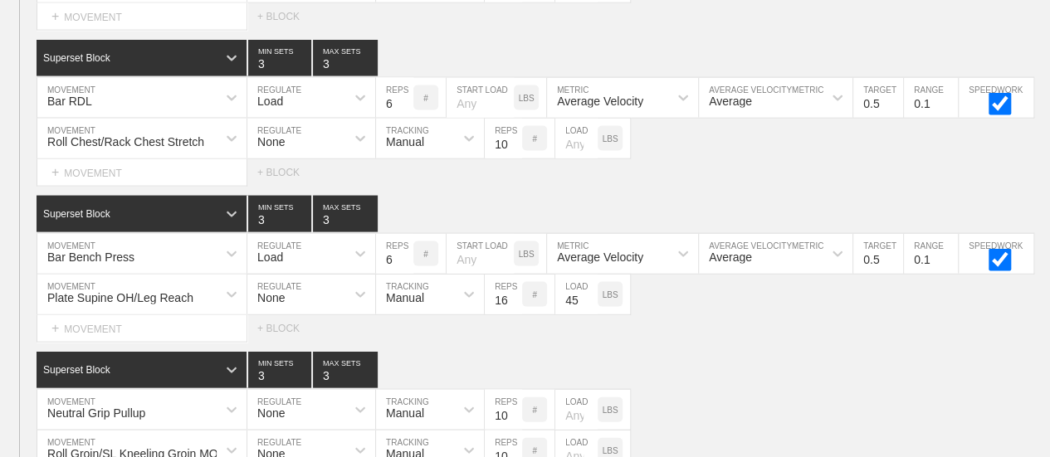
click at [684, 324] on div "Select... MOVEMENT + MOVEMENT + BLOCK" at bounding box center [525, 328] width 1050 height 27
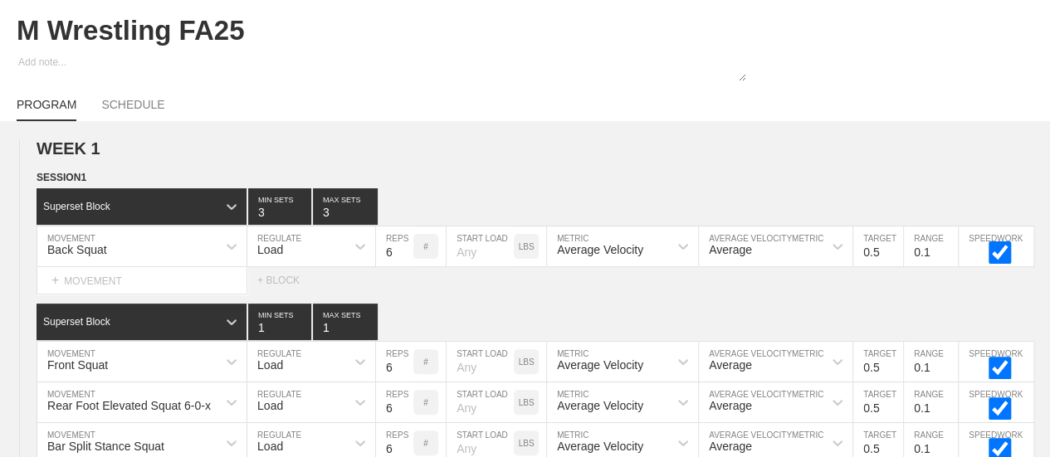
scroll to position [0, 0]
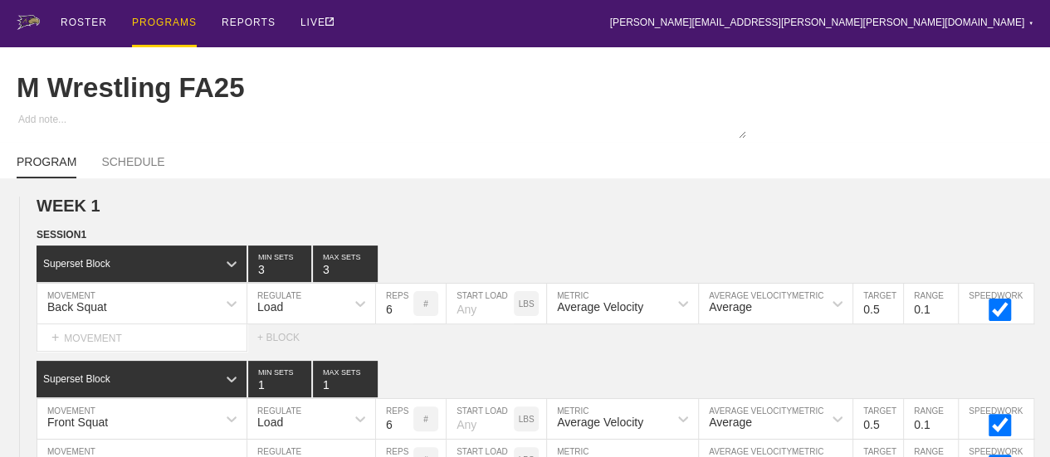
click at [159, 24] on div "PROGRAMS" at bounding box center [164, 23] width 65 height 47
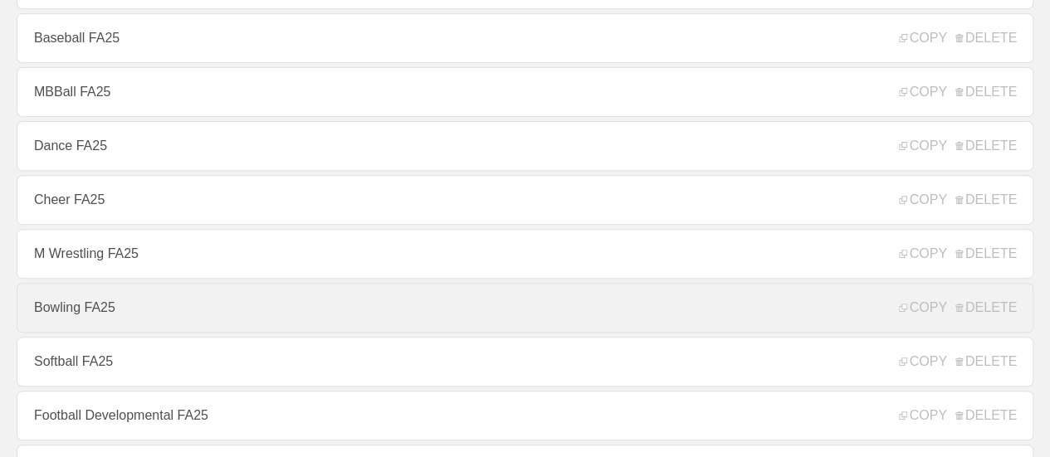
scroll to position [249, 0]
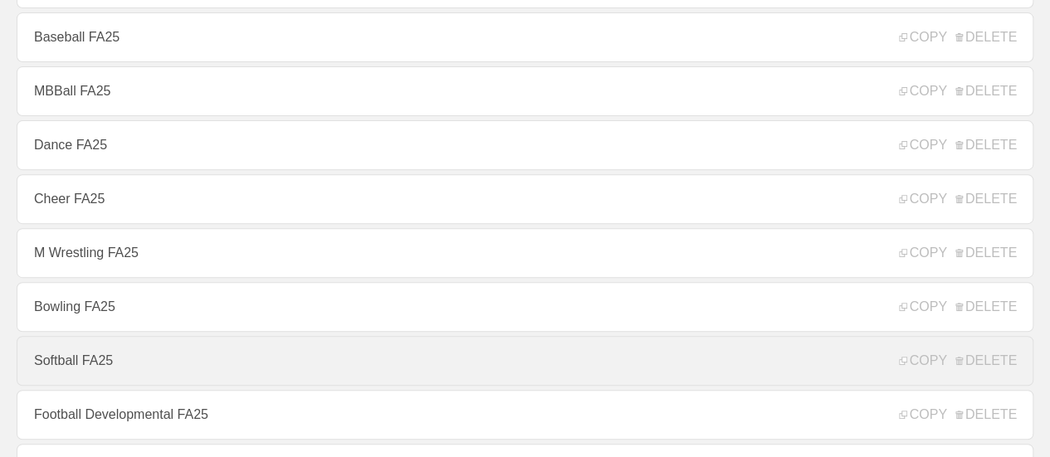
click at [72, 366] on link "Softball FA25" at bounding box center [525, 361] width 1016 height 50
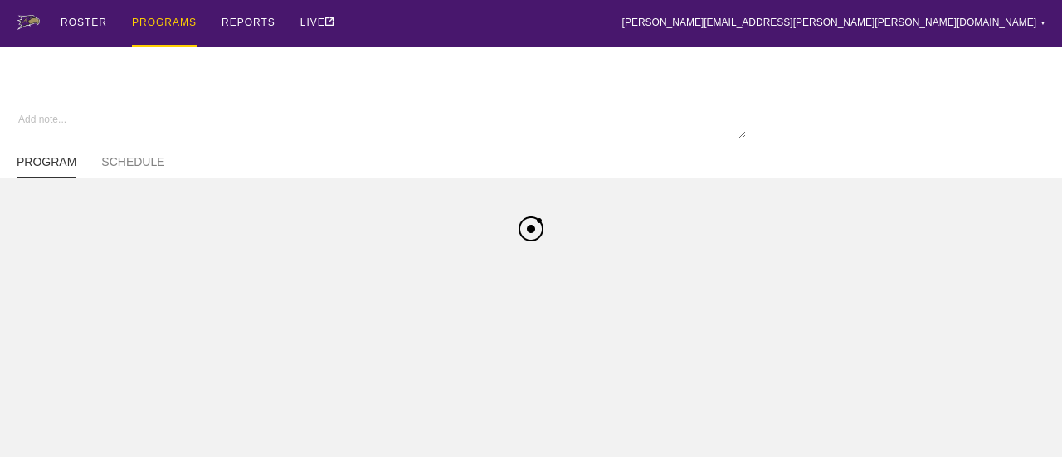
type textarea "x"
type input "Softball FA25"
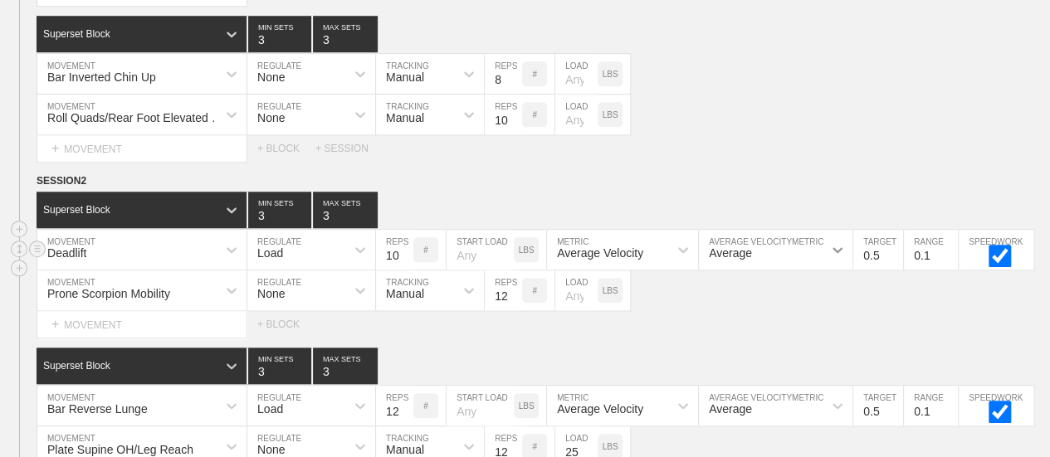
scroll to position [765, 0]
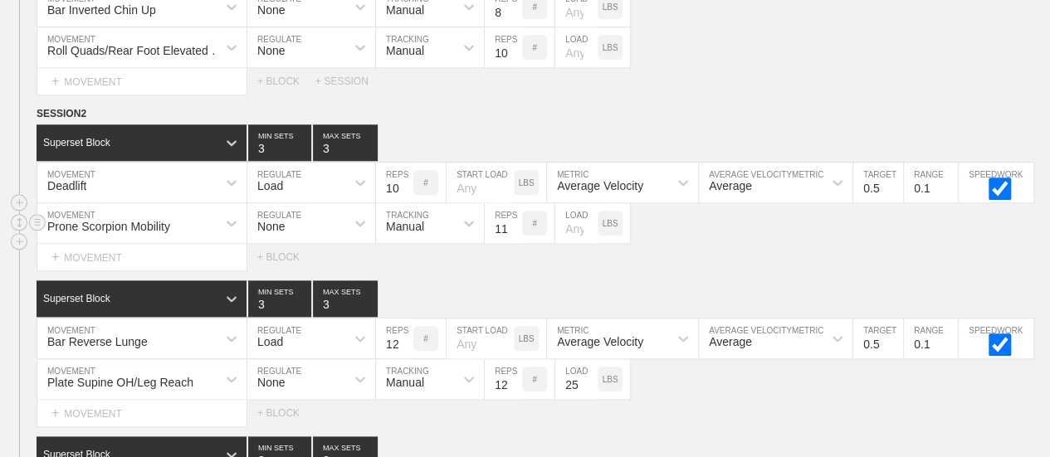
click at [514, 240] on input "11" at bounding box center [503, 223] width 37 height 40
type input "10"
click at [514, 240] on input "10" at bounding box center [503, 223] width 37 height 40
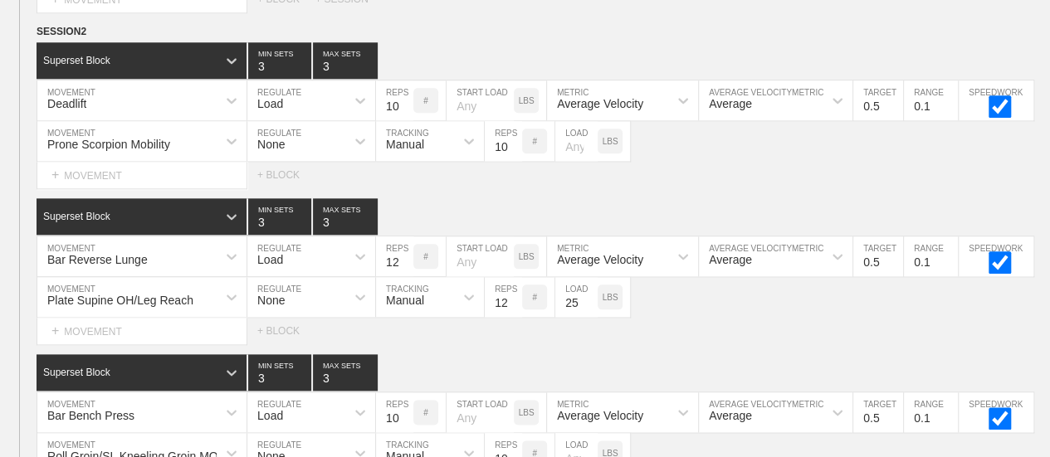
scroll to position [848, 0]
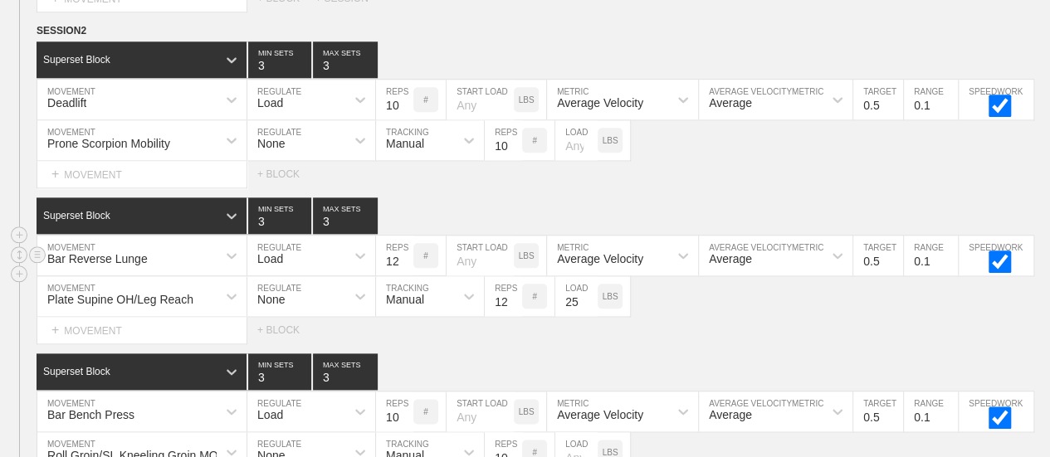
click at [183, 266] on div "Bar Reverse Lunge" at bounding box center [141, 256] width 209 height 40
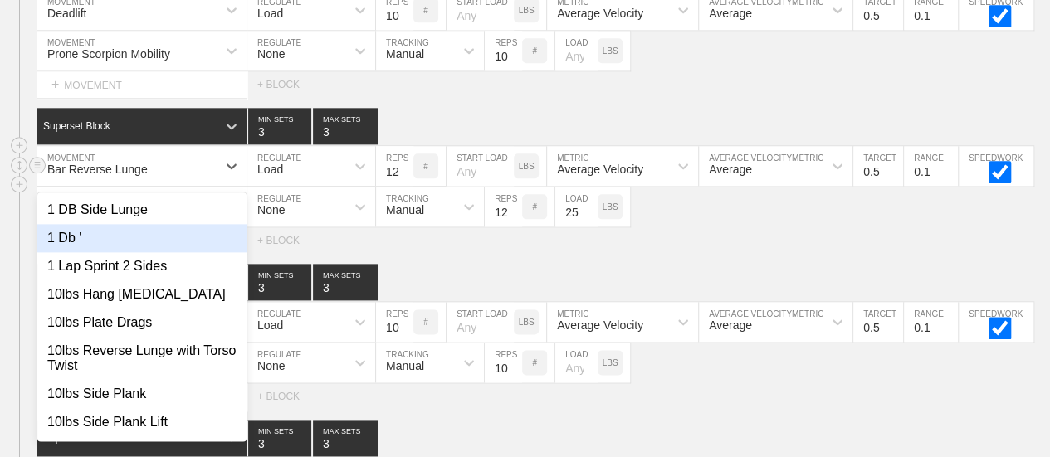
scroll to position [938, 0]
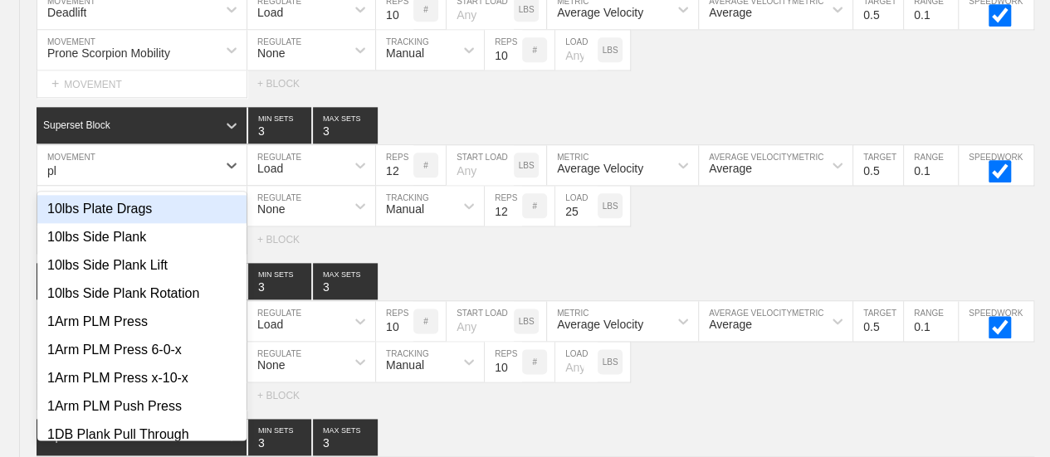
type input "p"
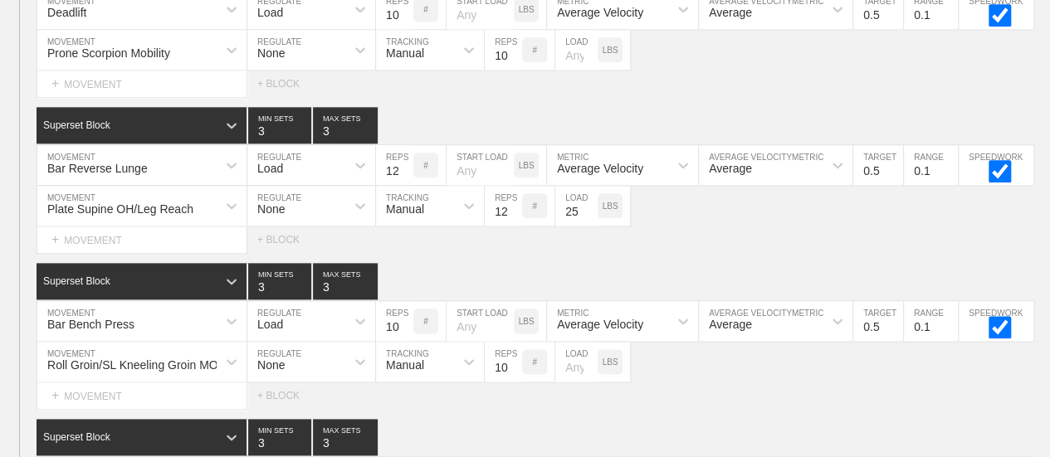
click at [797, 236] on div "Select... MOVEMENT + MOVEMENT + BLOCK" at bounding box center [525, 240] width 1050 height 27
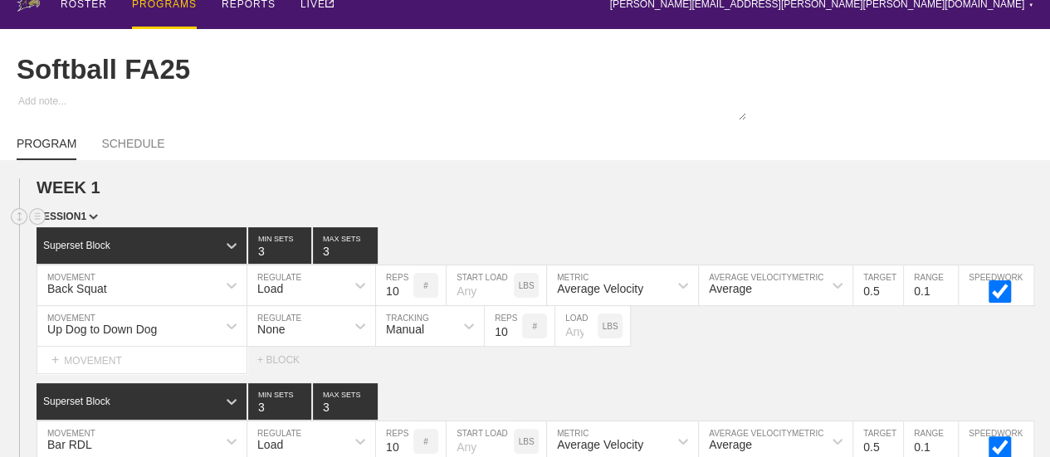
scroll to position [0, 0]
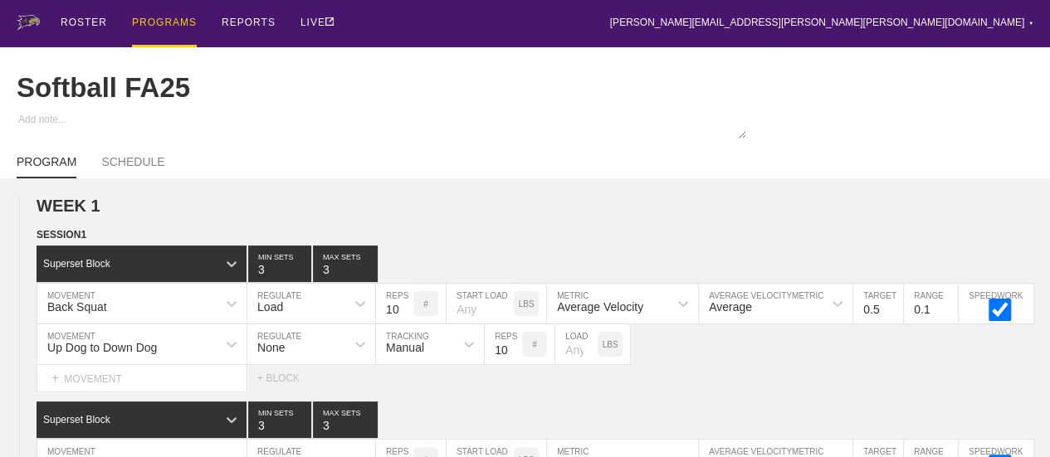
click at [158, 21] on div "PROGRAMS" at bounding box center [164, 23] width 65 height 47
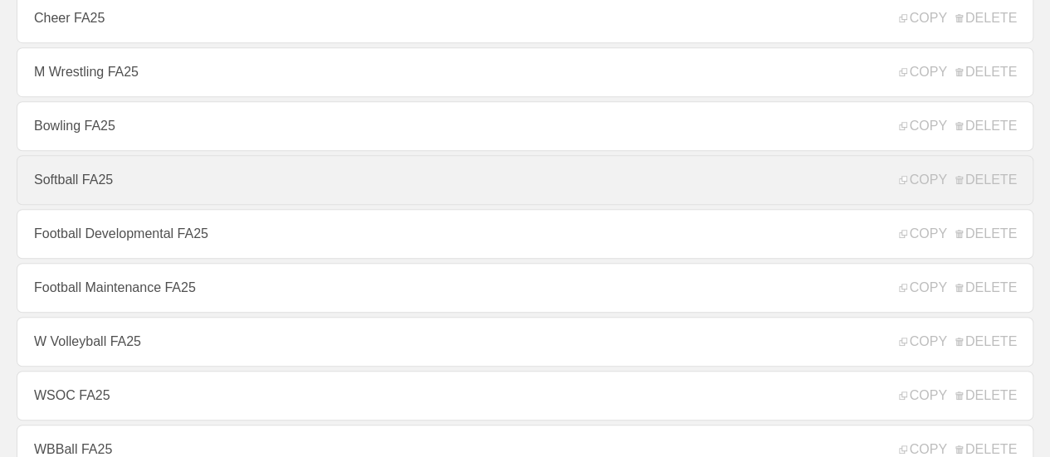
scroll to position [498, 0]
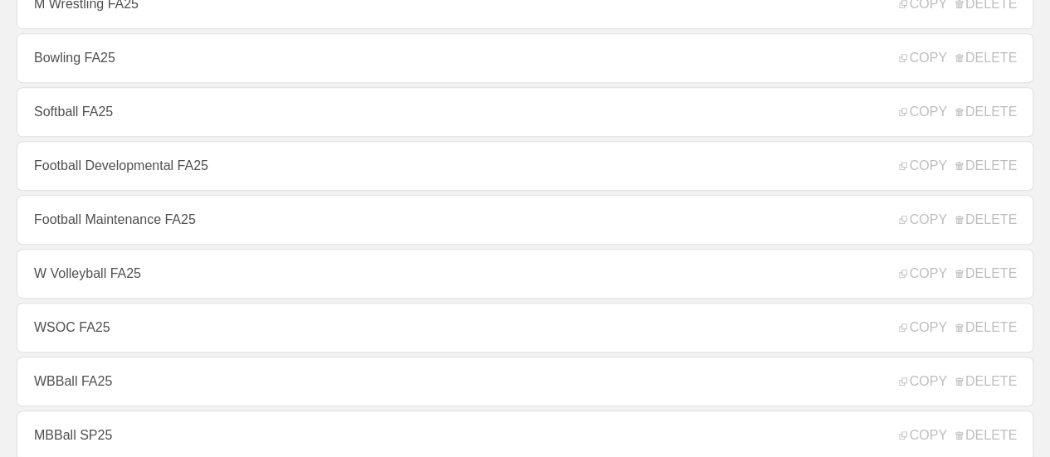
click at [68, 388] on link "WBBall FA25" at bounding box center [525, 382] width 1016 height 50
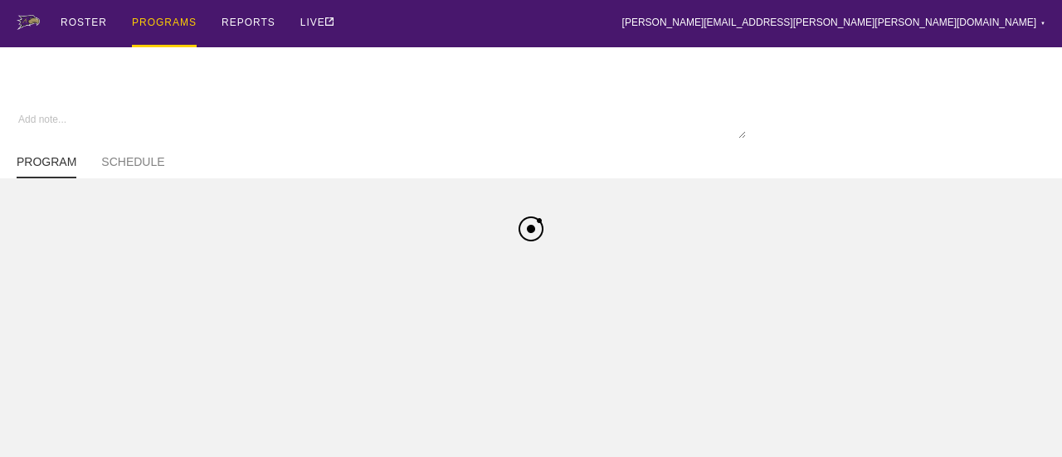
type textarea "x"
type input "WBBall FA25"
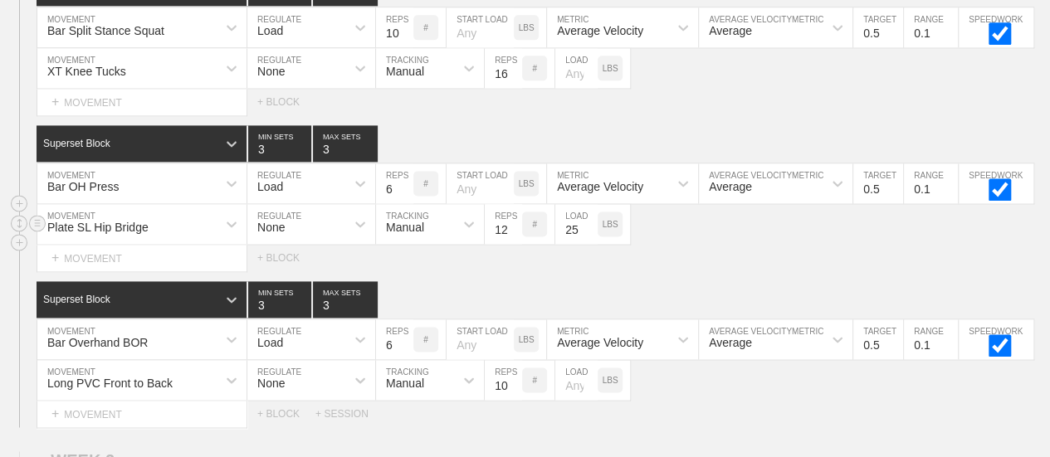
scroll to position [1014, 0]
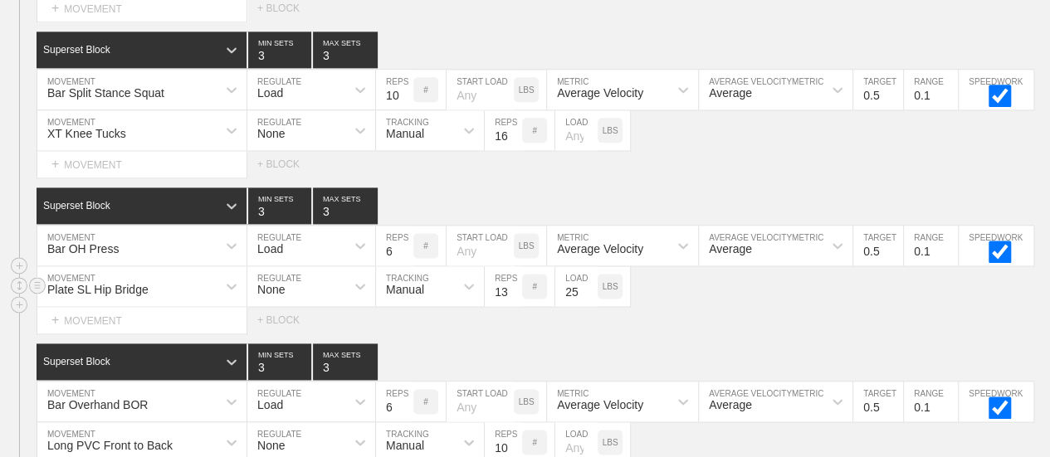
click at [509, 296] on input "13" at bounding box center [503, 286] width 37 height 40
click at [509, 296] on input "14" at bounding box center [503, 286] width 37 height 40
click at [509, 296] on input "15" at bounding box center [503, 286] width 37 height 40
type input "16"
click at [509, 296] on input "16" at bounding box center [503, 286] width 37 height 40
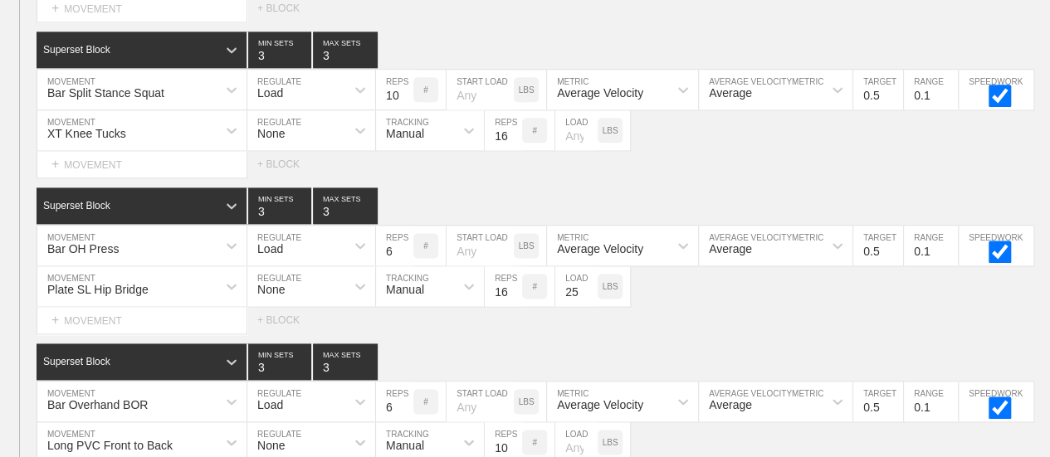
click at [669, 319] on div "Select... MOVEMENT + MOVEMENT + BLOCK" at bounding box center [525, 320] width 1050 height 27
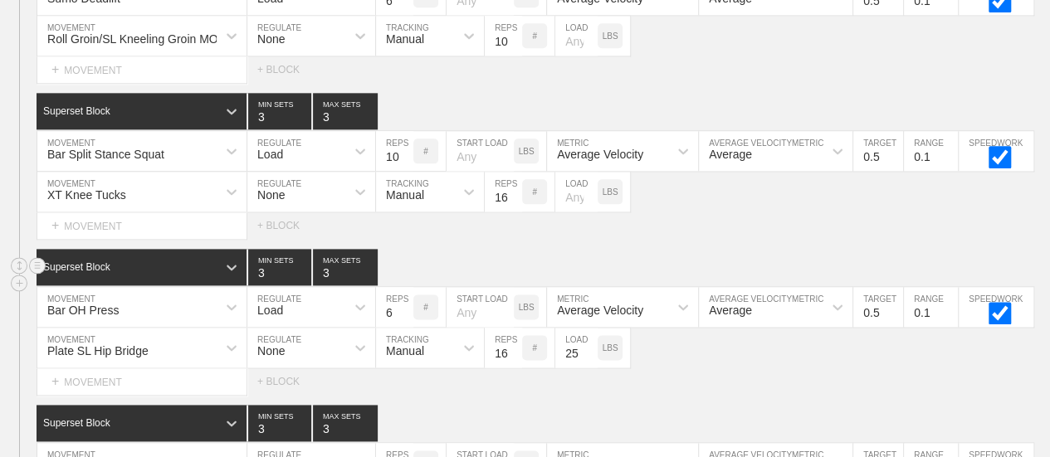
scroll to position [931, 0]
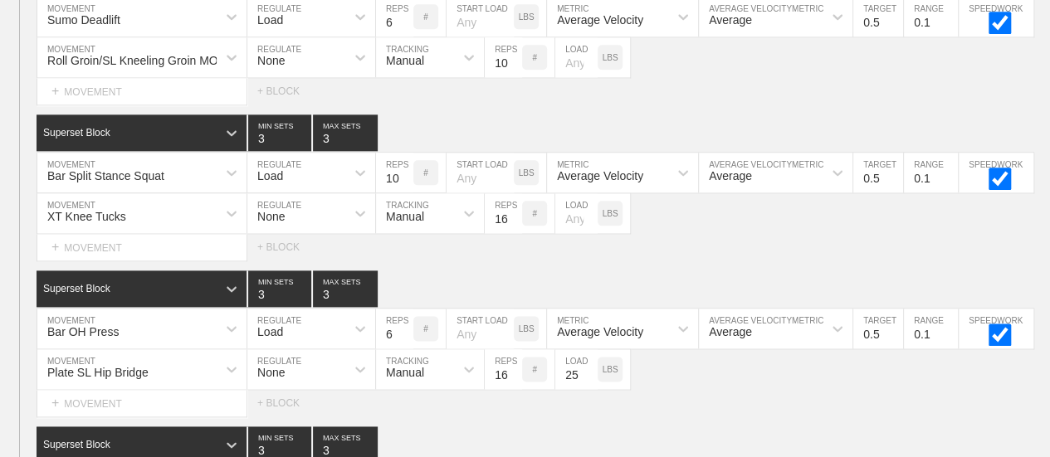
click at [715, 271] on div "SESSION 2 Superset Block 3 MIN SETS 3 MAX SETS DUPLICATE INSERT MOVEMENT AFTER …" at bounding box center [525, 255] width 1050 height 633
click at [404, 183] on input "11" at bounding box center [394, 173] width 37 height 40
type input "12"
click at [404, 183] on input "12" at bounding box center [394, 173] width 37 height 40
click at [718, 250] on div "Select... MOVEMENT + MOVEMENT + BLOCK" at bounding box center [525, 247] width 1050 height 27
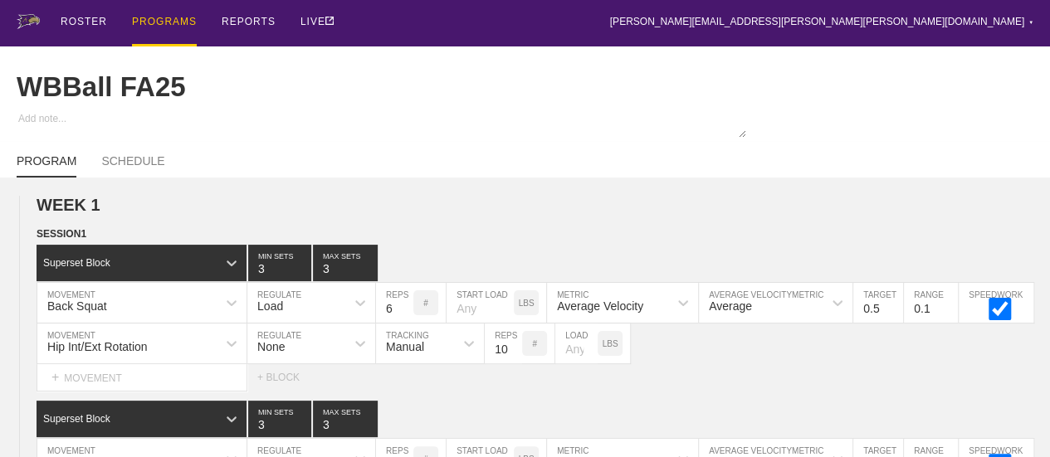
scroll to position [0, 0]
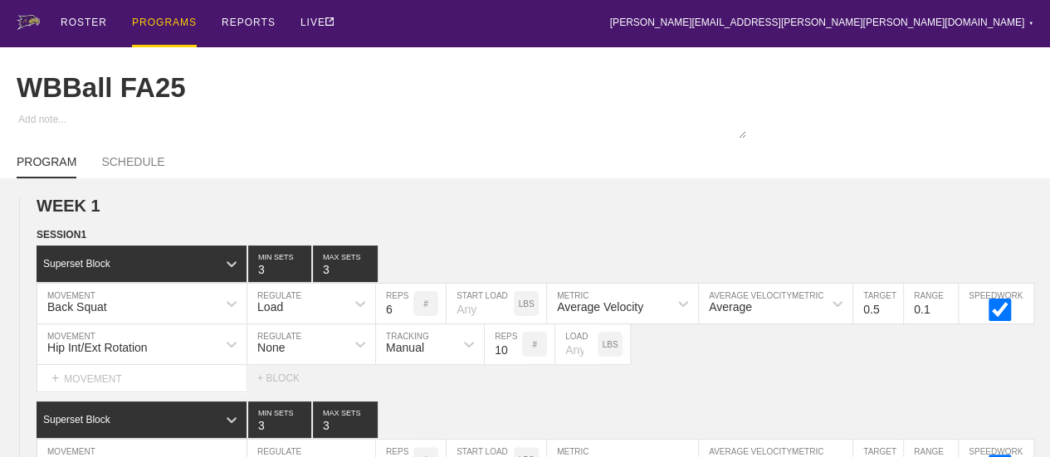
click at [154, 23] on div "PROGRAMS" at bounding box center [164, 23] width 65 height 47
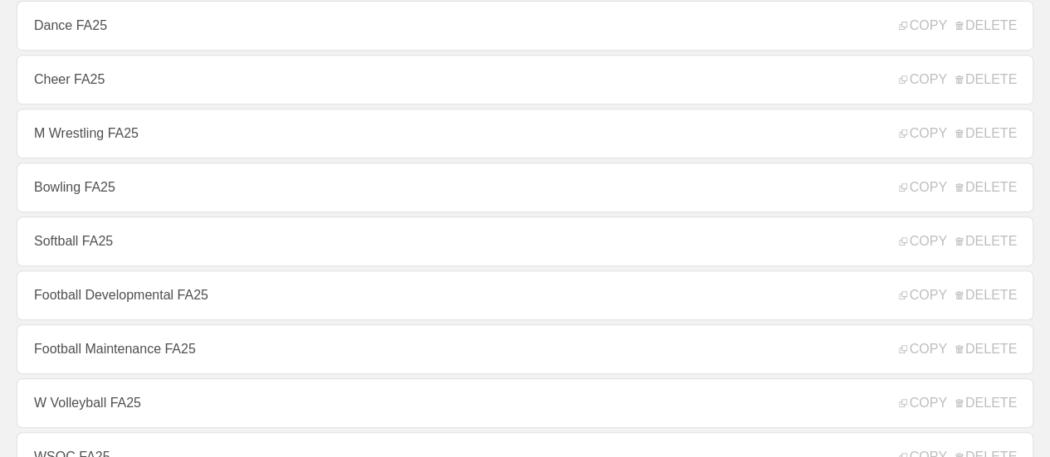
scroll to position [415, 0]
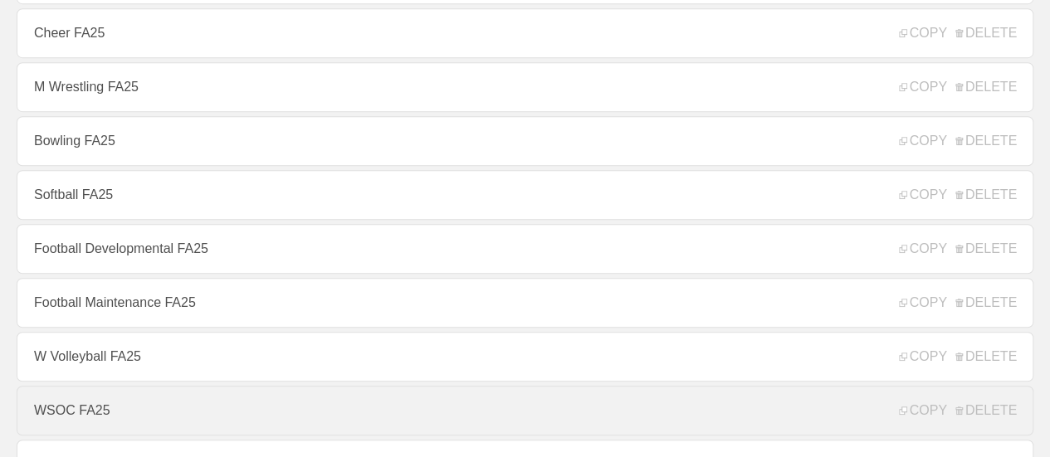
click at [82, 413] on link "WSOC FA25" at bounding box center [525, 411] width 1016 height 50
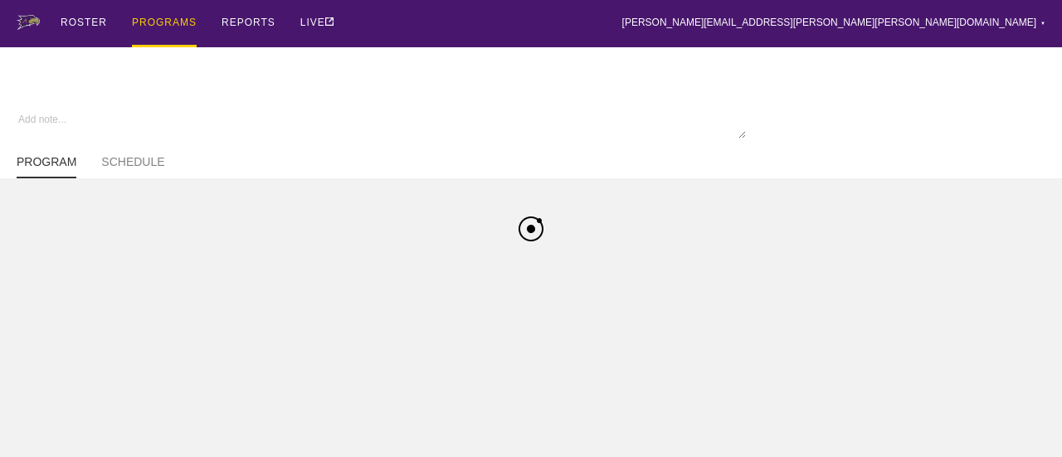
type textarea "x"
type input "WSOC FA25"
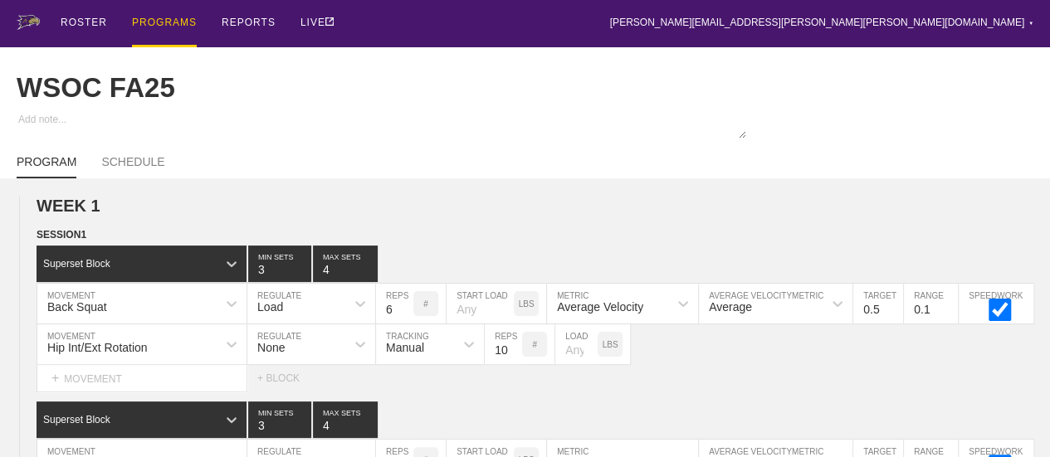
click at [158, 23] on div "PROGRAMS" at bounding box center [164, 23] width 65 height 47
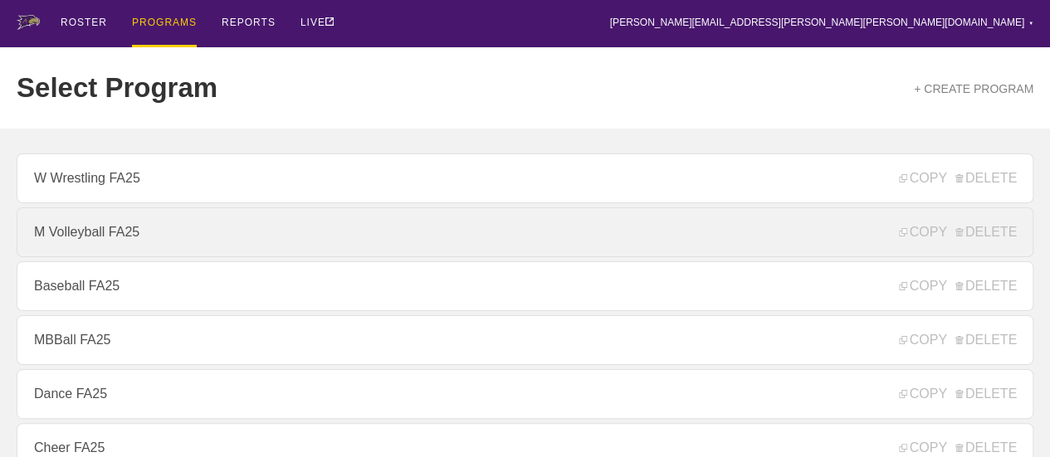
click at [90, 241] on link "M Volleyball FA25" at bounding box center [525, 232] width 1016 height 50
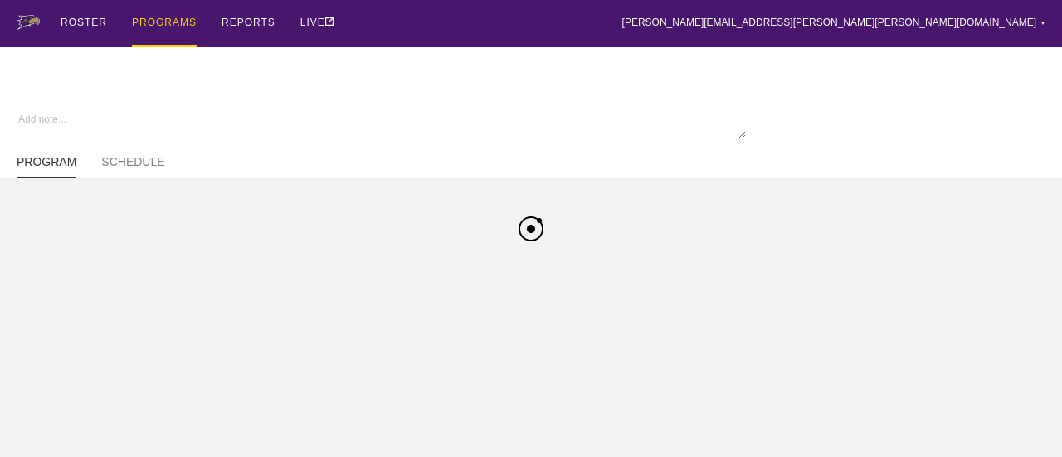
type textarea "x"
type input "M Volleyball FA25"
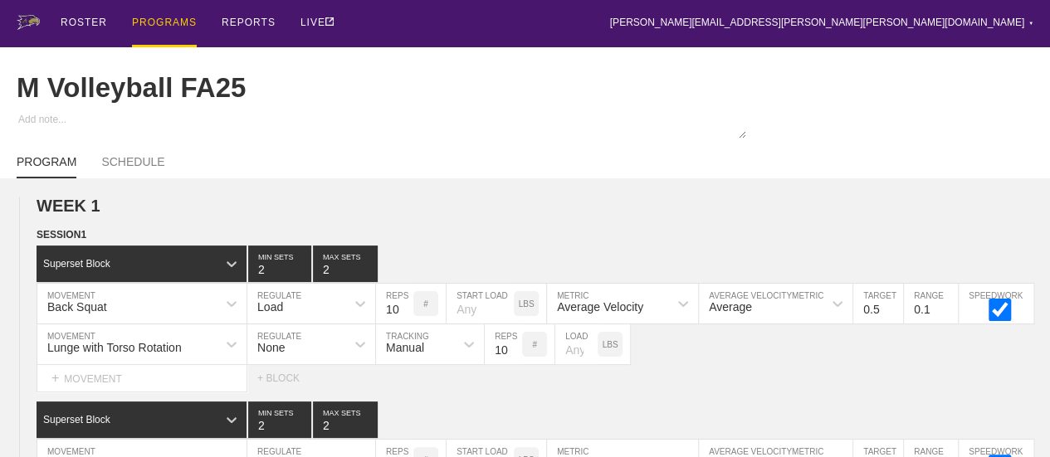
click at [168, 19] on div "PROGRAMS" at bounding box center [164, 23] width 65 height 47
